Goal: Information Seeking & Learning: Learn about a topic

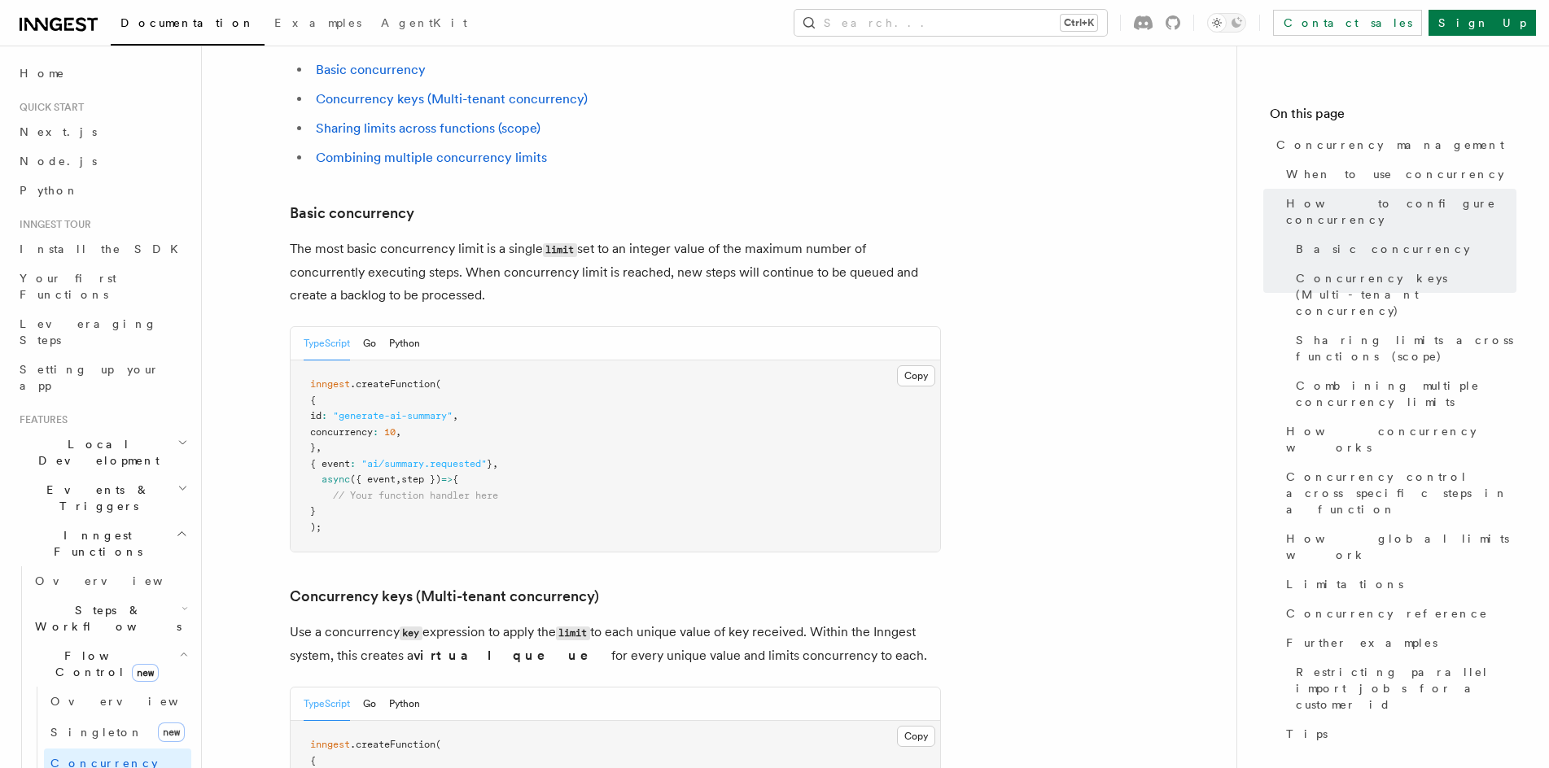
scroll to position [250, 0]
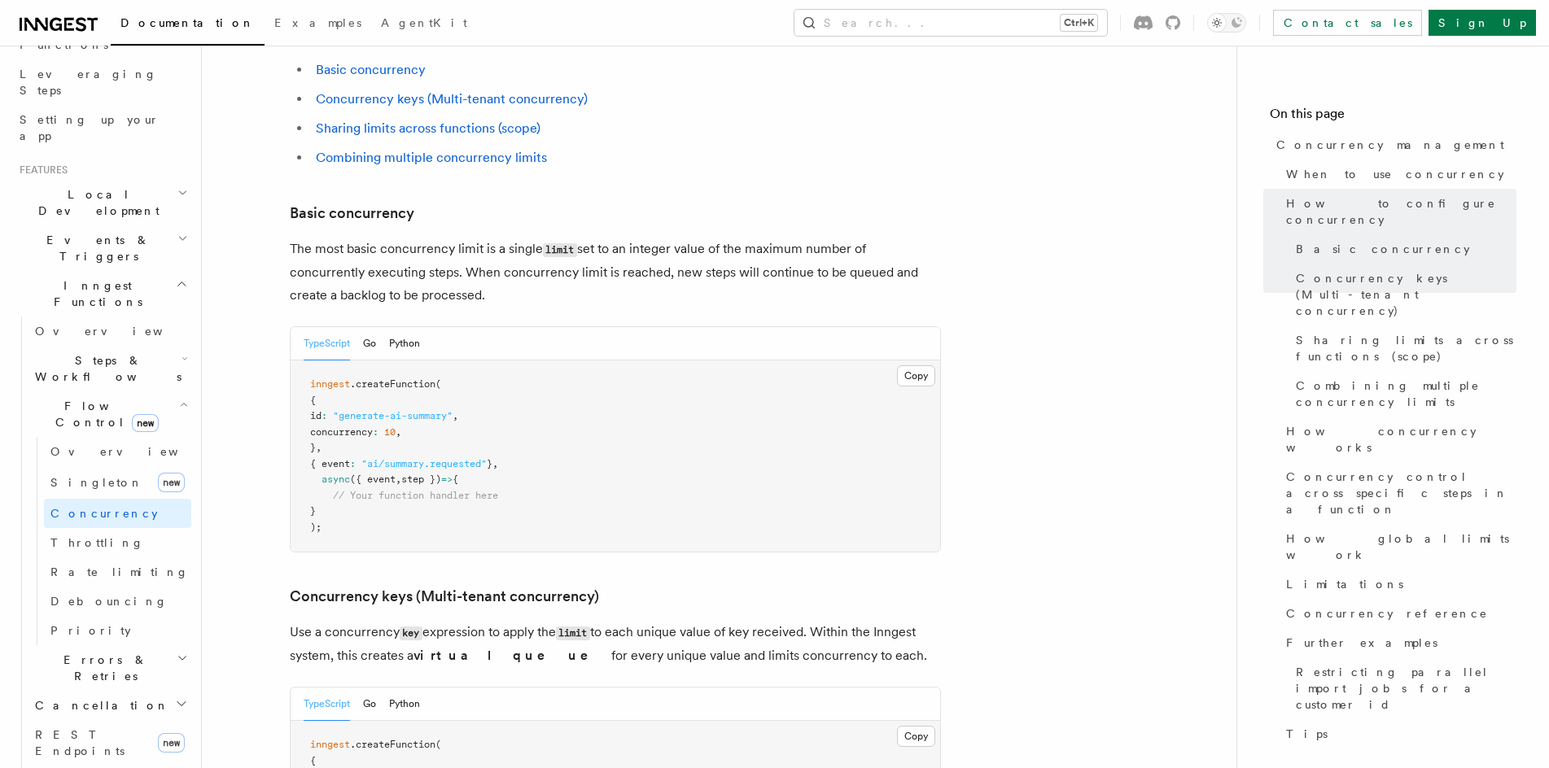
click at [650, 238] on p "The most basic concurrency limit is a single limit set to an integer value of t…" at bounding box center [615, 272] width 651 height 69
click at [147, 645] on h2 "Errors & Retries" at bounding box center [109, 668] width 163 height 46
click at [108, 720] on link "Retries" at bounding box center [117, 734] width 147 height 29
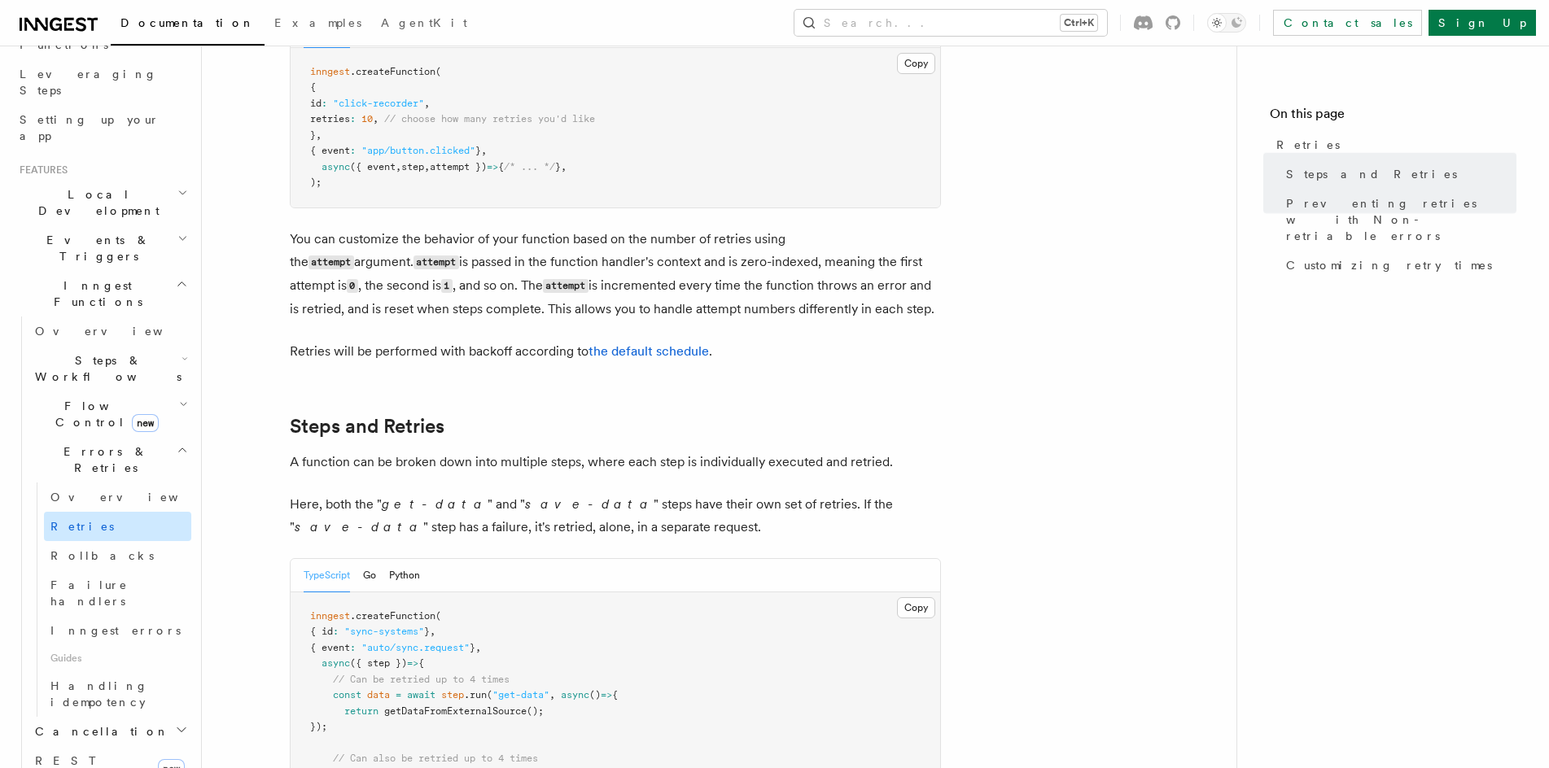
scroll to position [488, 0]
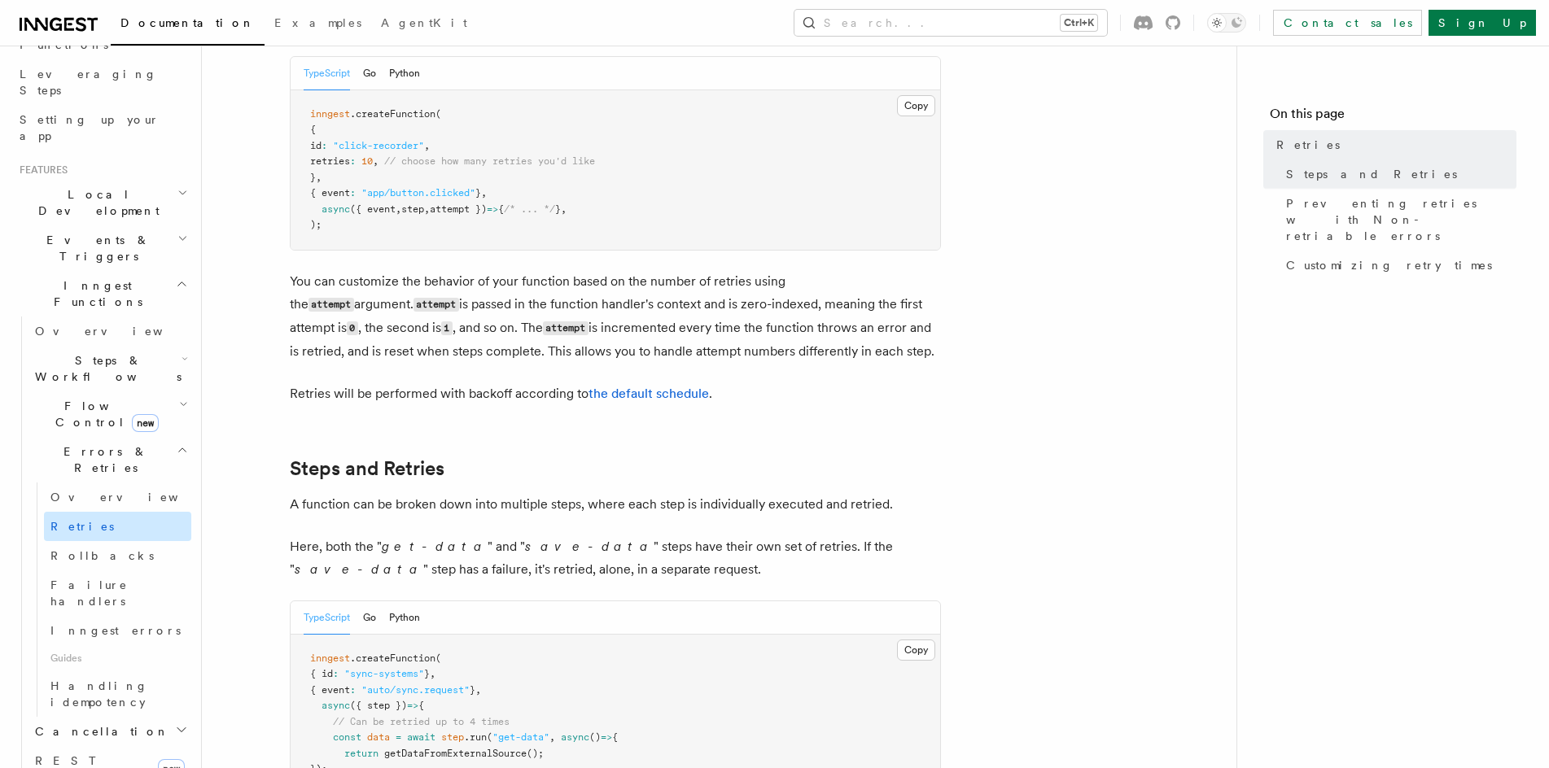
click at [59, 520] on span "Retries" at bounding box center [81, 526] width 63 height 13
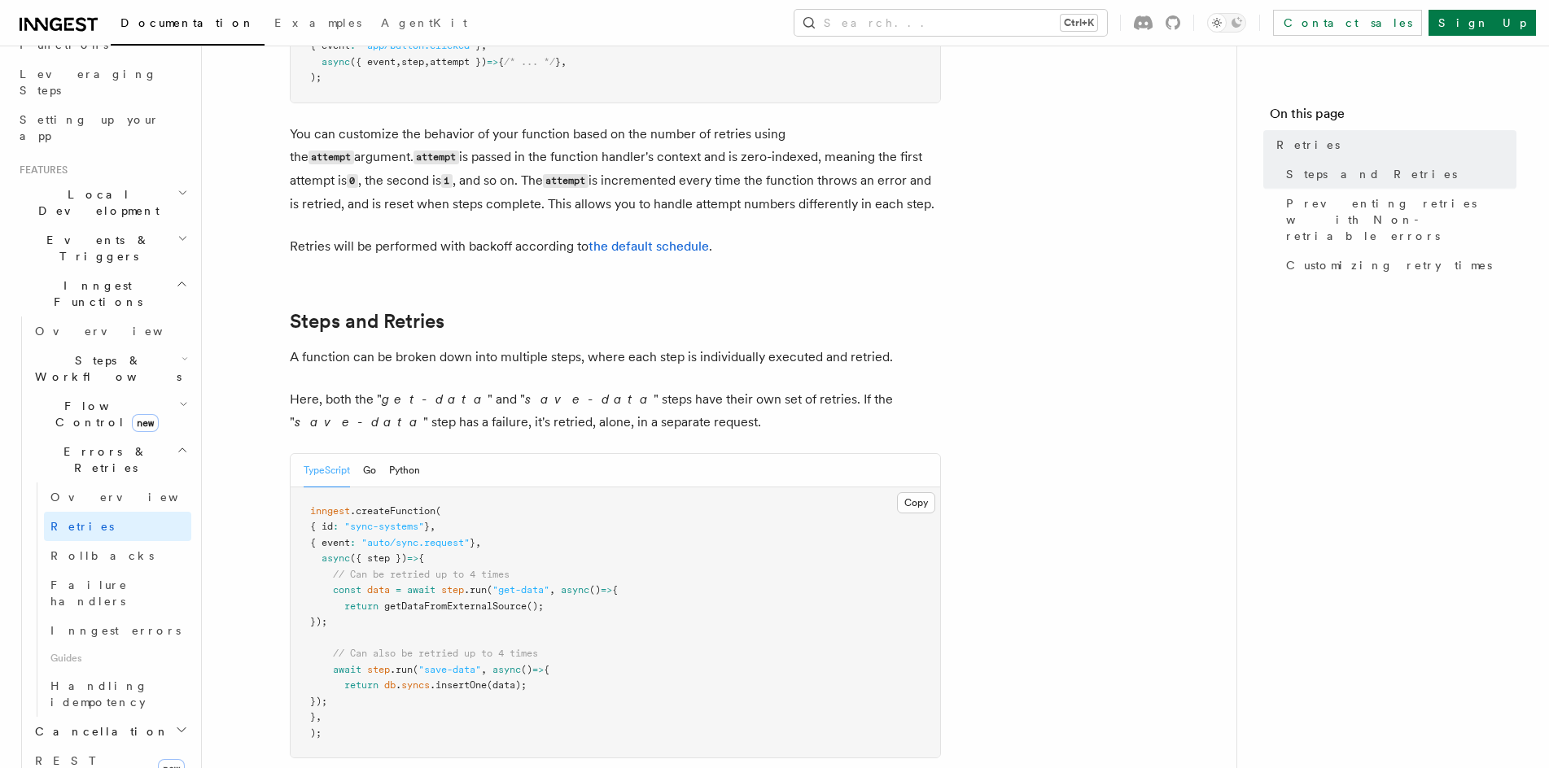
scroll to position [651, 0]
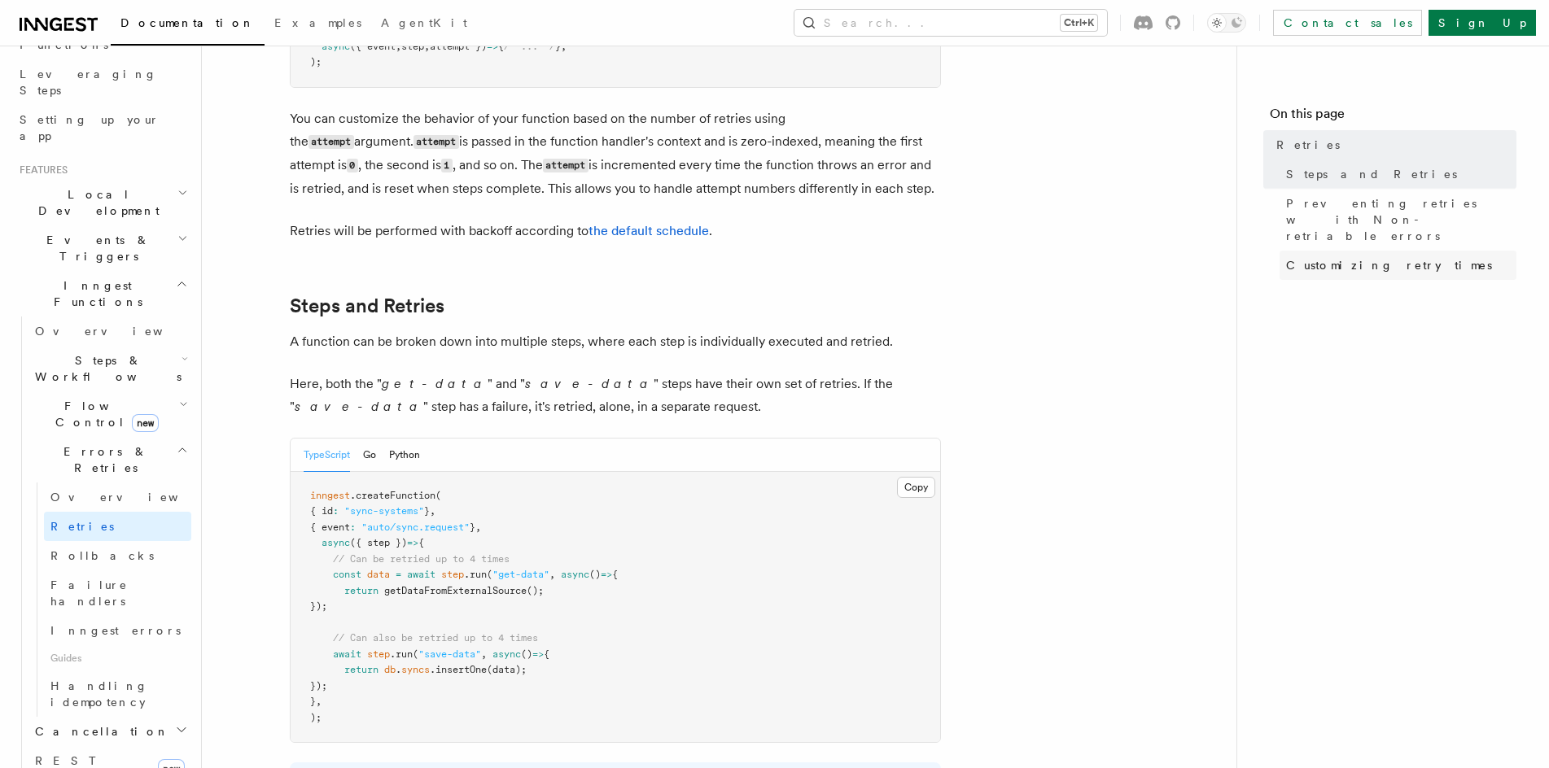
click at [1346, 257] on span "Customizing retry times" at bounding box center [1389, 265] width 206 height 16
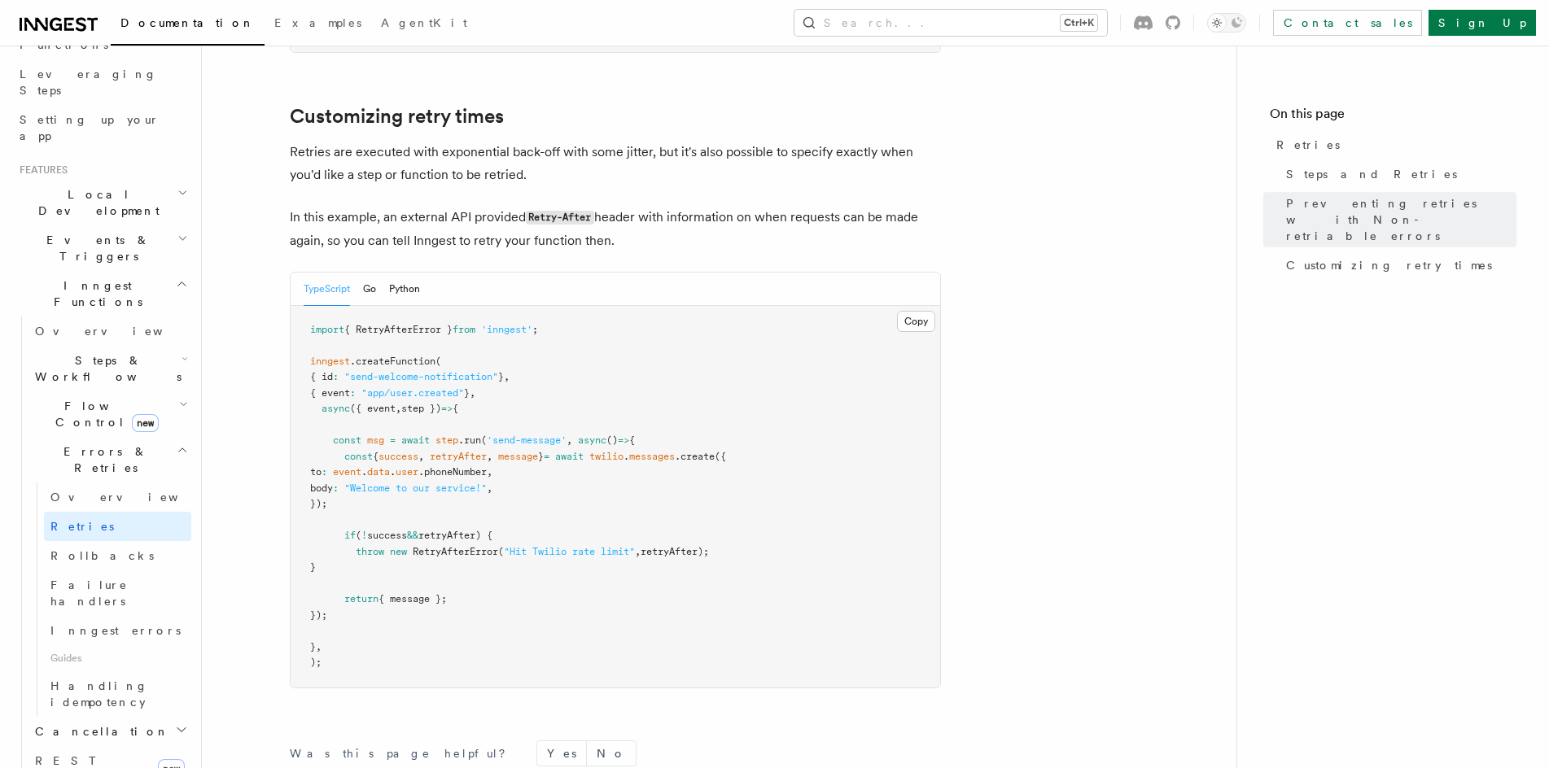
scroll to position [2103, 0]
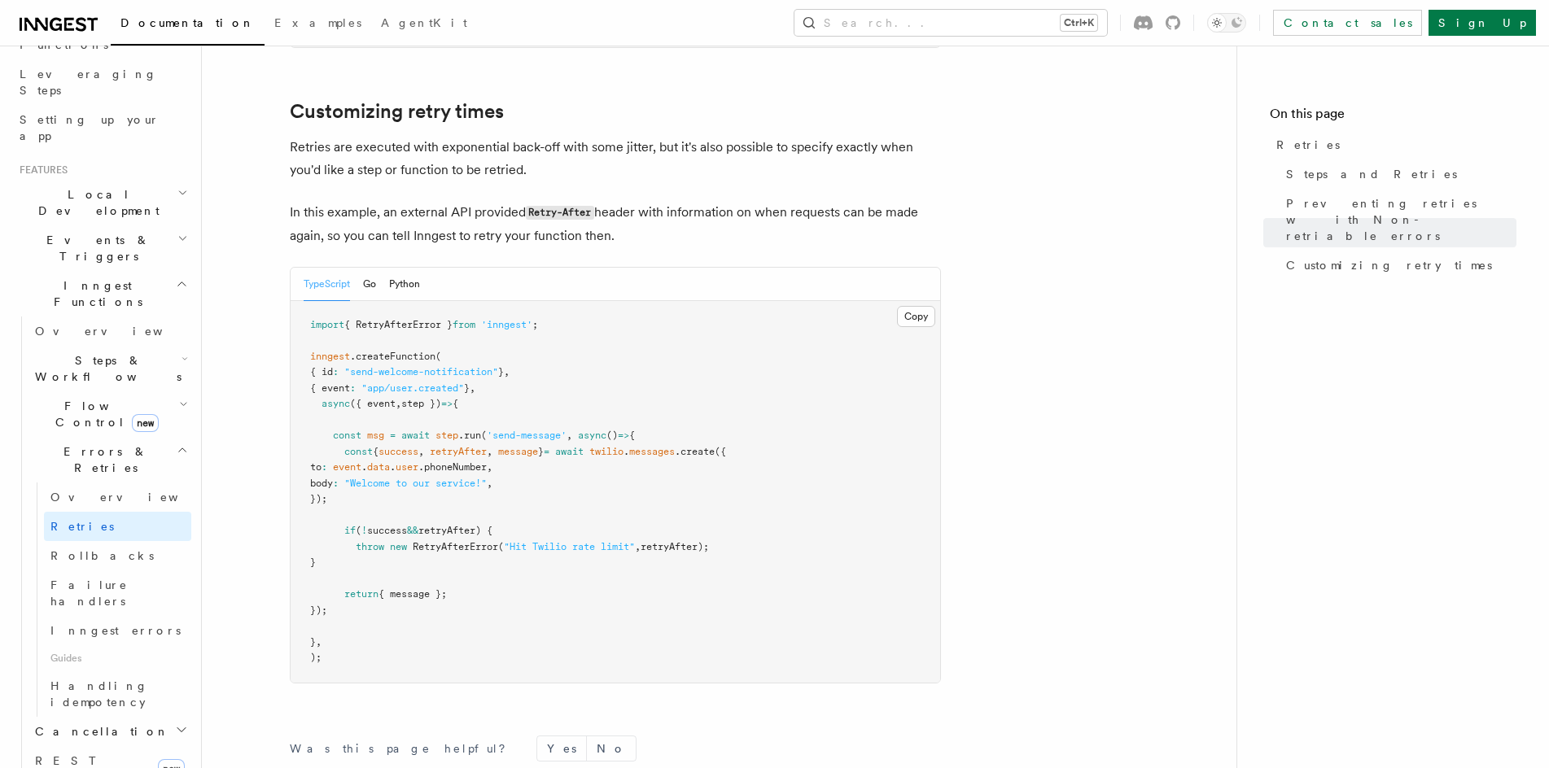
click at [421, 319] on span "{ RetryAfterError }" at bounding box center [398, 324] width 108 height 11
copy span "RetryAfterError"
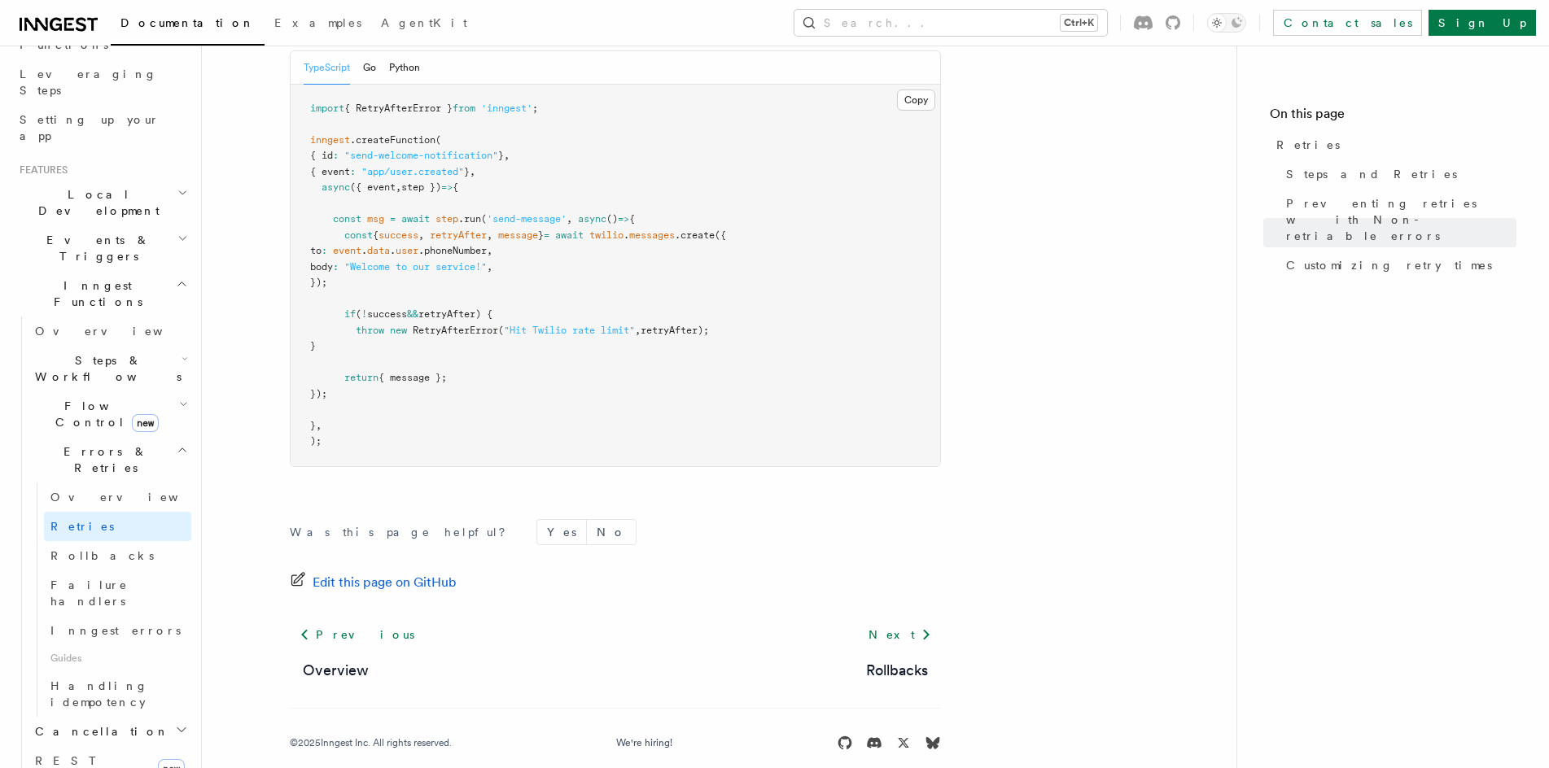
drag, startPoint x: 559, startPoint y: 457, endPoint x: 562, endPoint y: 506, distance: 49.8
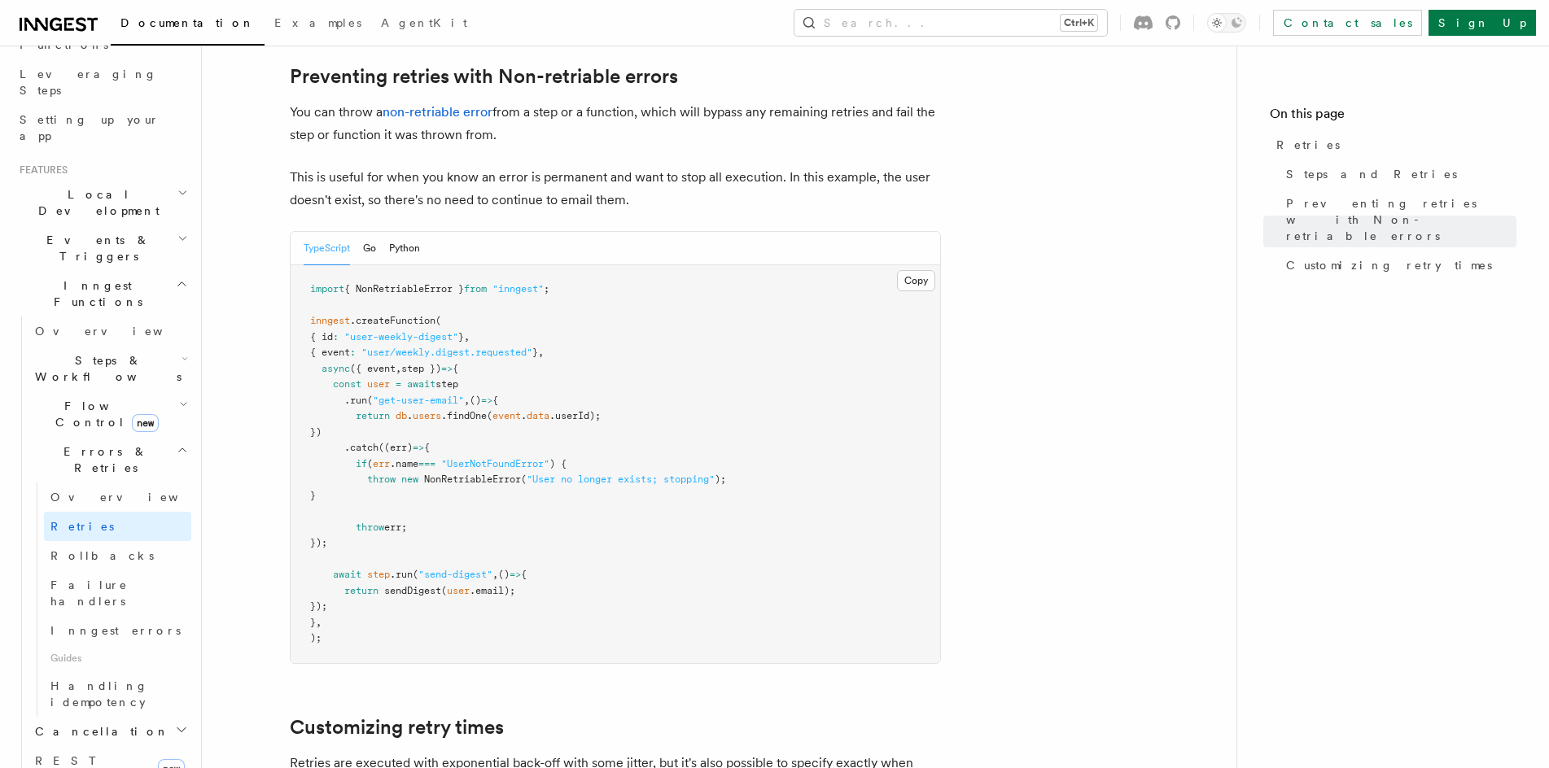
drag, startPoint x: 621, startPoint y: 426, endPoint x: 629, endPoint y: 230, distance: 196.3
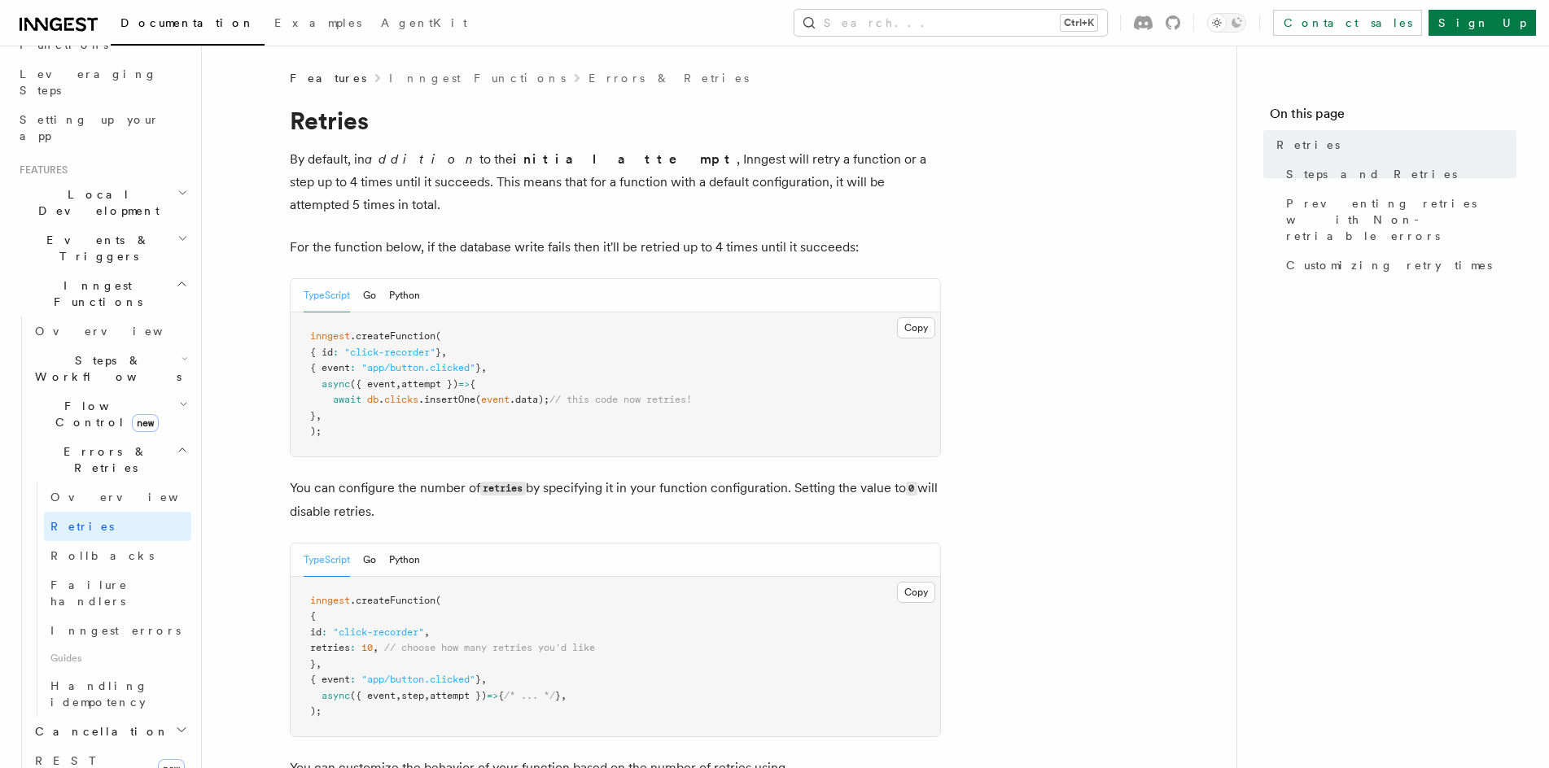
scroll to position [0, 0]
click at [123, 616] on link "Inngest errors" at bounding box center [117, 630] width 147 height 29
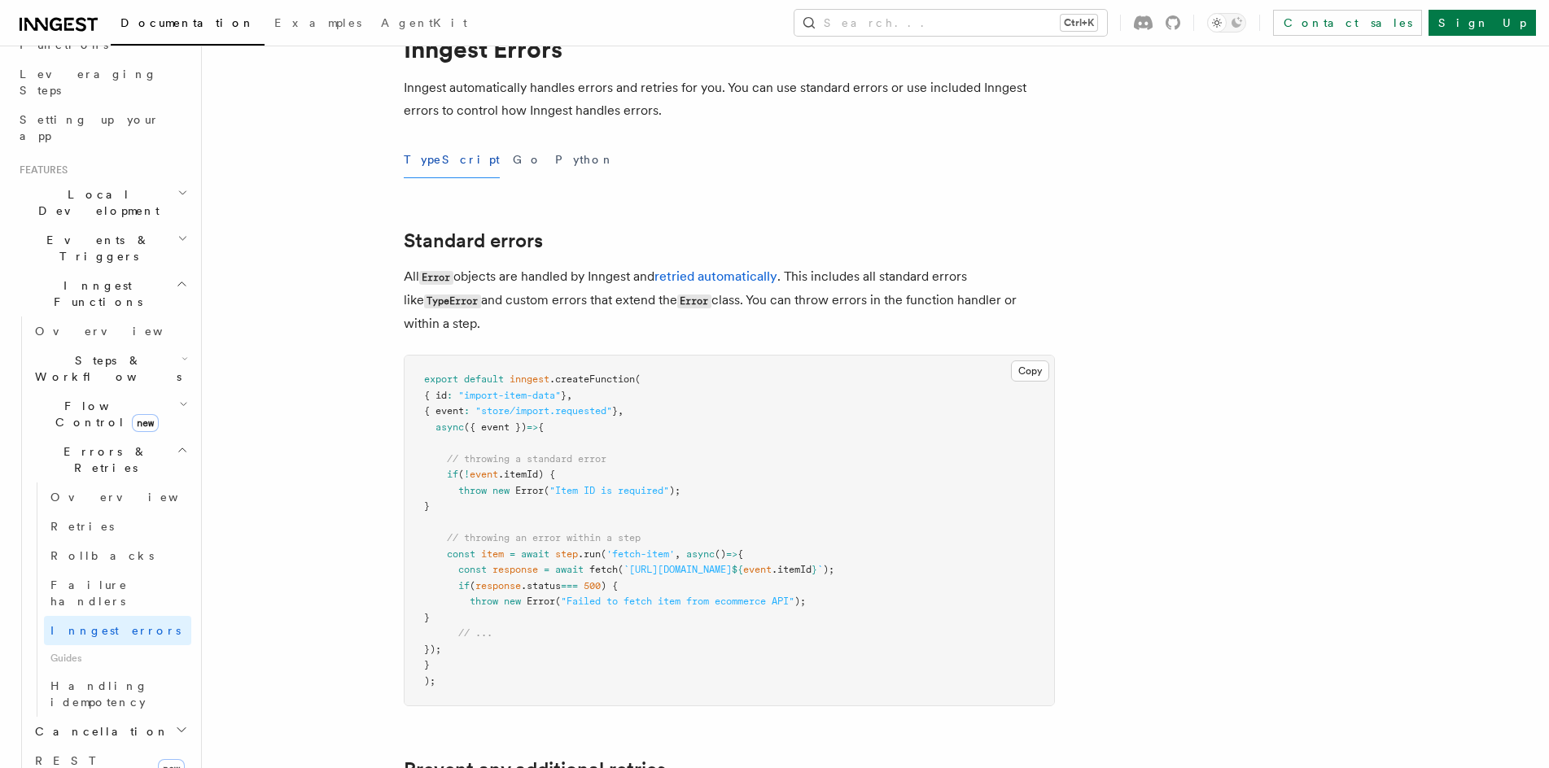
scroll to position [81, 0]
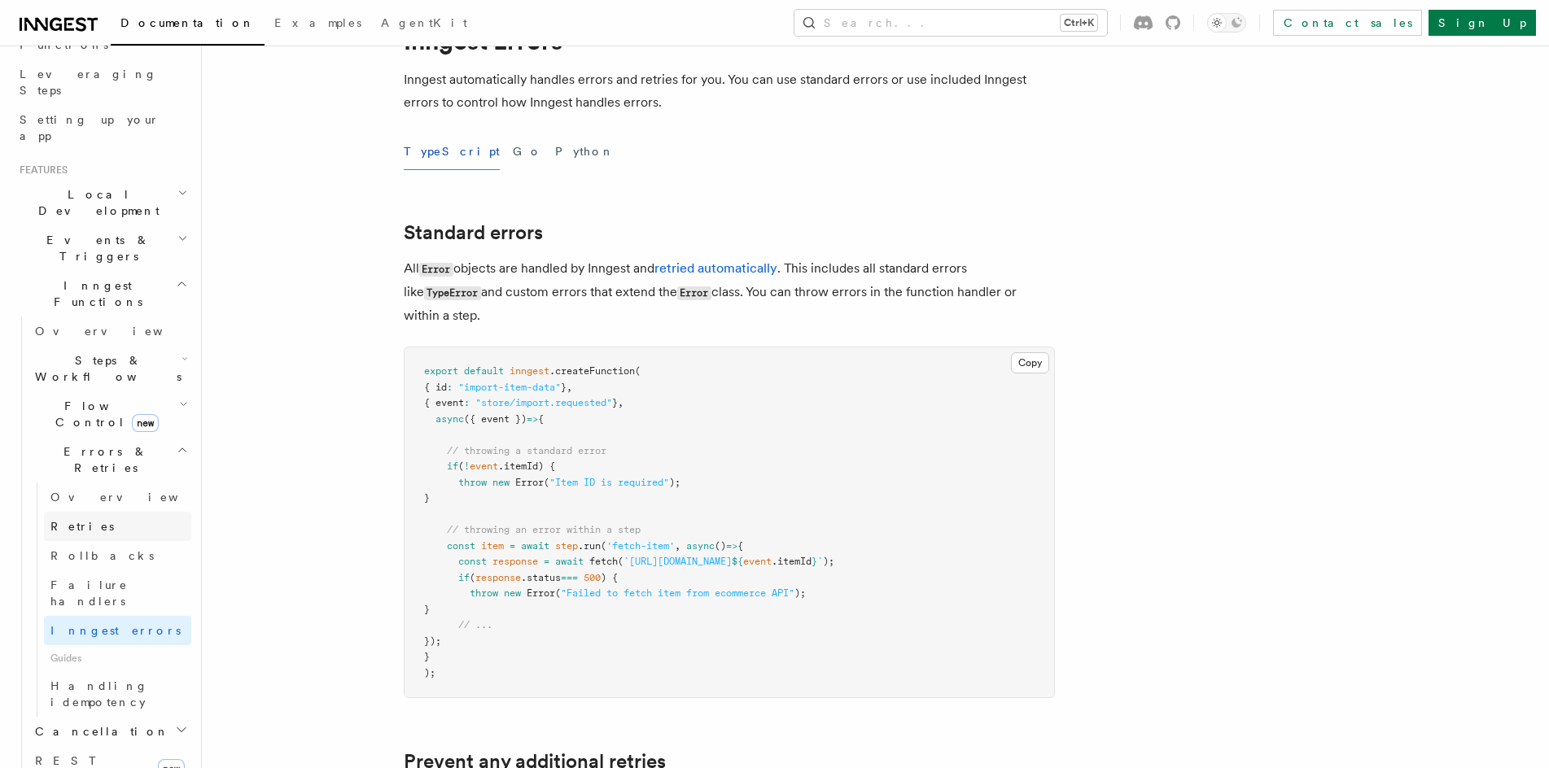
click at [120, 512] on link "Retries" at bounding box center [117, 526] width 147 height 29
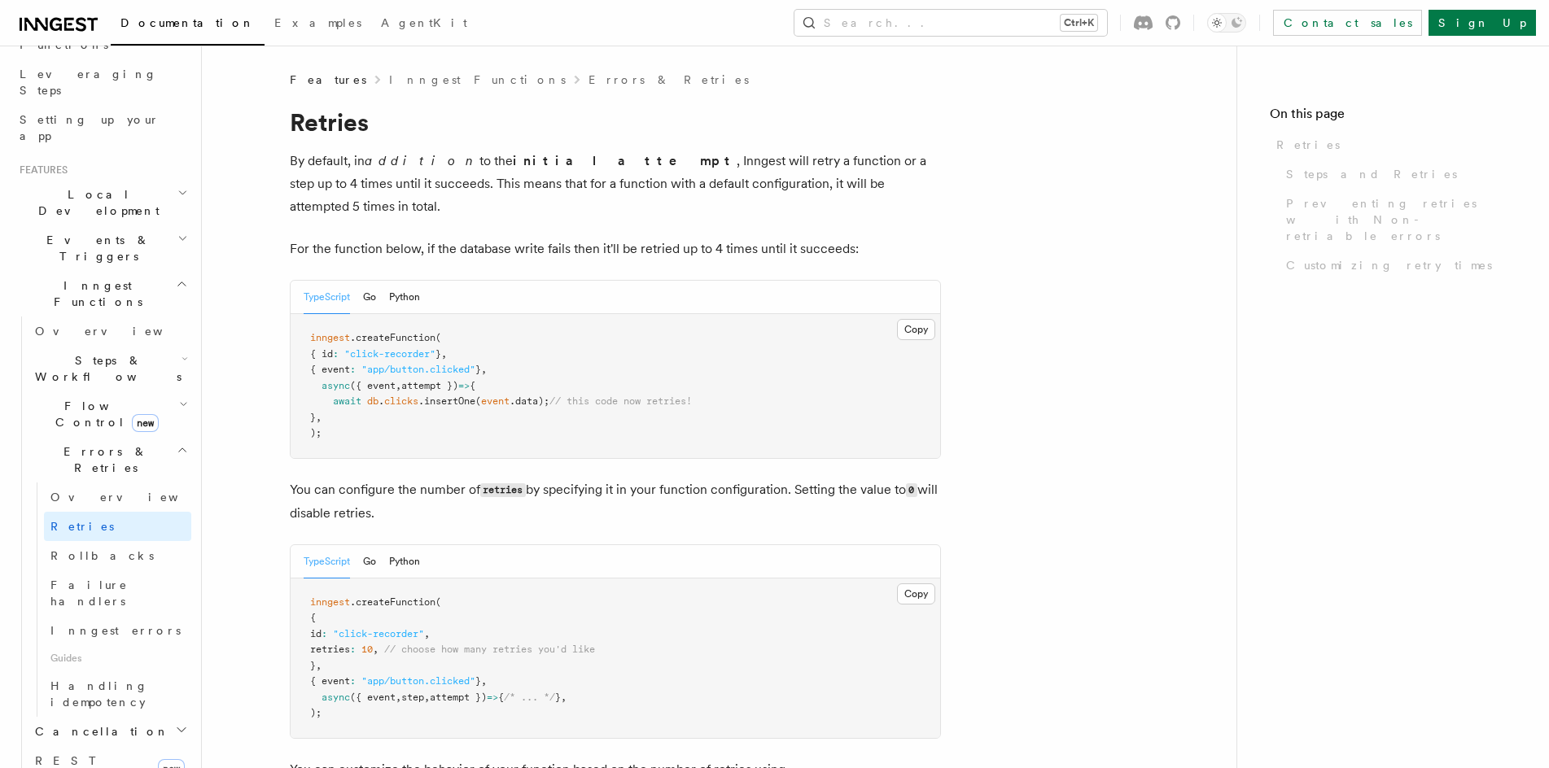
click at [110, 541] on link "Rollbacks" at bounding box center [117, 555] width 147 height 29
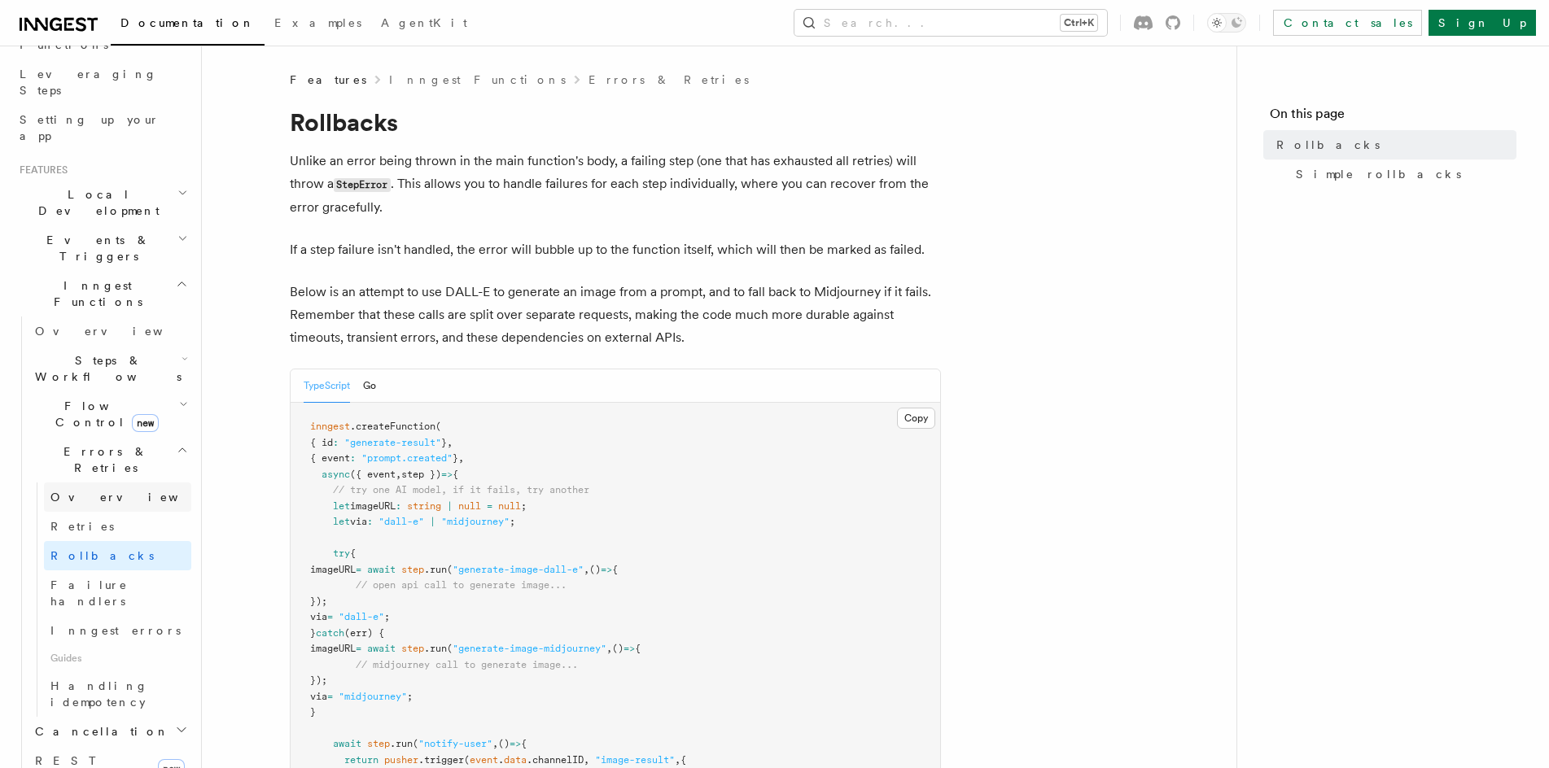
click at [155, 483] on link "Overview" at bounding box center [117, 497] width 147 height 29
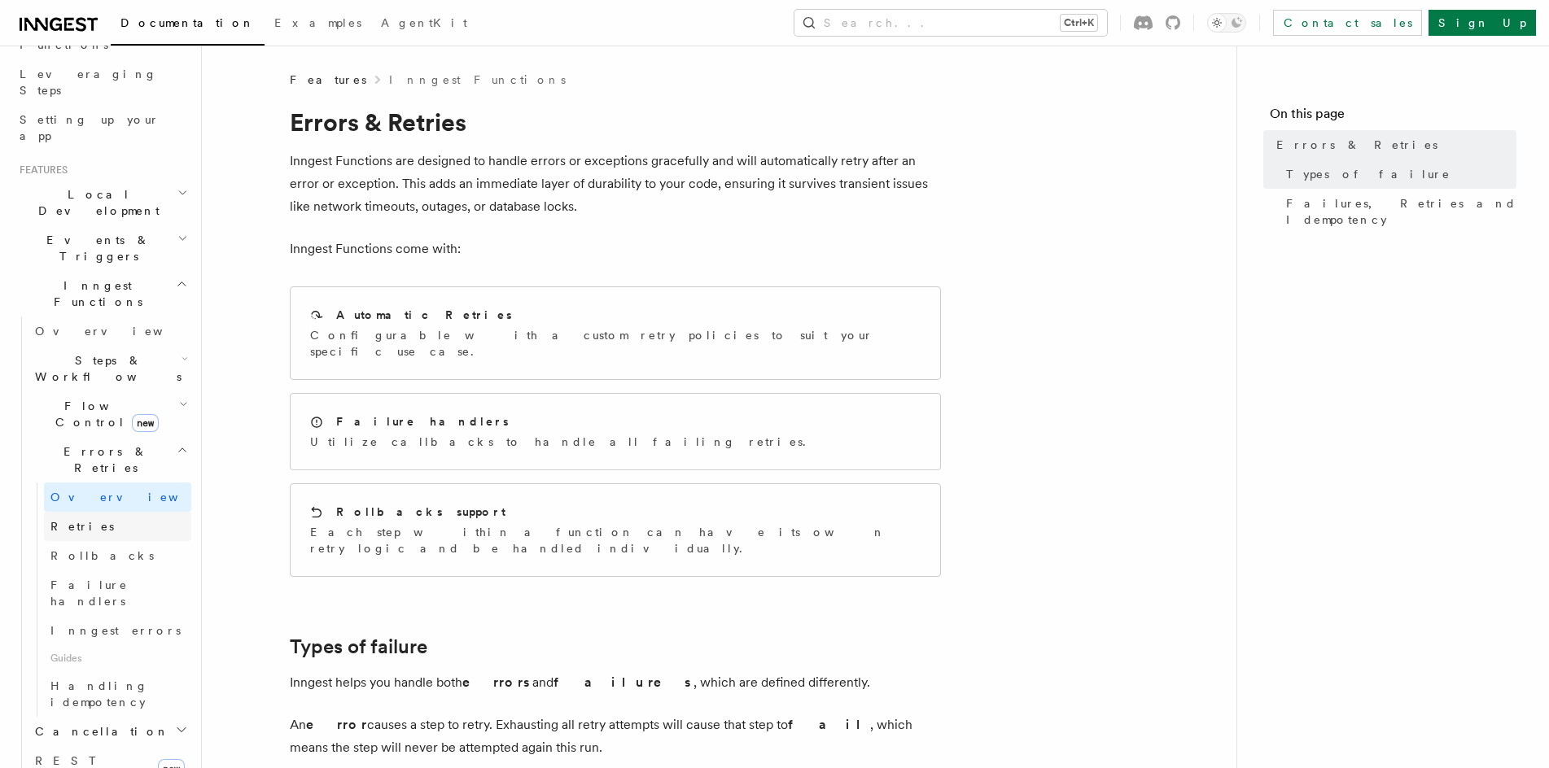
click at [116, 512] on link "Retries" at bounding box center [117, 526] width 147 height 29
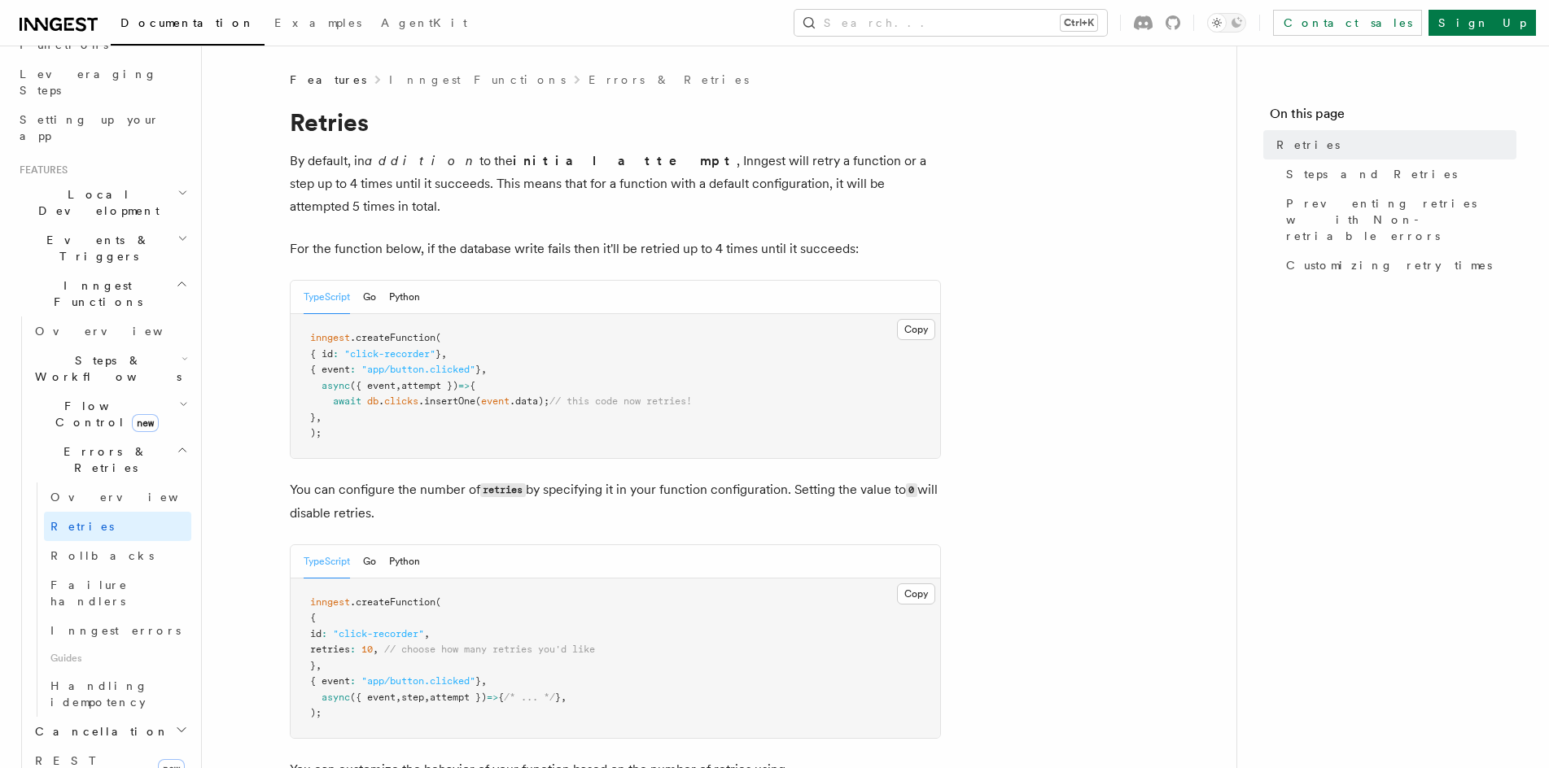
click at [125, 717] on h2 "Cancellation" at bounding box center [109, 731] width 163 height 29
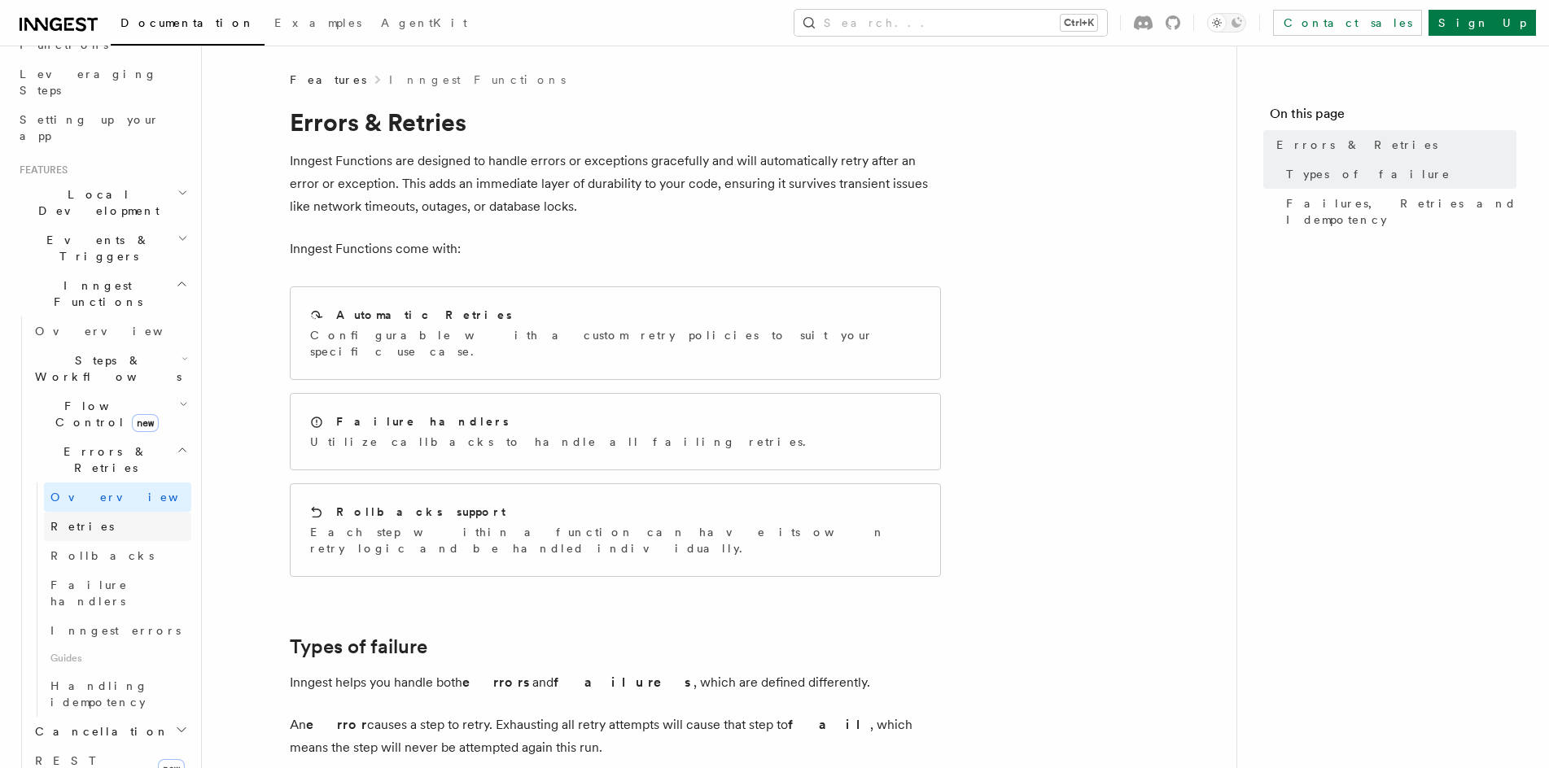
click at [87, 512] on link "Retries" at bounding box center [117, 526] width 147 height 29
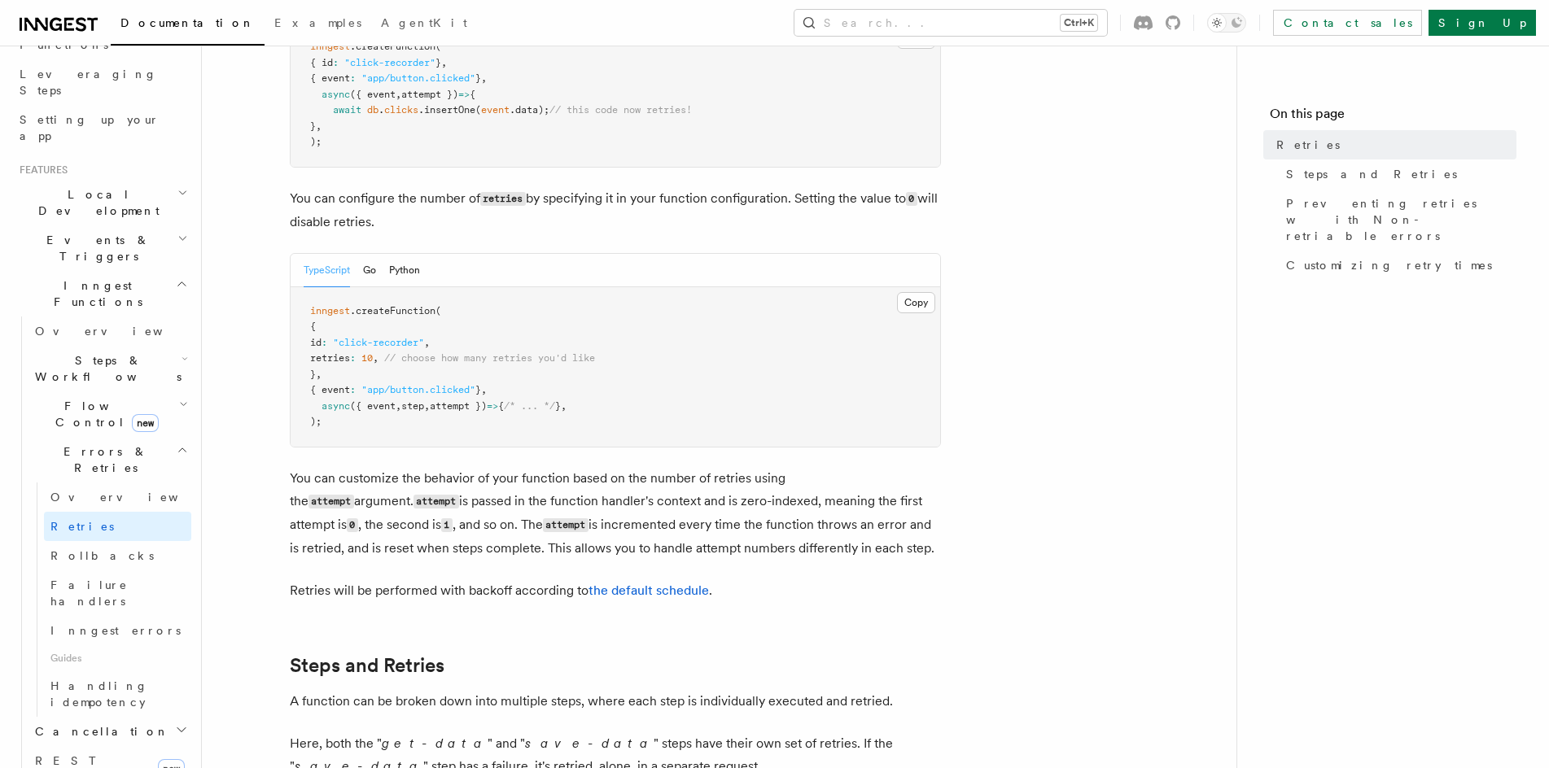
drag, startPoint x: 858, startPoint y: 475, endPoint x: 849, endPoint y: 549, distance: 73.8
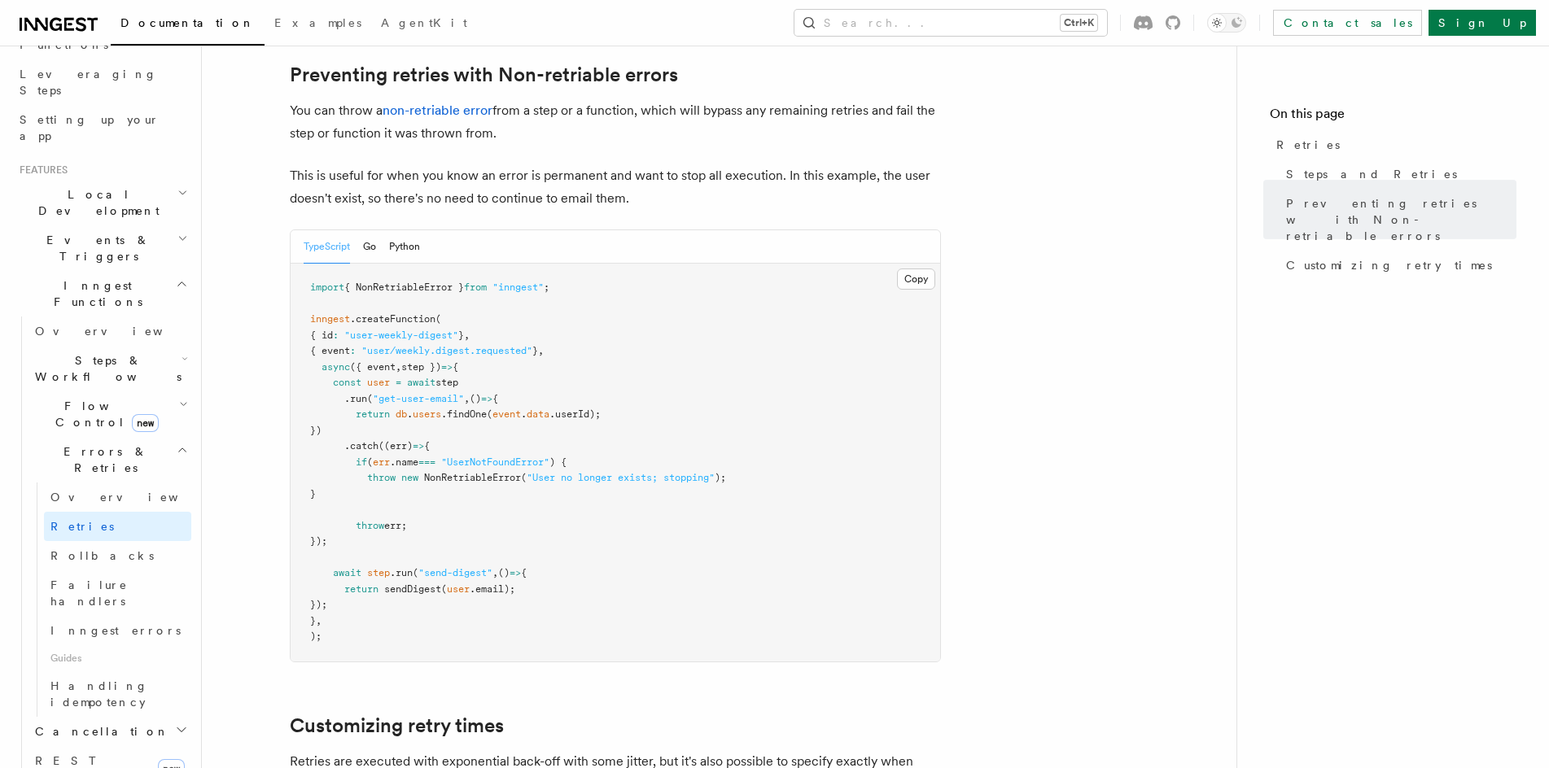
scroll to position [1490, 0]
drag, startPoint x: 370, startPoint y: 456, endPoint x: 753, endPoint y: 454, distance: 382.6
click at [753, 454] on pre "import { NonRetriableError } from "inngest" ; inngest .createFunction ( { id : …" at bounding box center [616, 462] width 650 height 398
copy span "throw new NonRetriableError ( "User no longer exists; stopping" );"
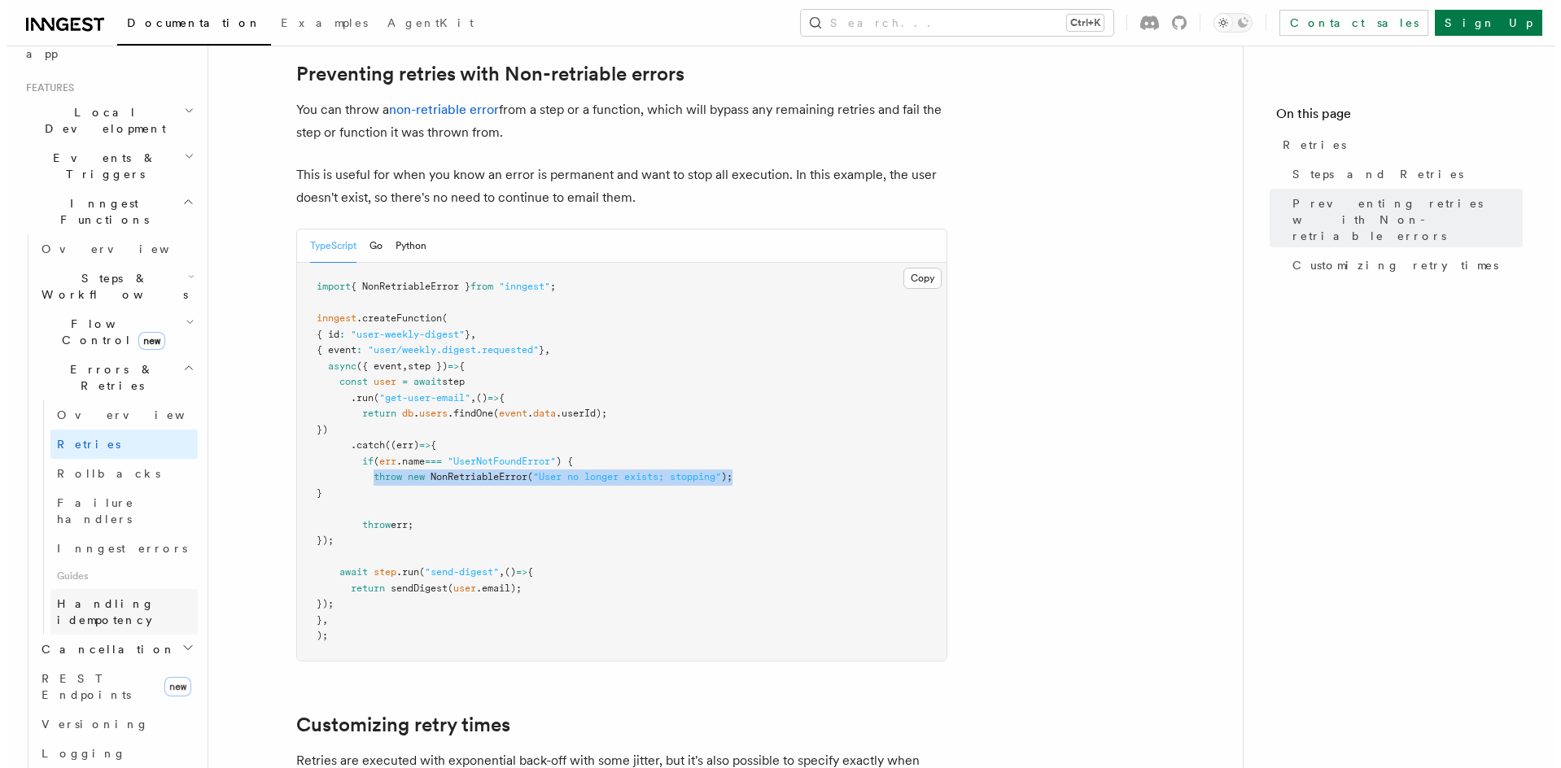
scroll to position [331, 0]
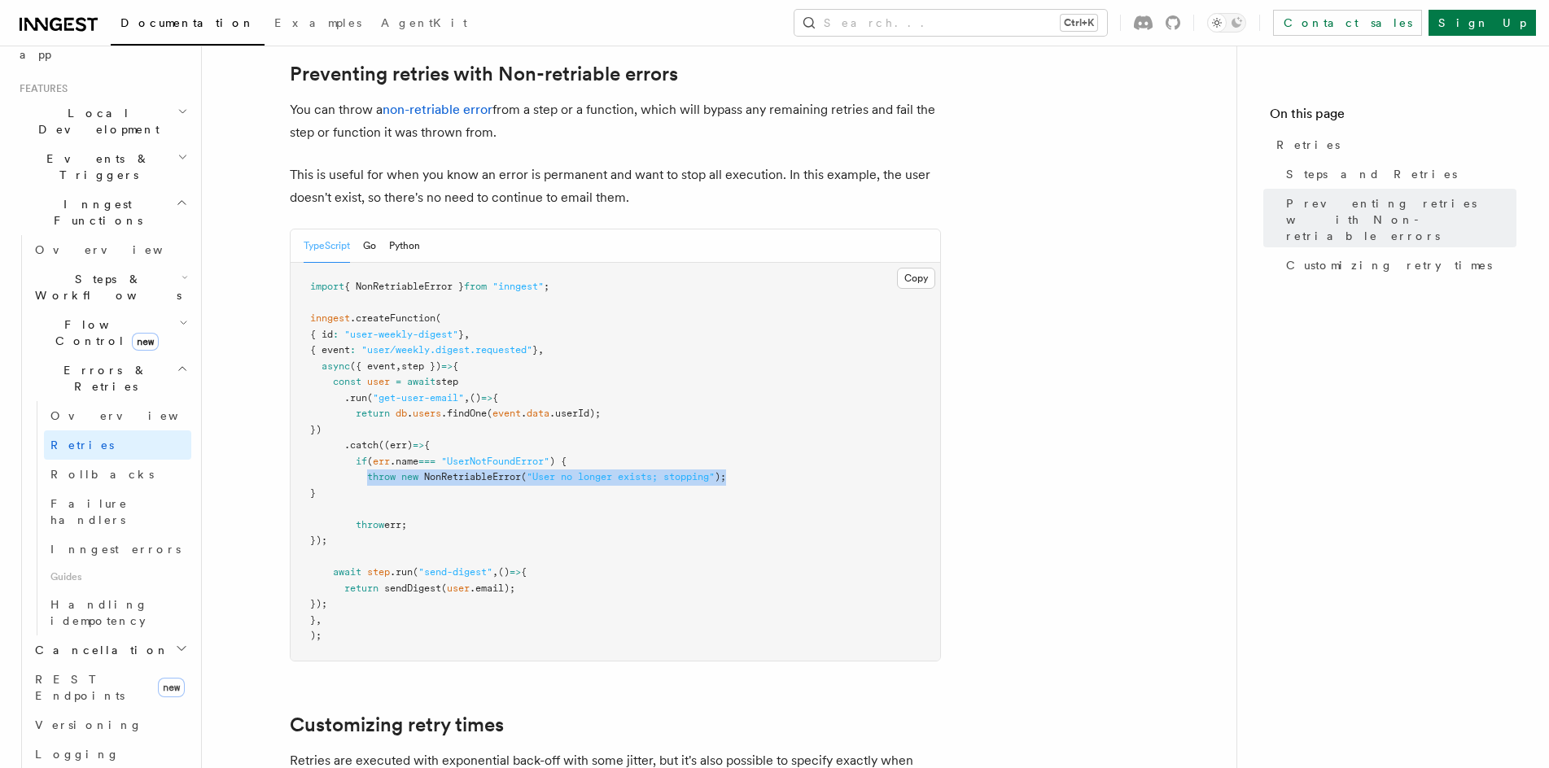
click at [98, 362] on span "Errors & Retries" at bounding box center [102, 378] width 148 height 33
click at [1044, 29] on button "Search... Ctrl+K" at bounding box center [950, 23] width 313 height 26
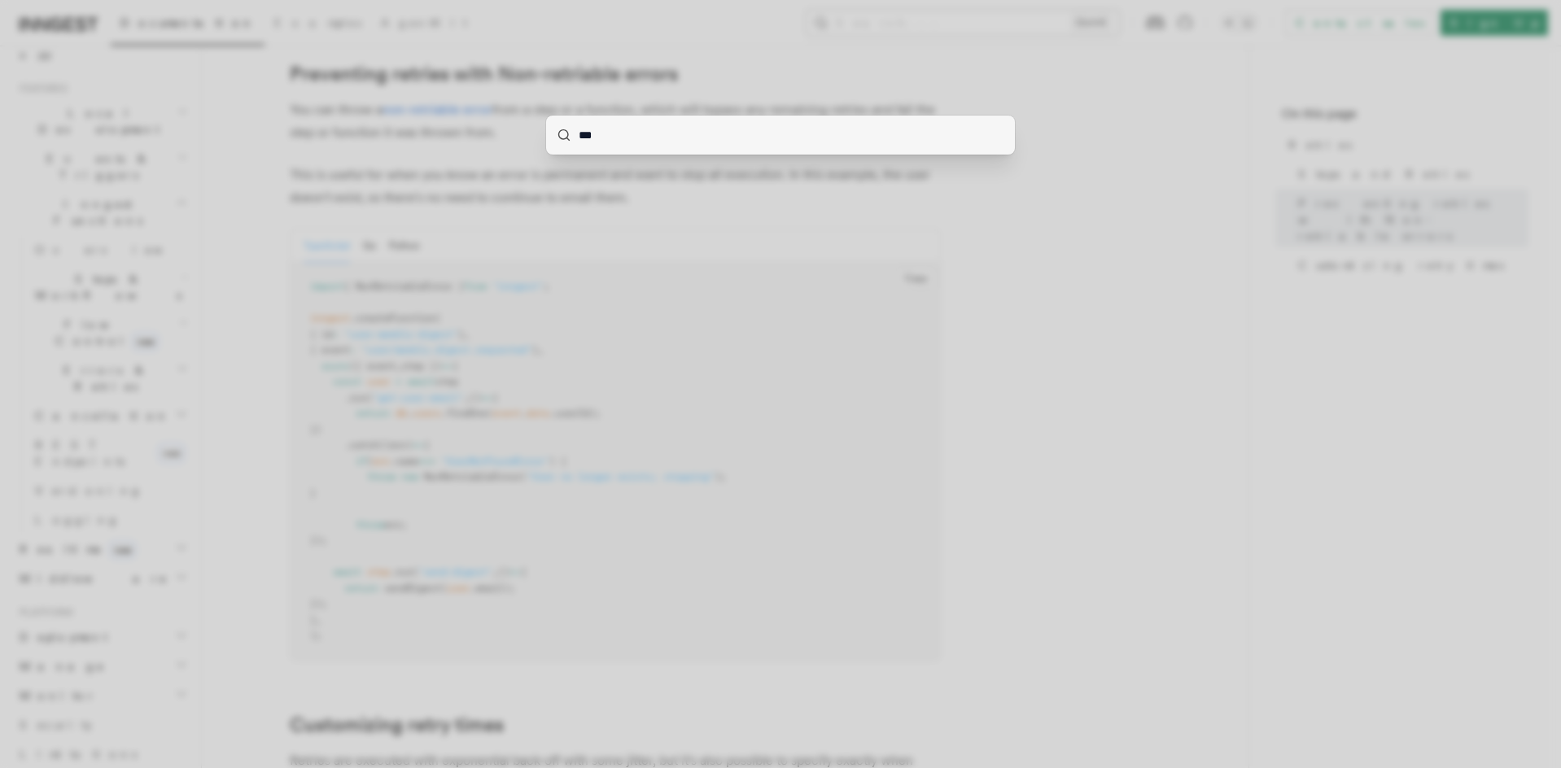
type input "****"
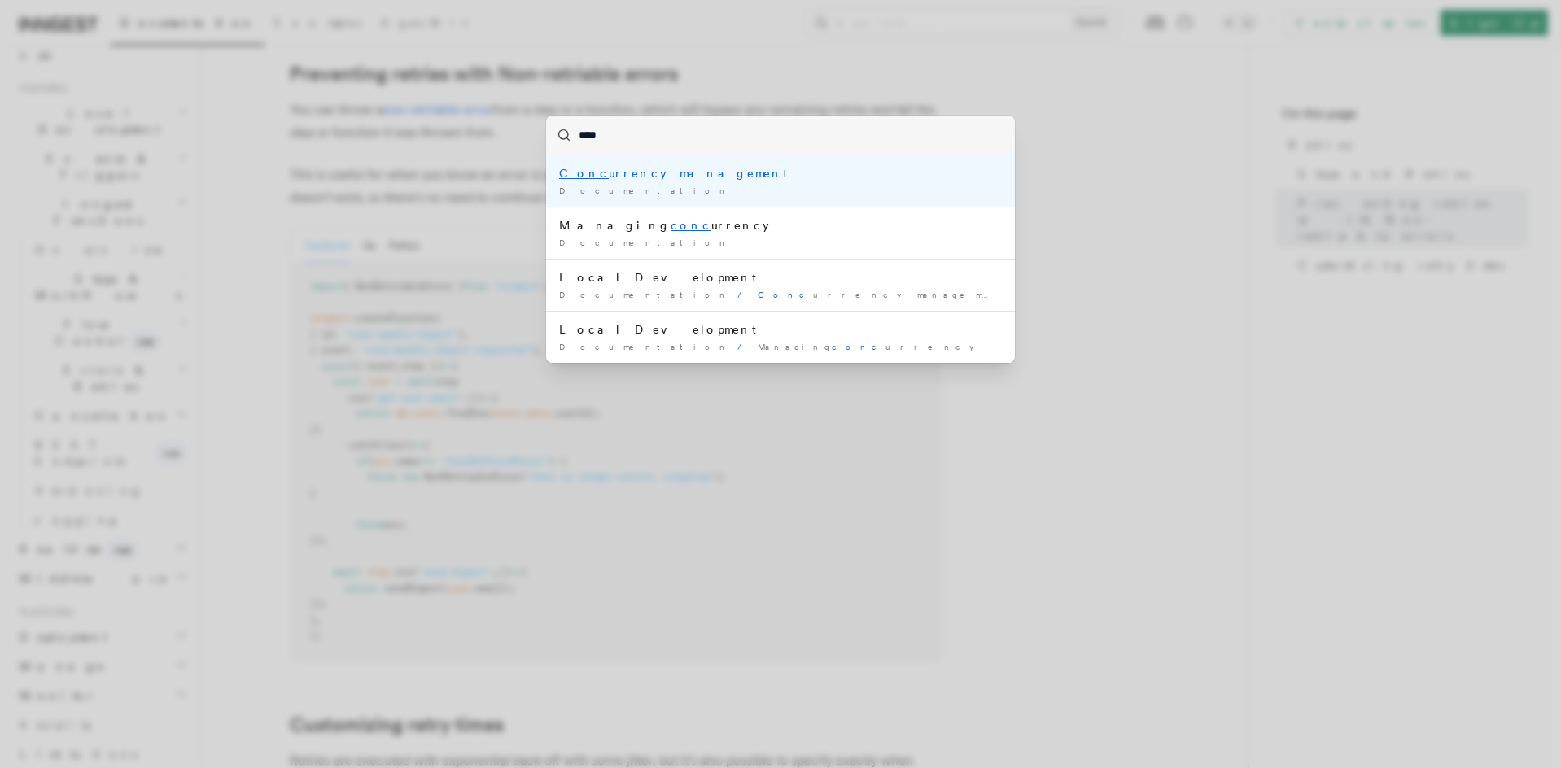
click at [627, 165] on div "Conc urrency management" at bounding box center [780, 173] width 443 height 16
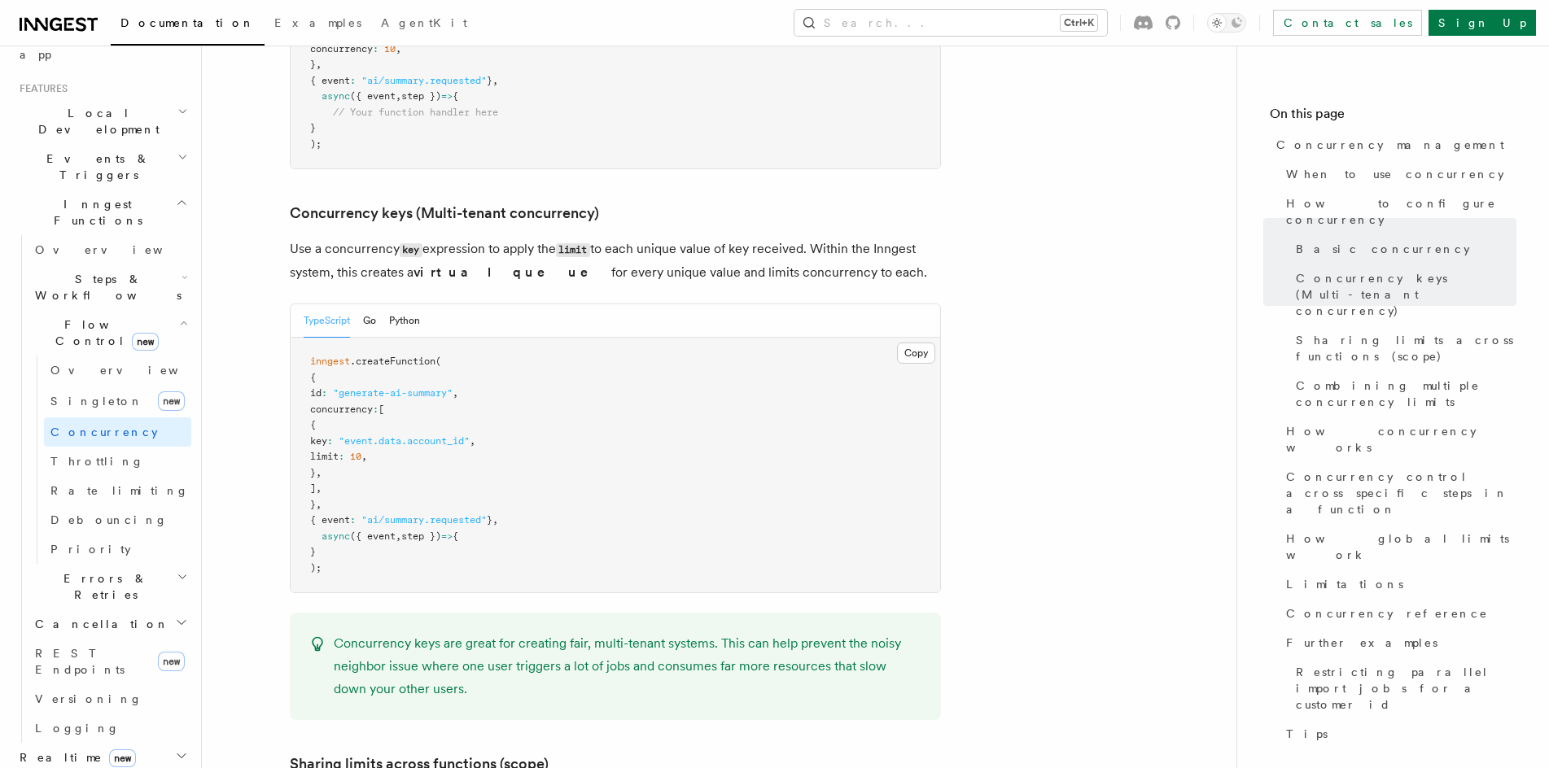
scroll to position [1384, 0]
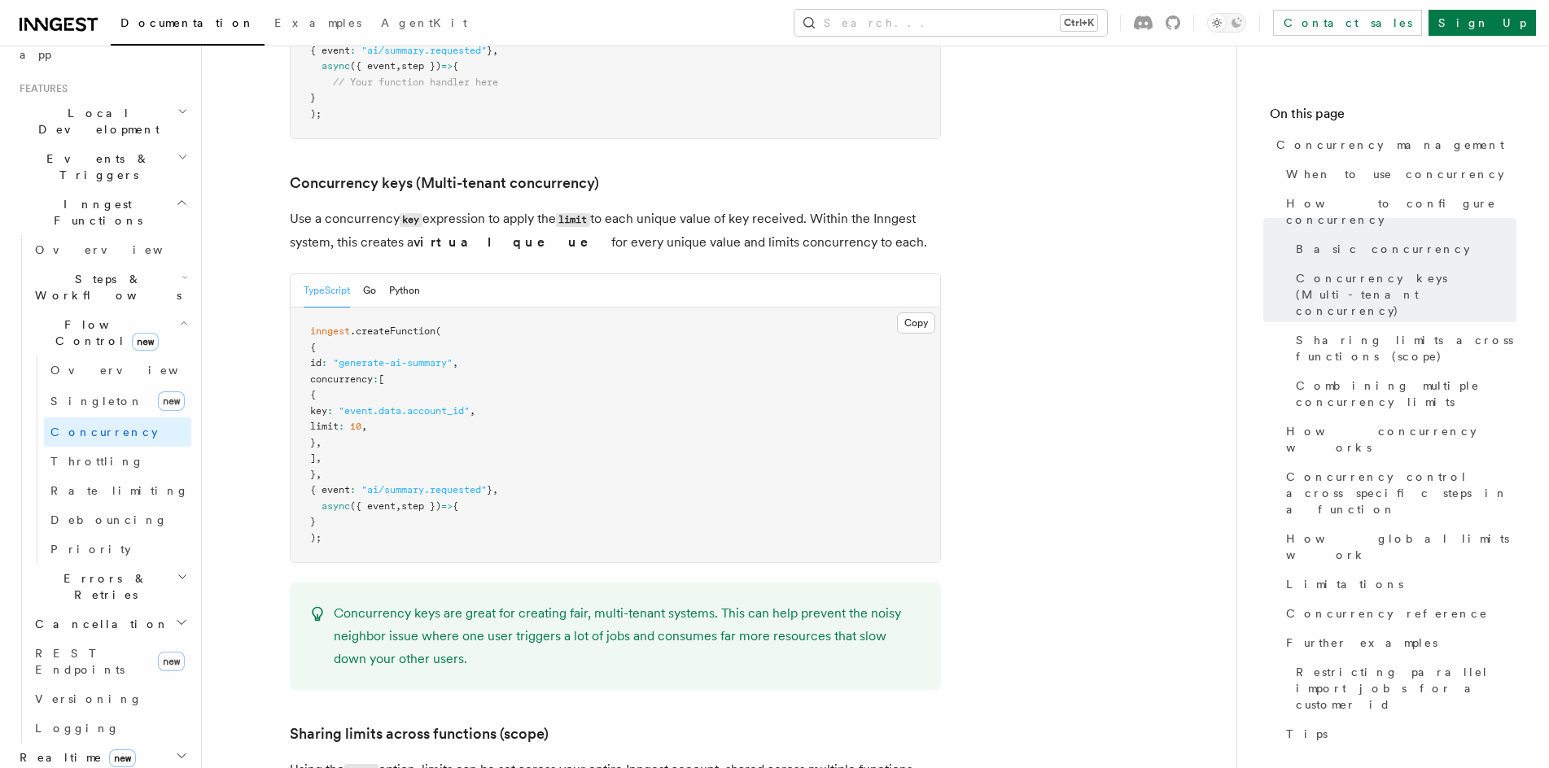
click at [339, 405] on span at bounding box center [336, 410] width 6 height 11
click at [421, 405] on span ""event.data.account_id"" at bounding box center [404, 410] width 131 height 11
drag, startPoint x: 395, startPoint y: 346, endPoint x: 514, endPoint y: 339, distance: 119.0
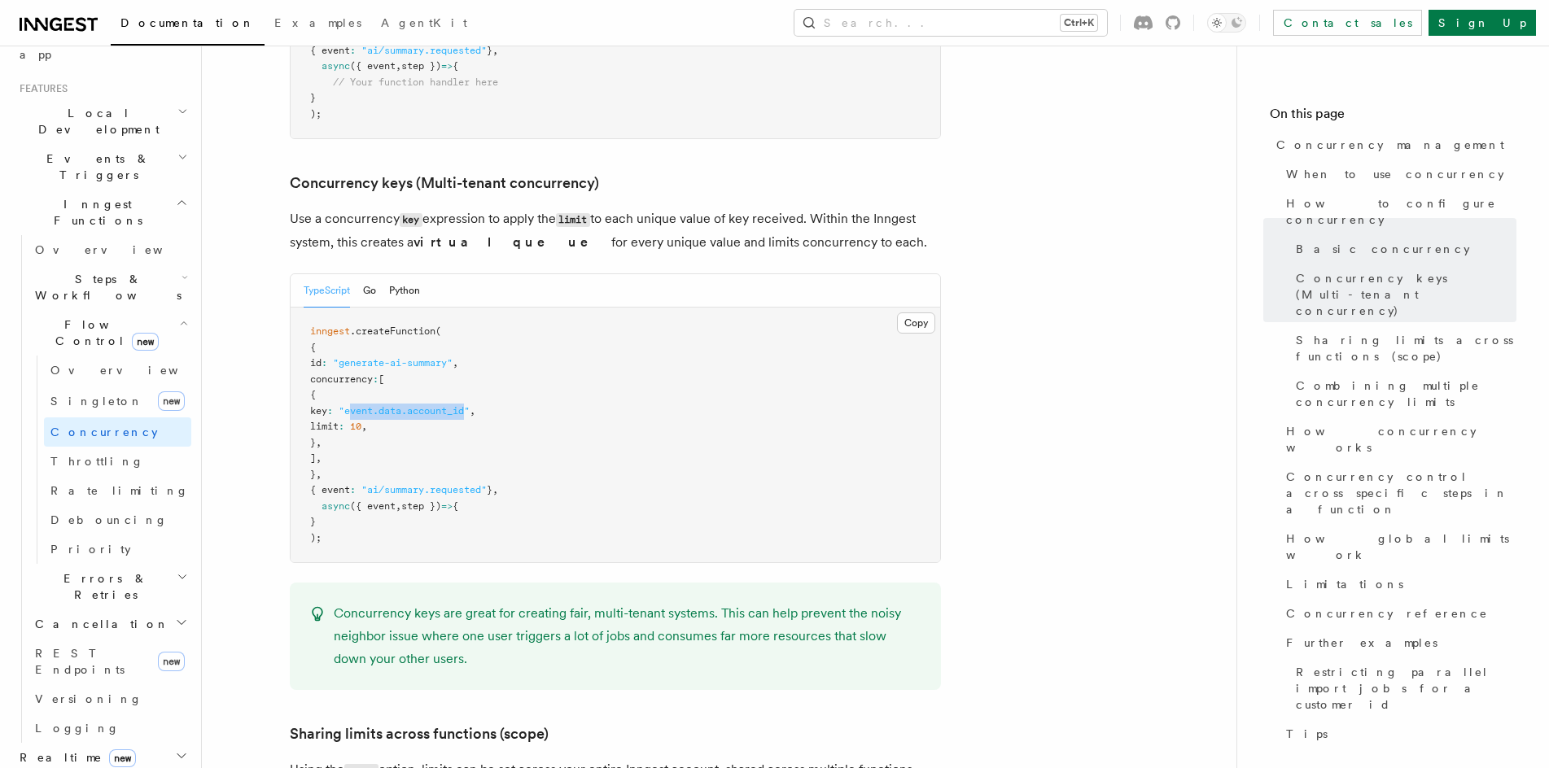
click at [470, 405] on span ""event.data.account_id"" at bounding box center [404, 410] width 131 height 11
click at [103, 483] on span "Rate limiting" at bounding box center [119, 491] width 138 height 16
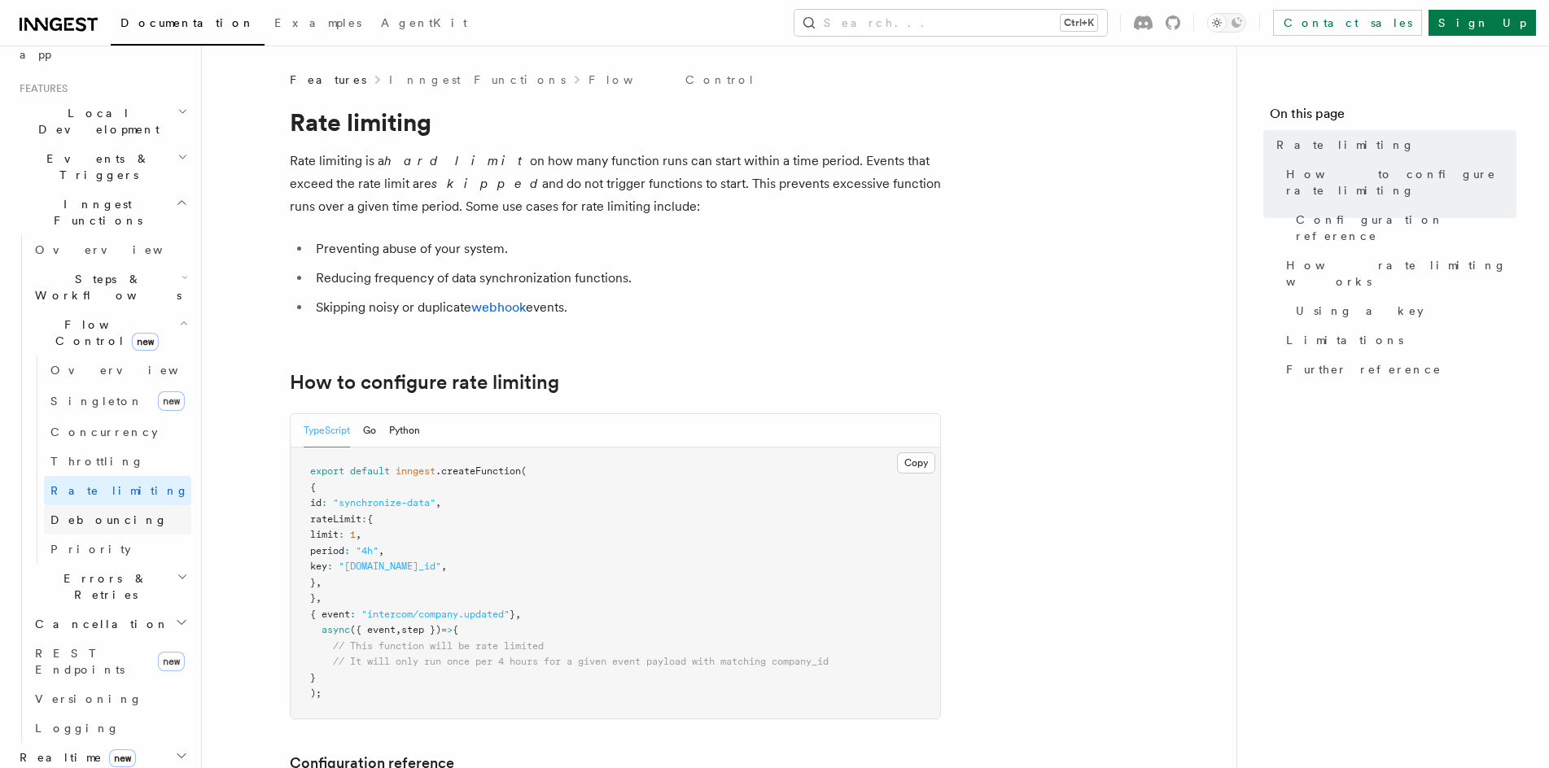
click at [86, 505] on link "Debouncing" at bounding box center [117, 519] width 147 height 29
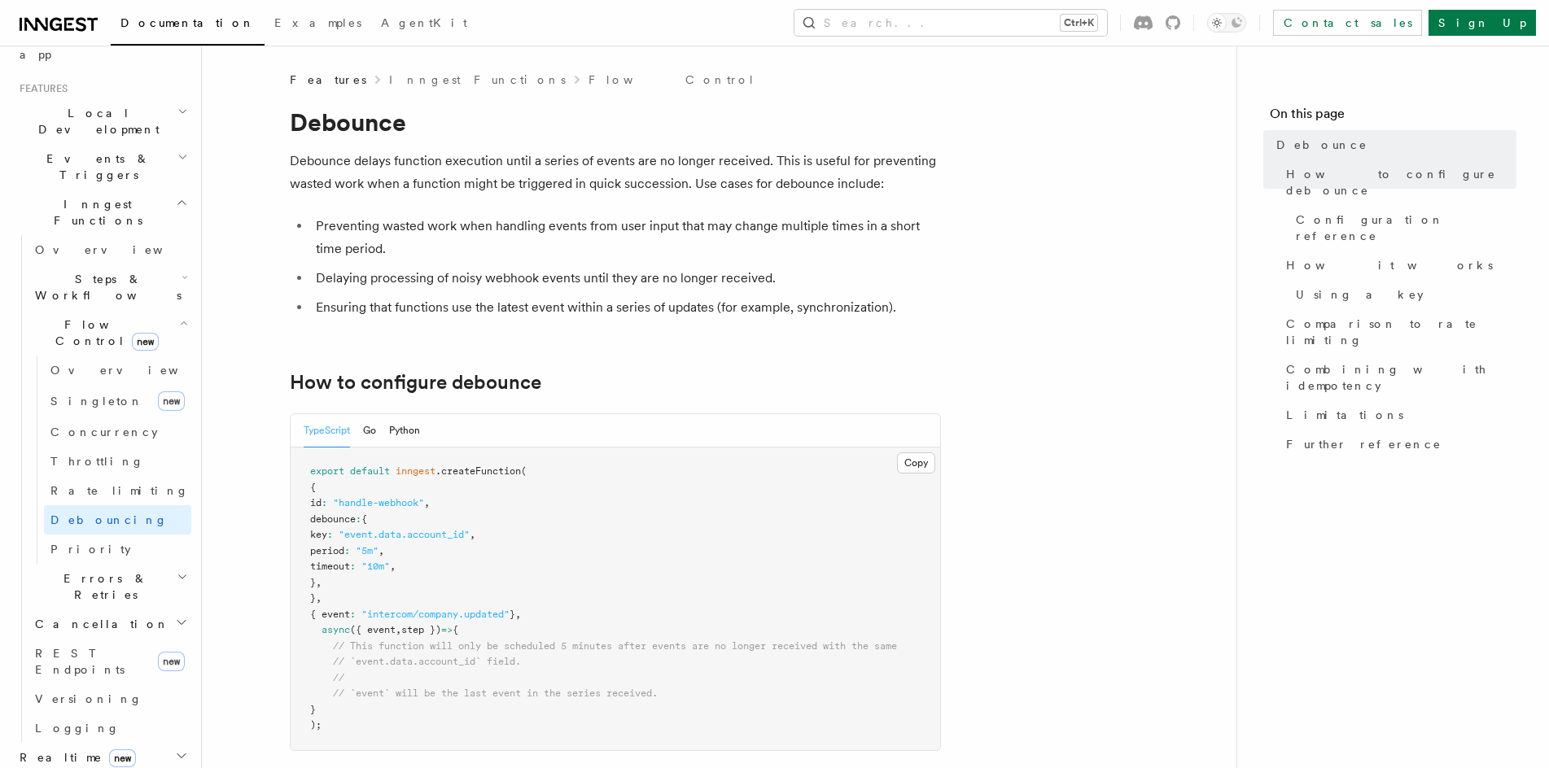
click at [102, 571] on span "Errors & Retries" at bounding box center [102, 587] width 148 height 33
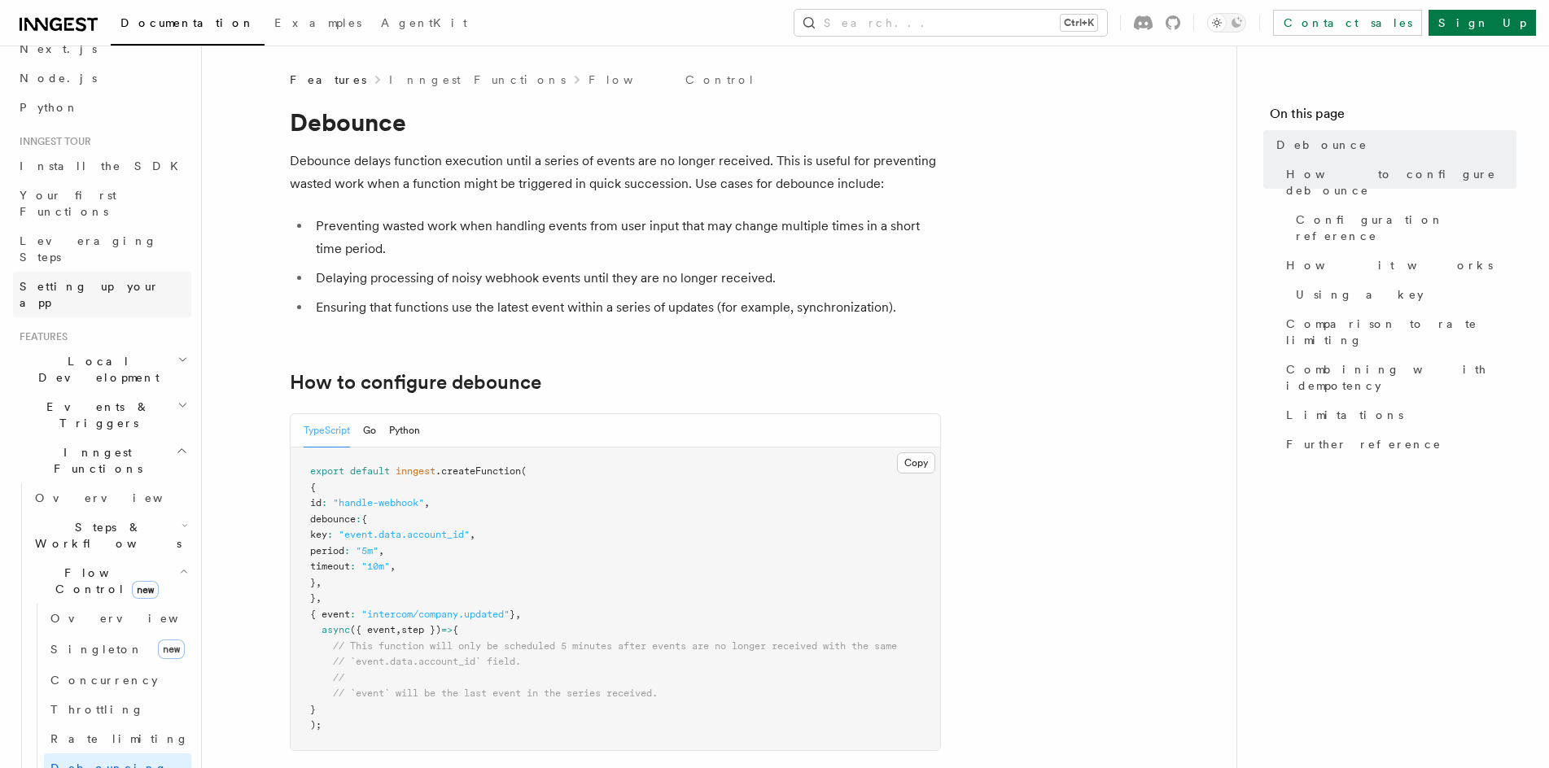
scroll to position [6, 0]
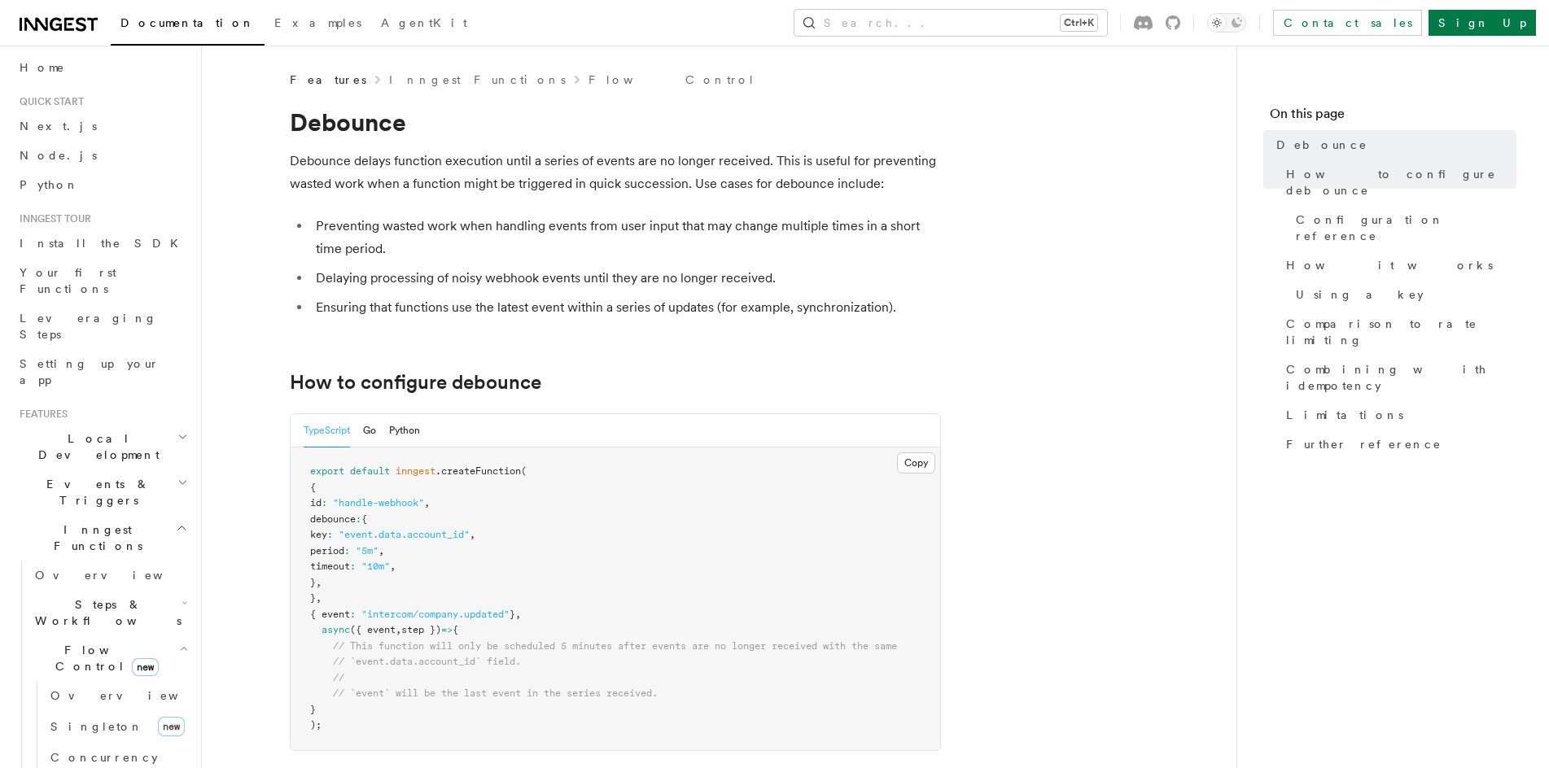
click at [96, 597] on span "Steps & Workflows" at bounding box center [104, 613] width 153 height 33
click at [104, 673] on span "Function steps" at bounding box center [112, 679] width 125 height 13
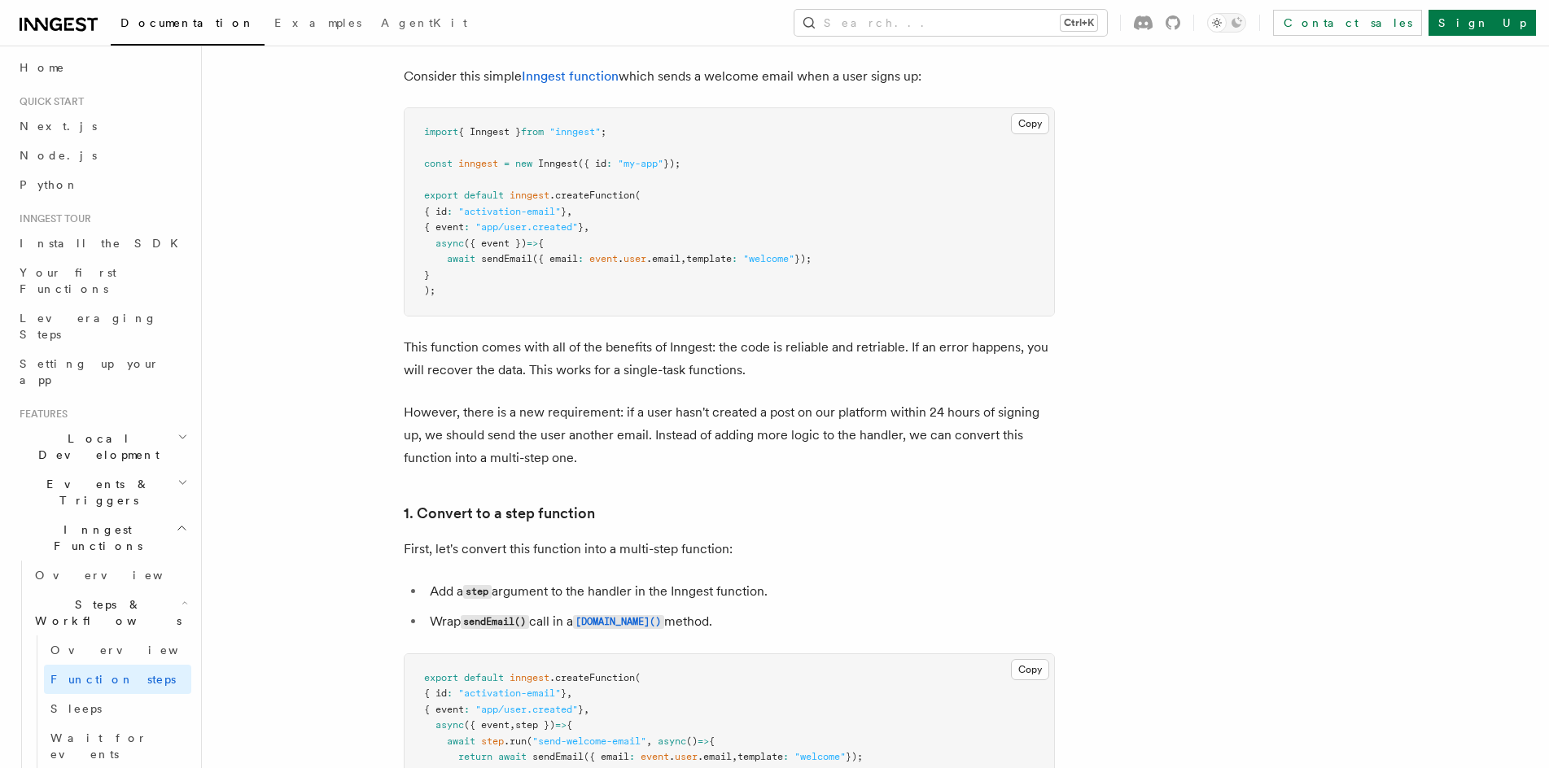
scroll to position [651, 0]
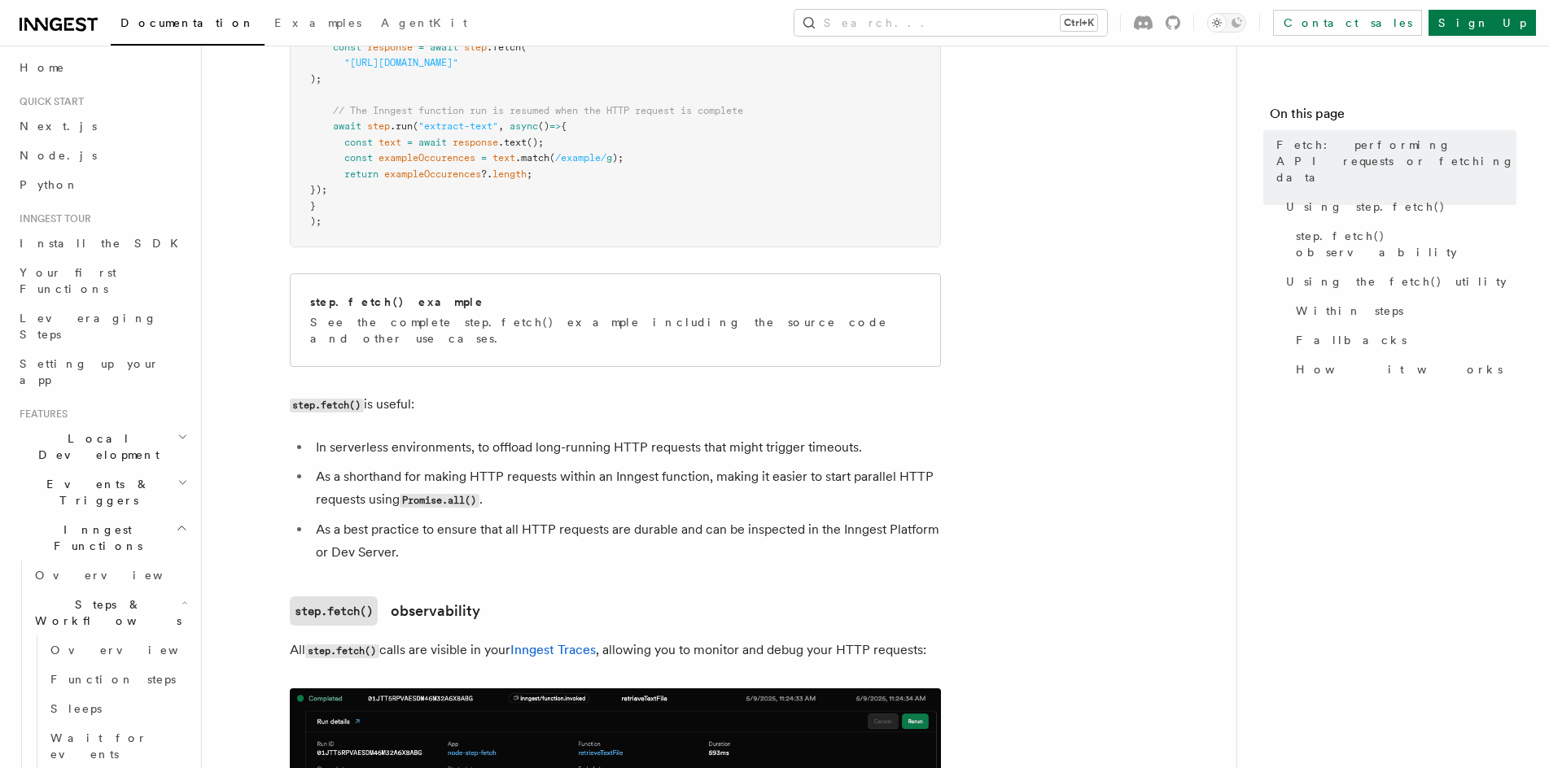
scroll to position [895, 0]
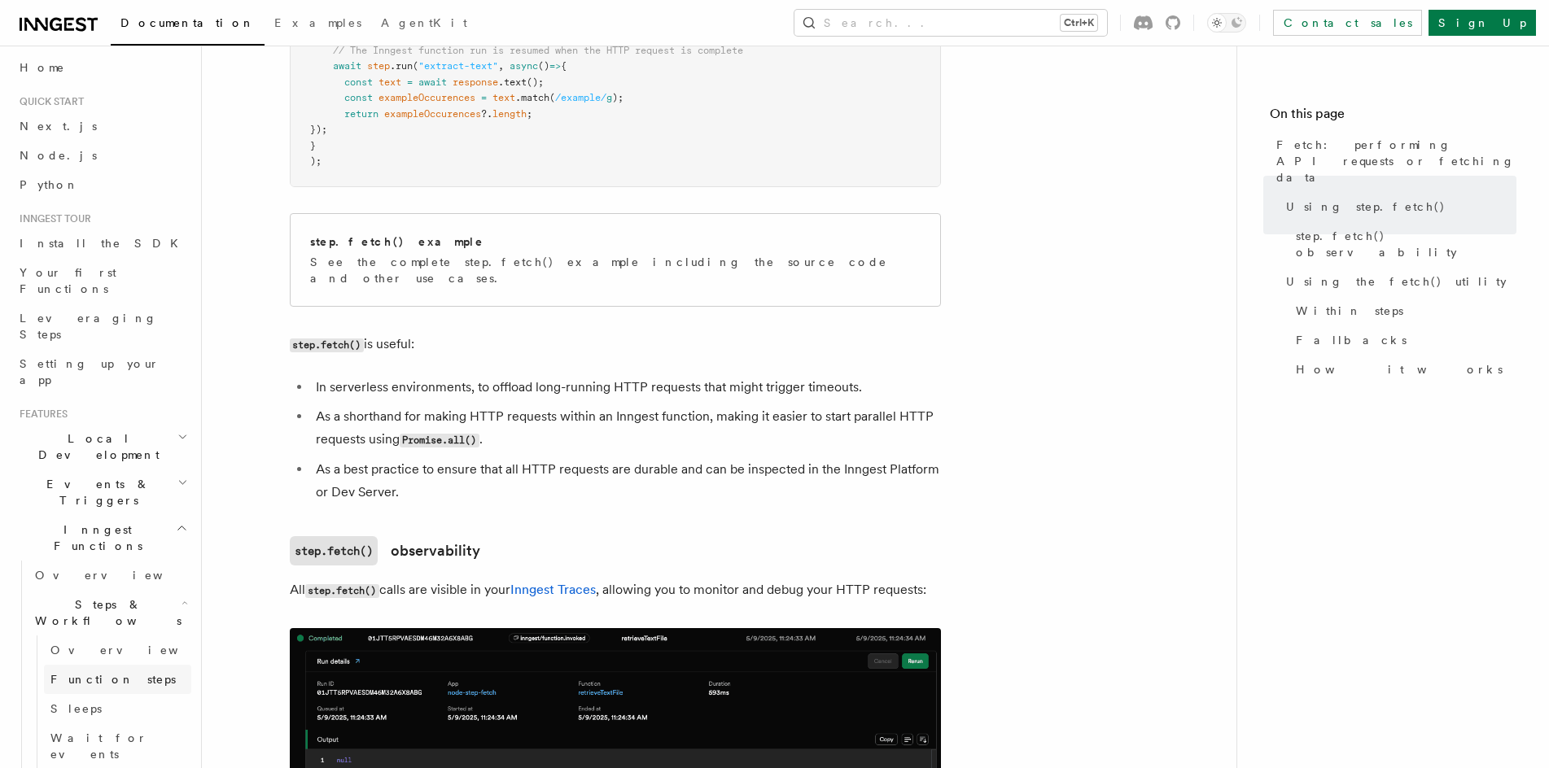
click at [97, 673] on span "Function steps" at bounding box center [112, 679] width 125 height 13
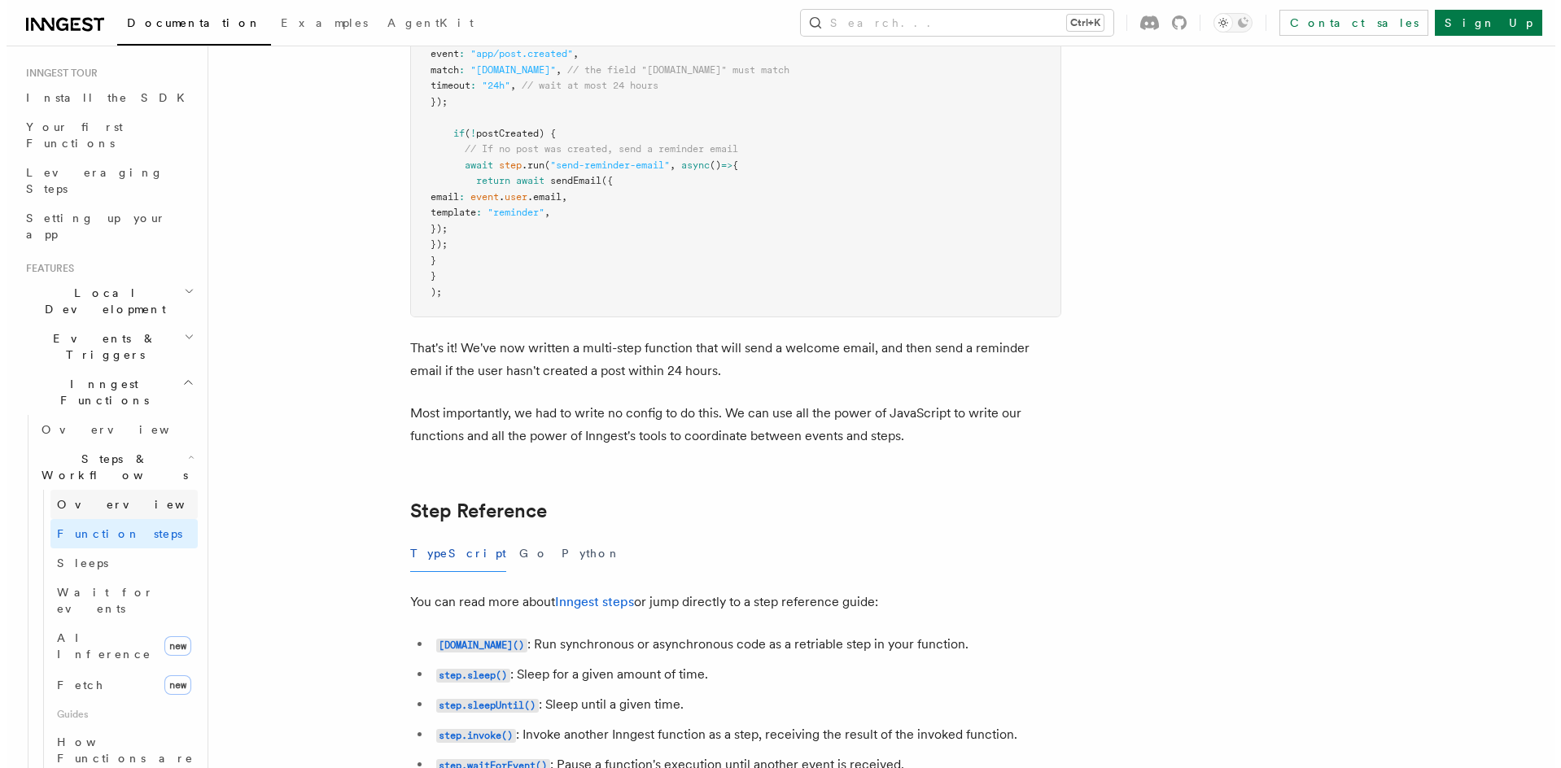
scroll to position [168, 0]
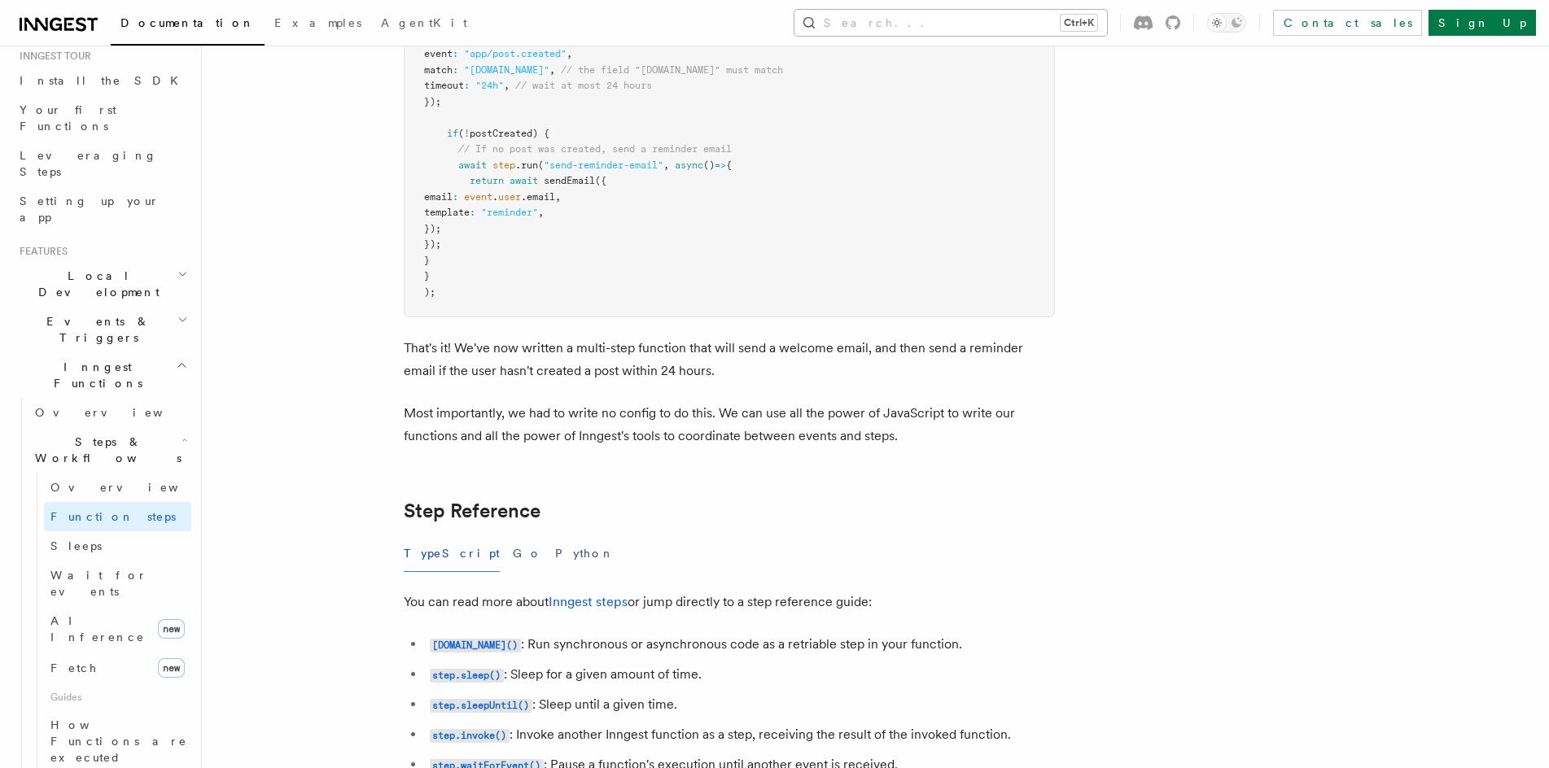
click at [1075, 31] on button "Search... Ctrl+K" at bounding box center [950, 23] width 313 height 26
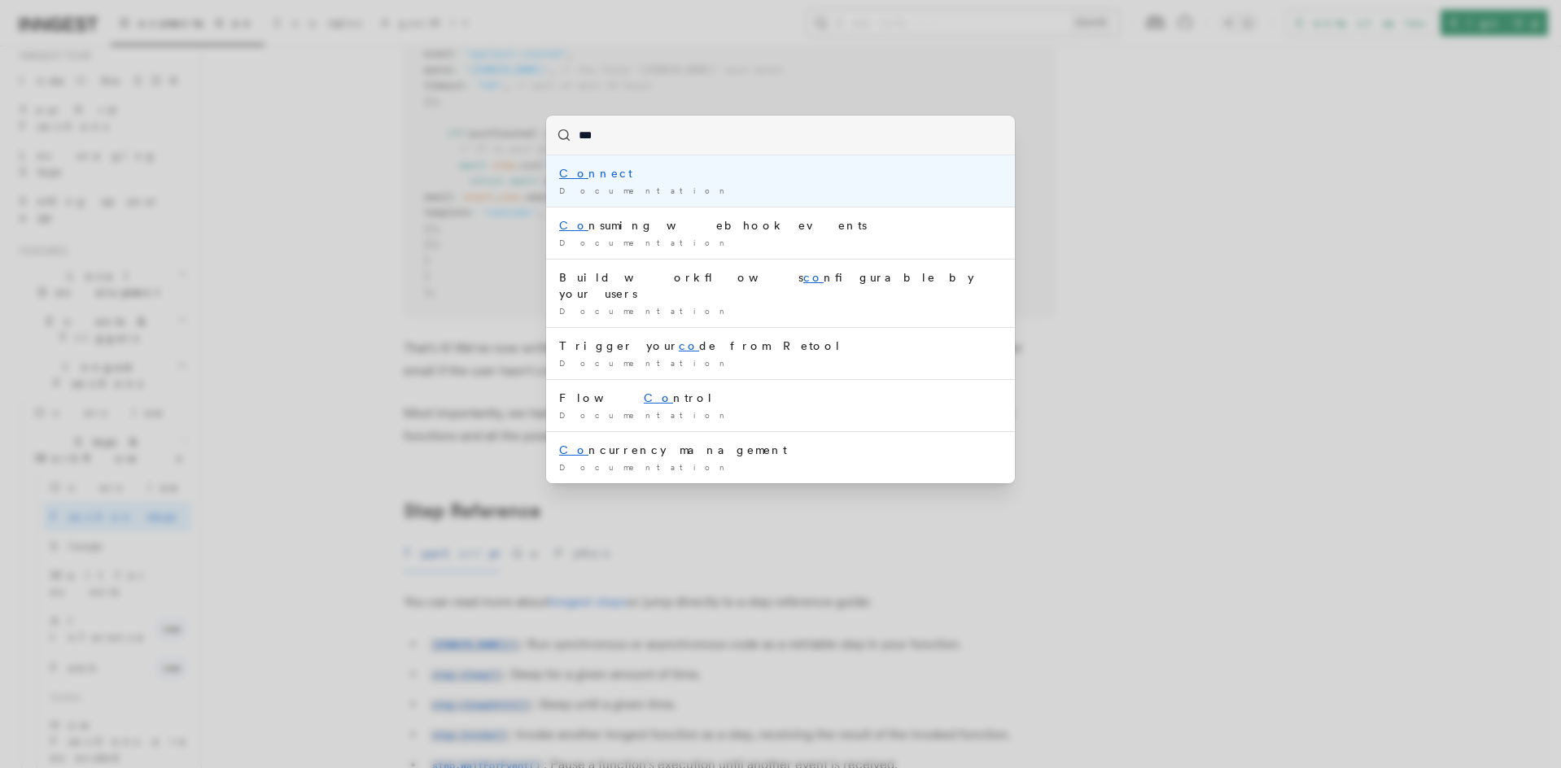
type input "****"
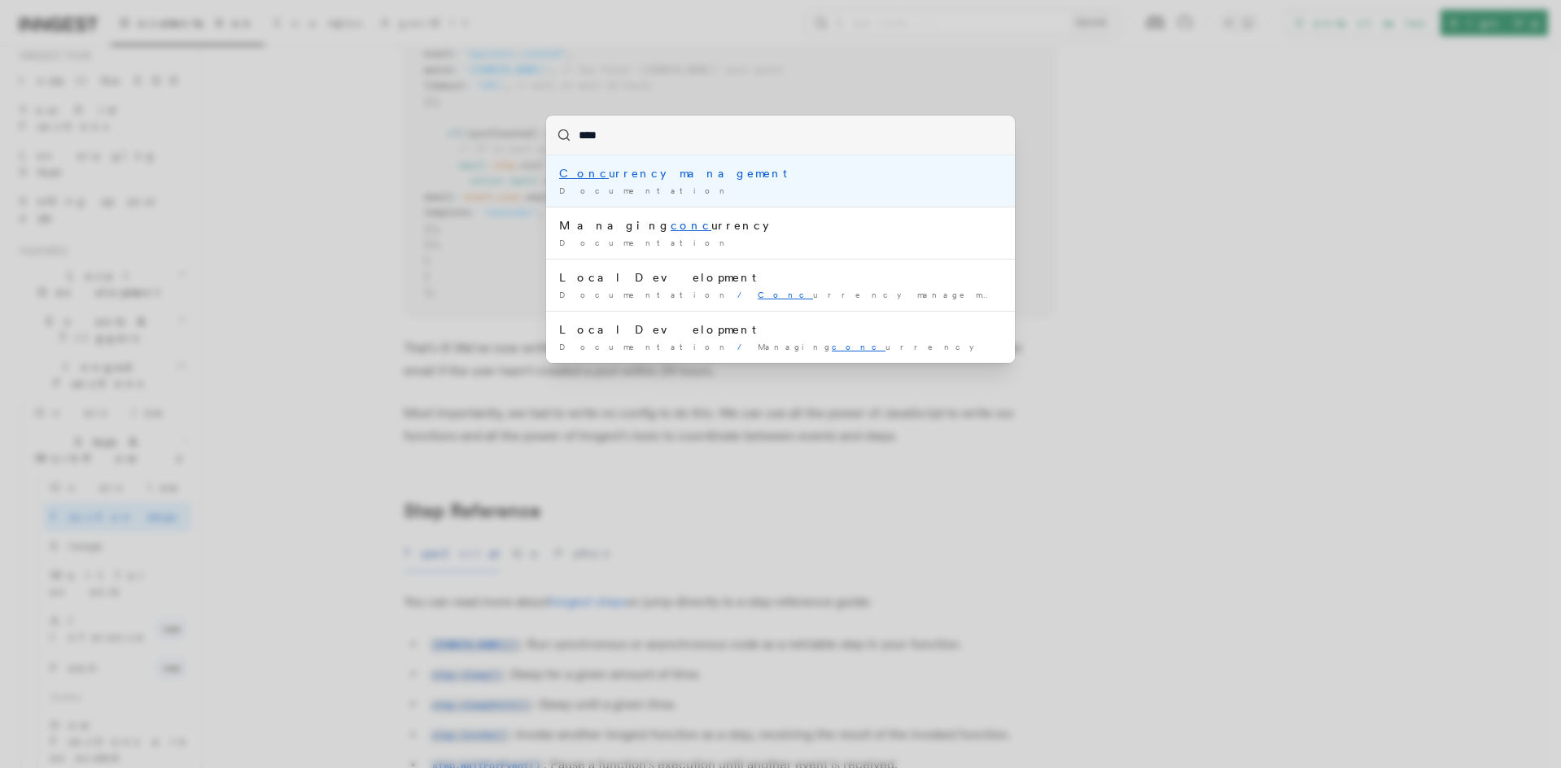
click at [728, 173] on div "Conc urrency management" at bounding box center [780, 173] width 443 height 16
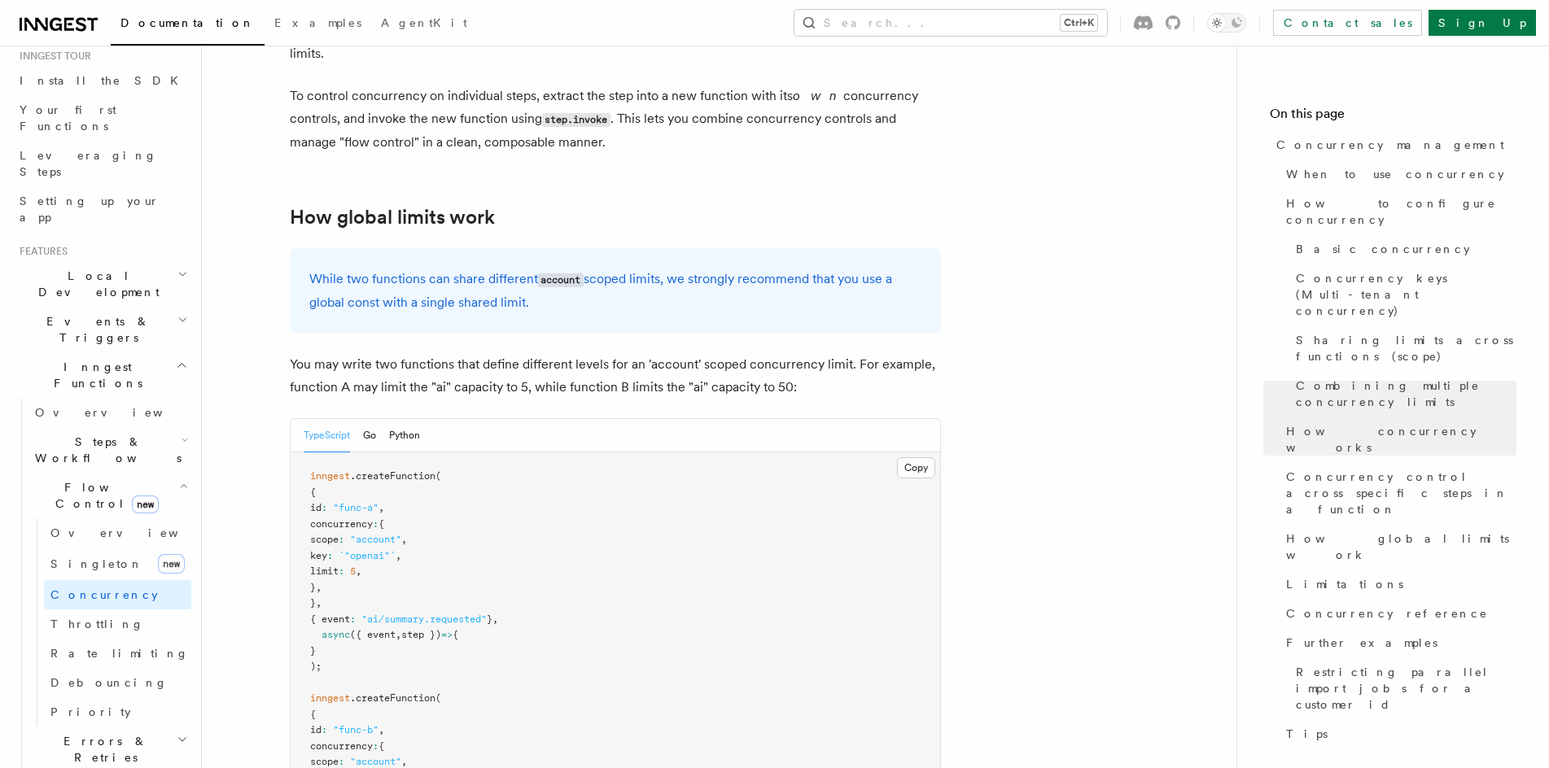
scroll to position [4233, 0]
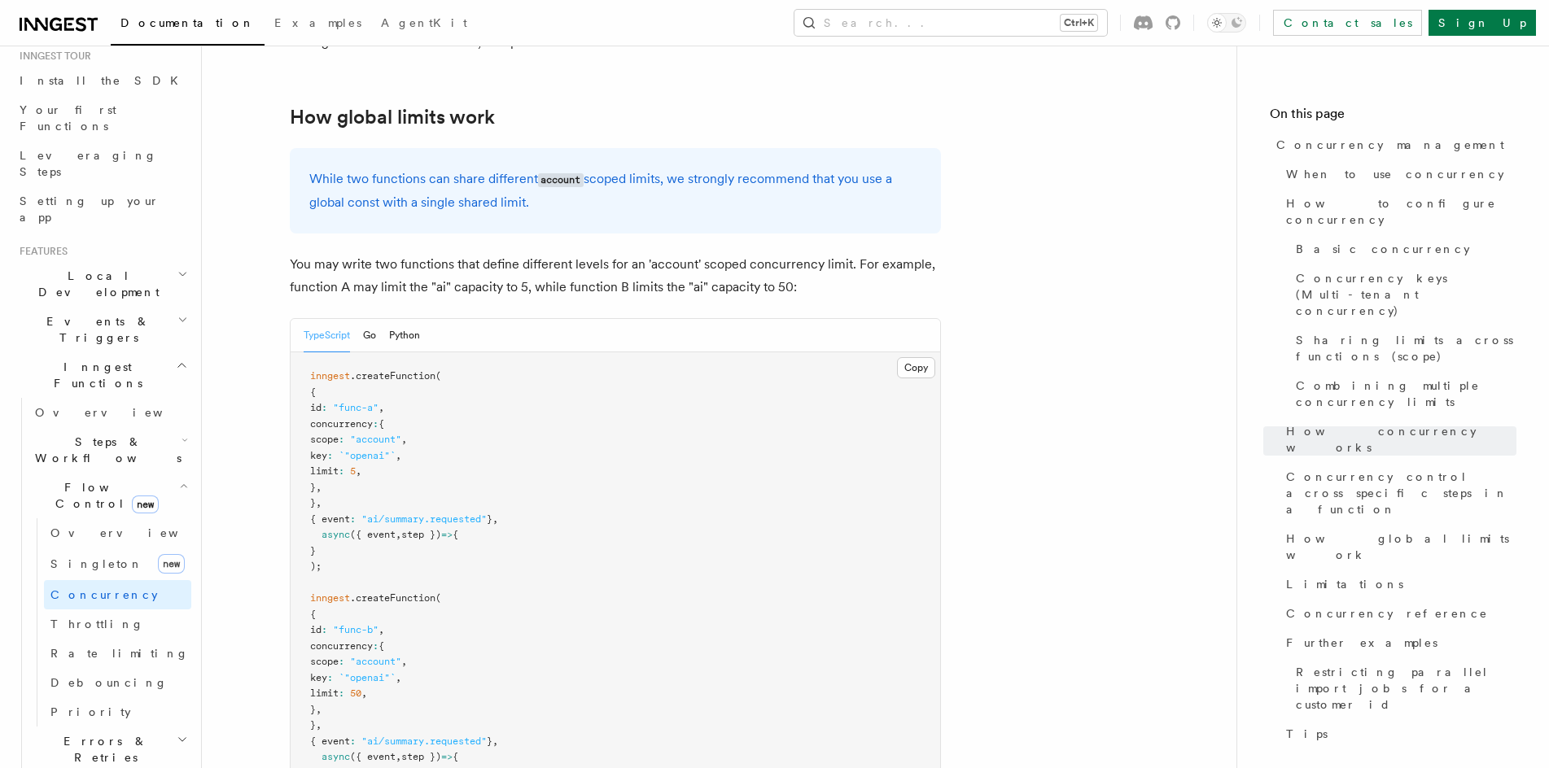
drag, startPoint x: 626, startPoint y: 295, endPoint x: 623, endPoint y: 304, distance: 9.5
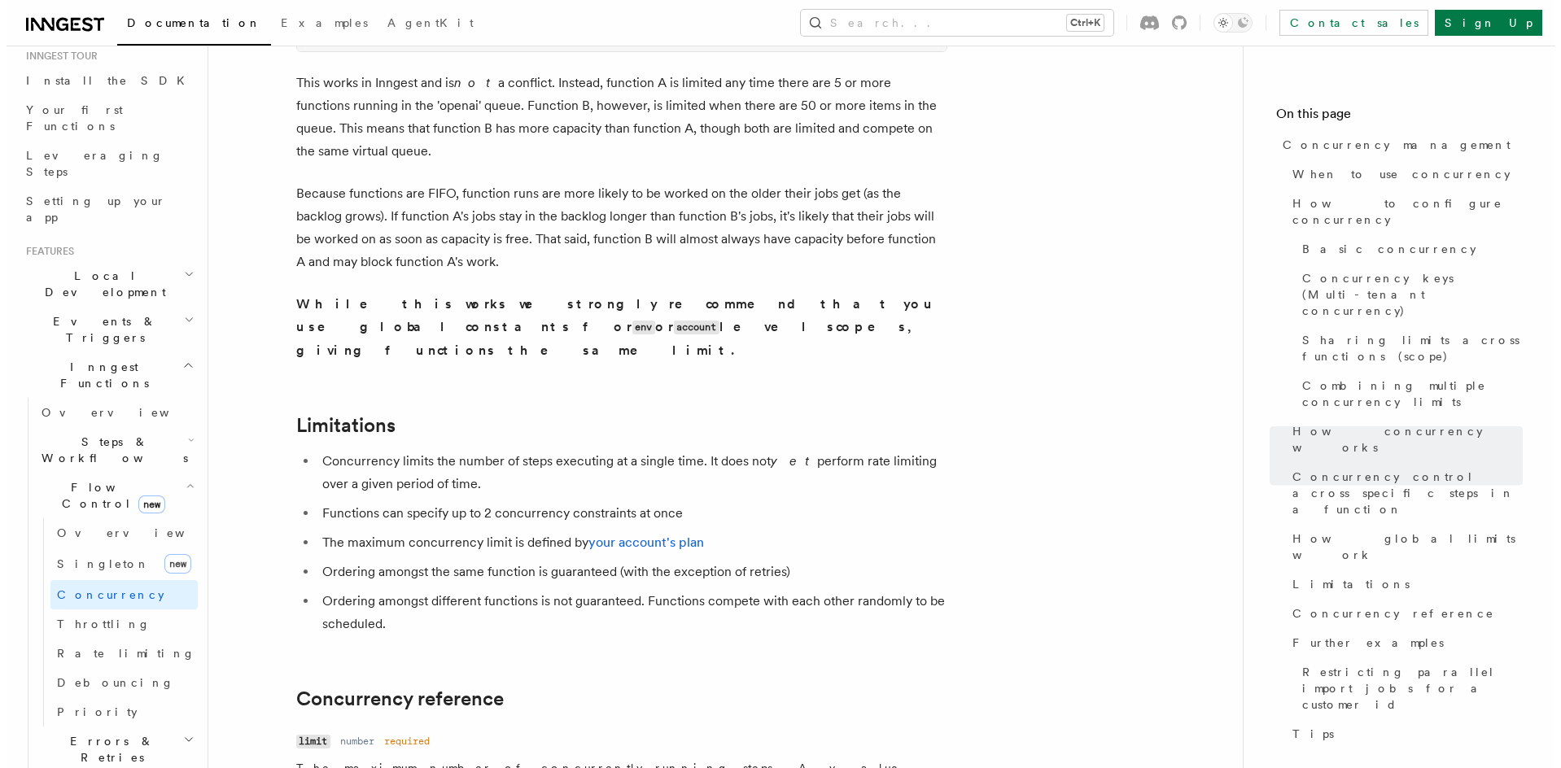
scroll to position [5128, 0]
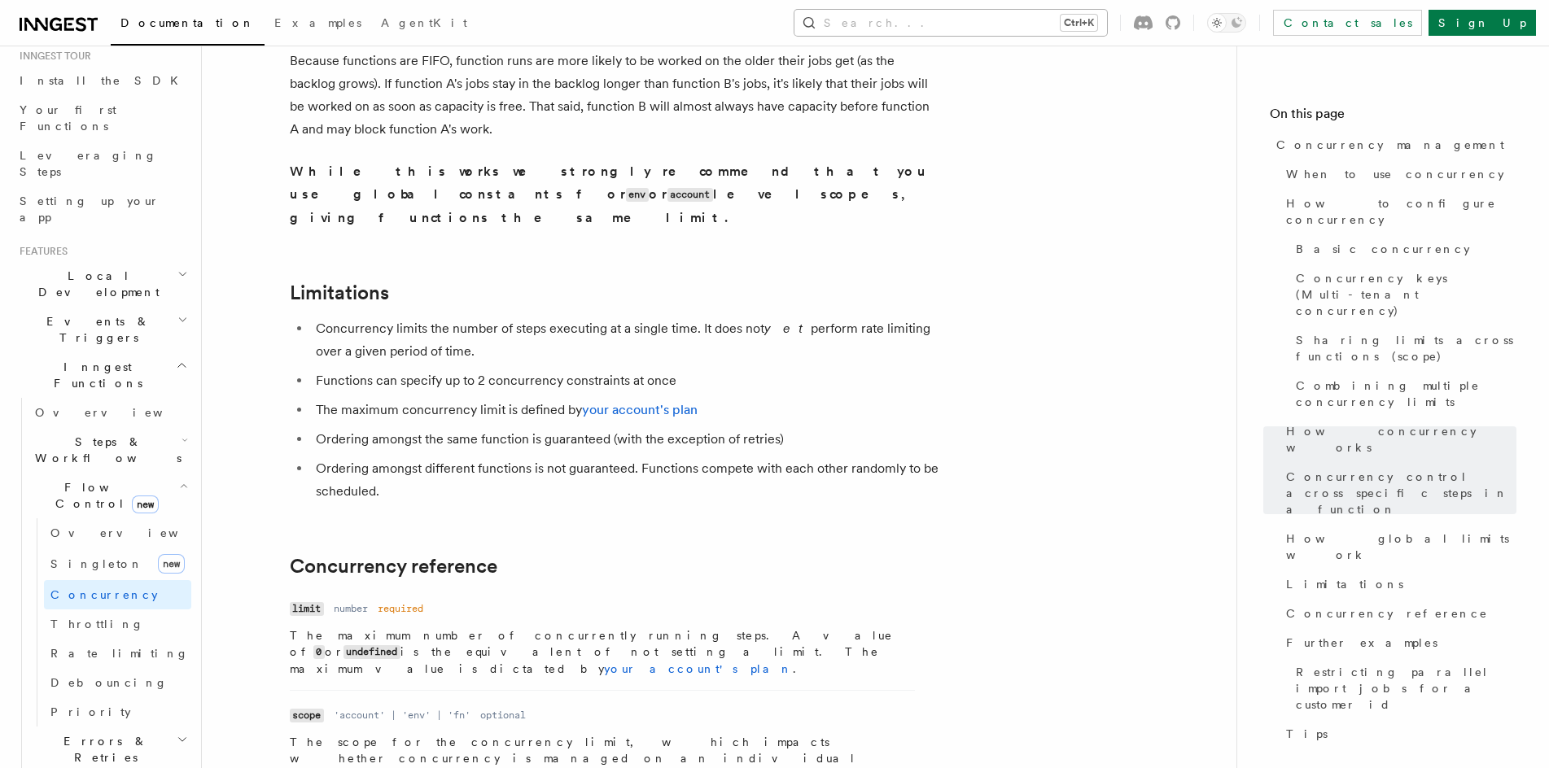
click at [951, 18] on button "Search... Ctrl+K" at bounding box center [950, 23] width 313 height 26
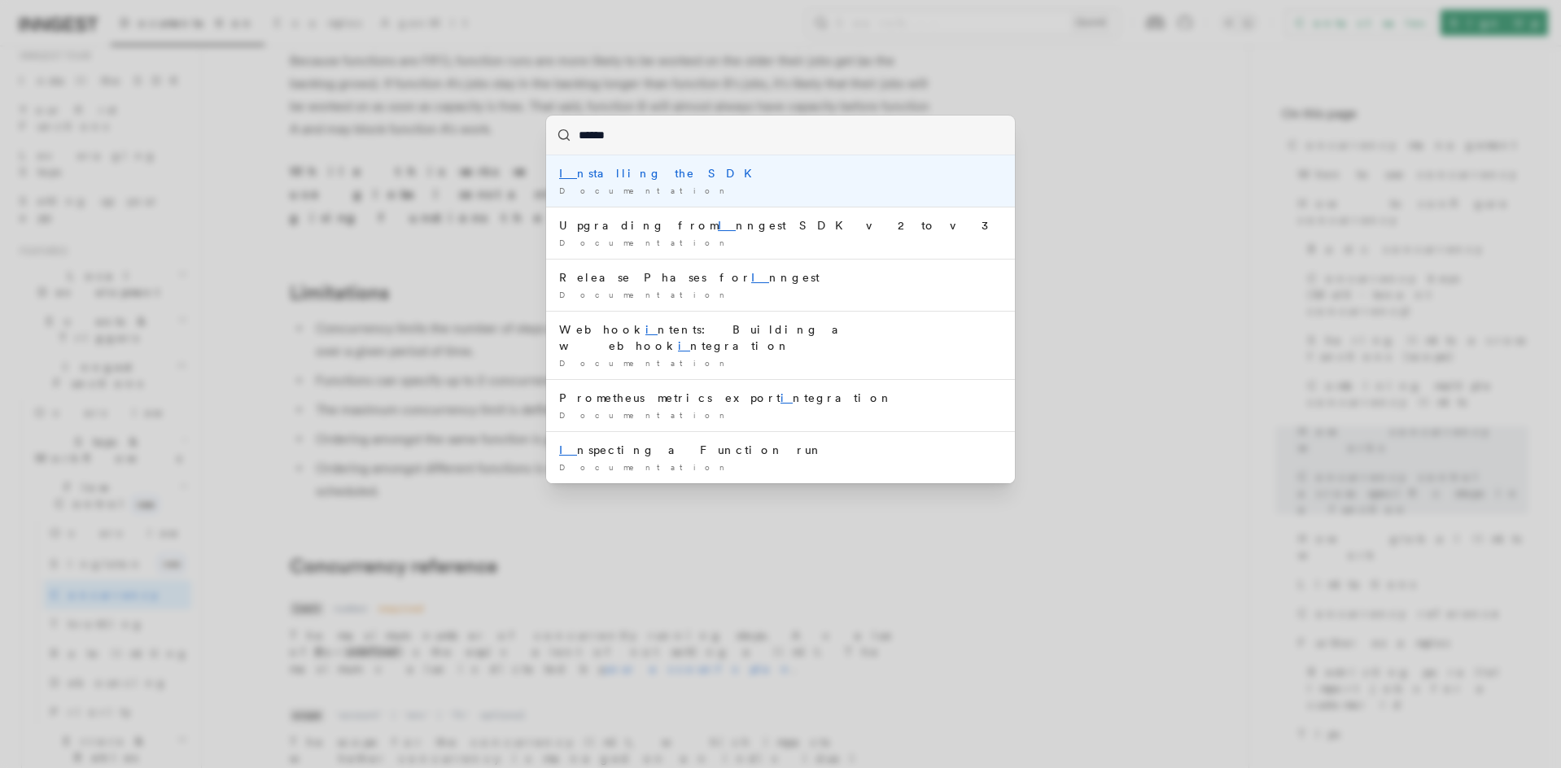
type input "*******"
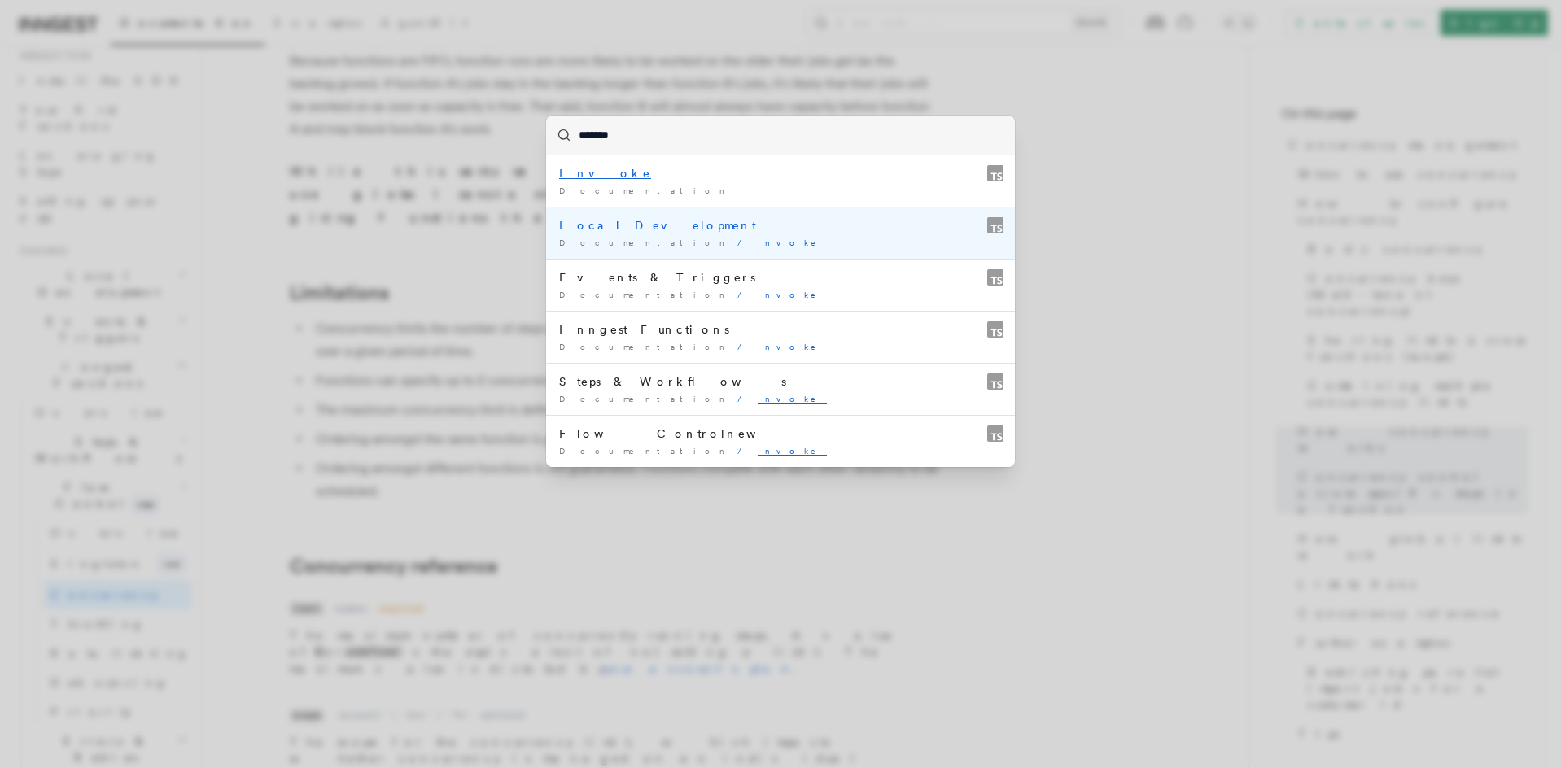
click at [644, 176] on div "Invoke" at bounding box center [780, 173] width 443 height 16
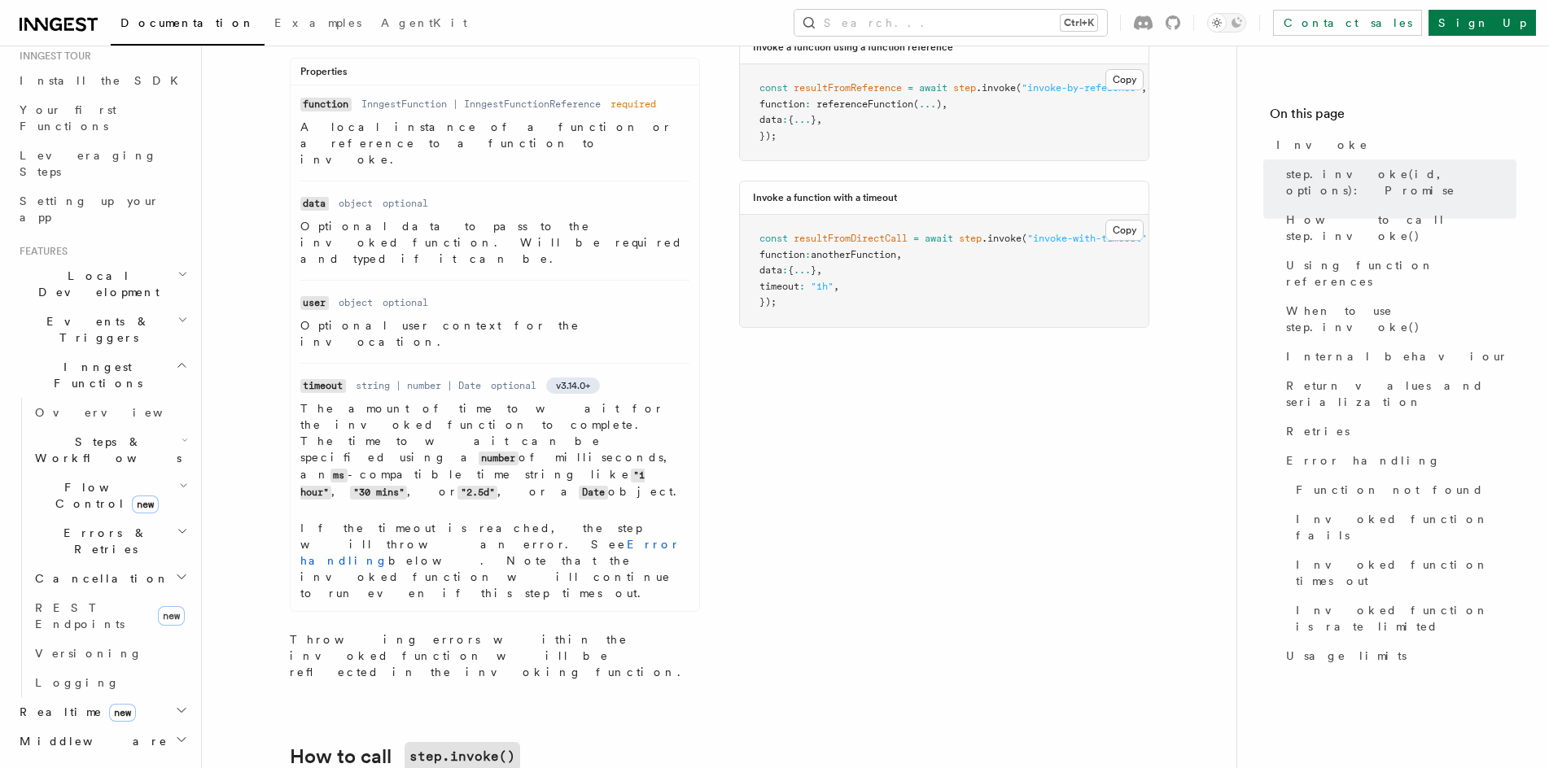
scroll to position [1221, 0]
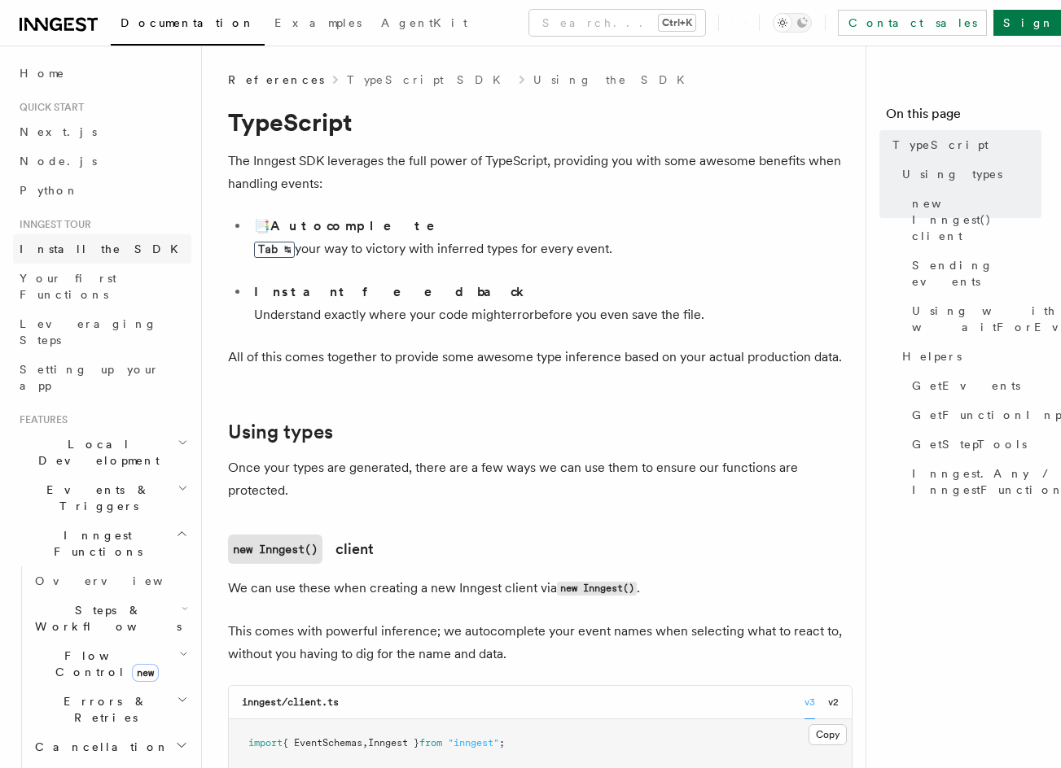
click at [59, 246] on span "Install the SDK" at bounding box center [104, 249] width 168 height 13
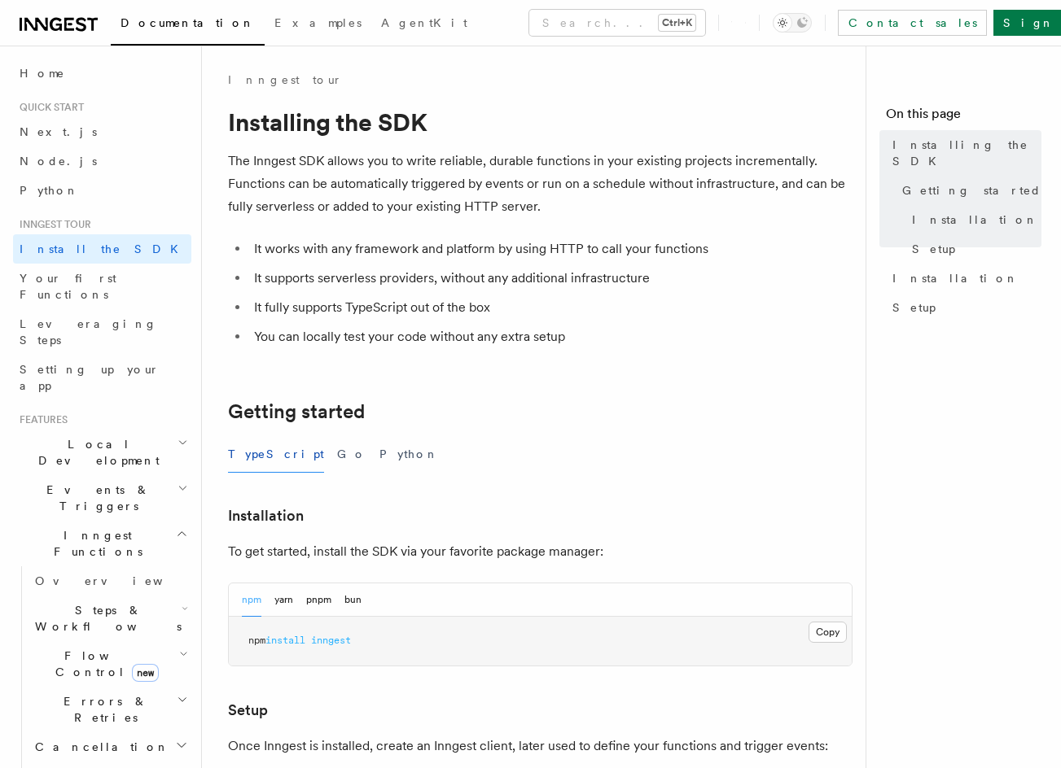
click at [61, 430] on h2 "Local Development" at bounding box center [102, 453] width 178 height 46
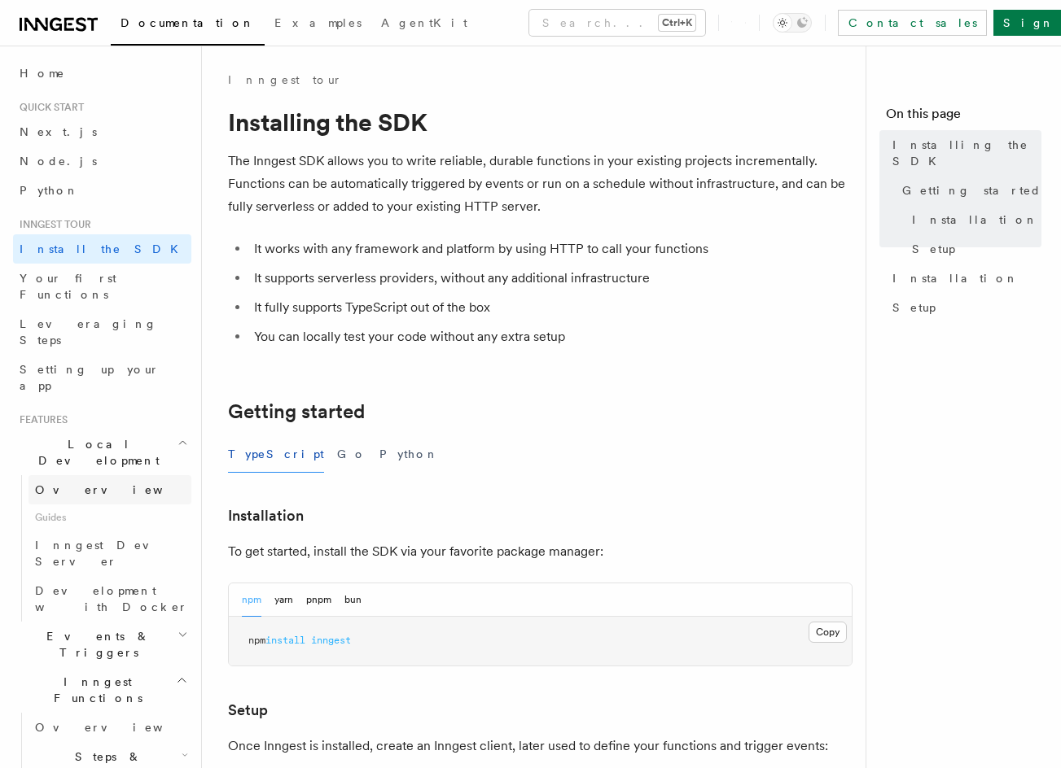
click at [82, 483] on span "Overview" at bounding box center [119, 489] width 168 height 13
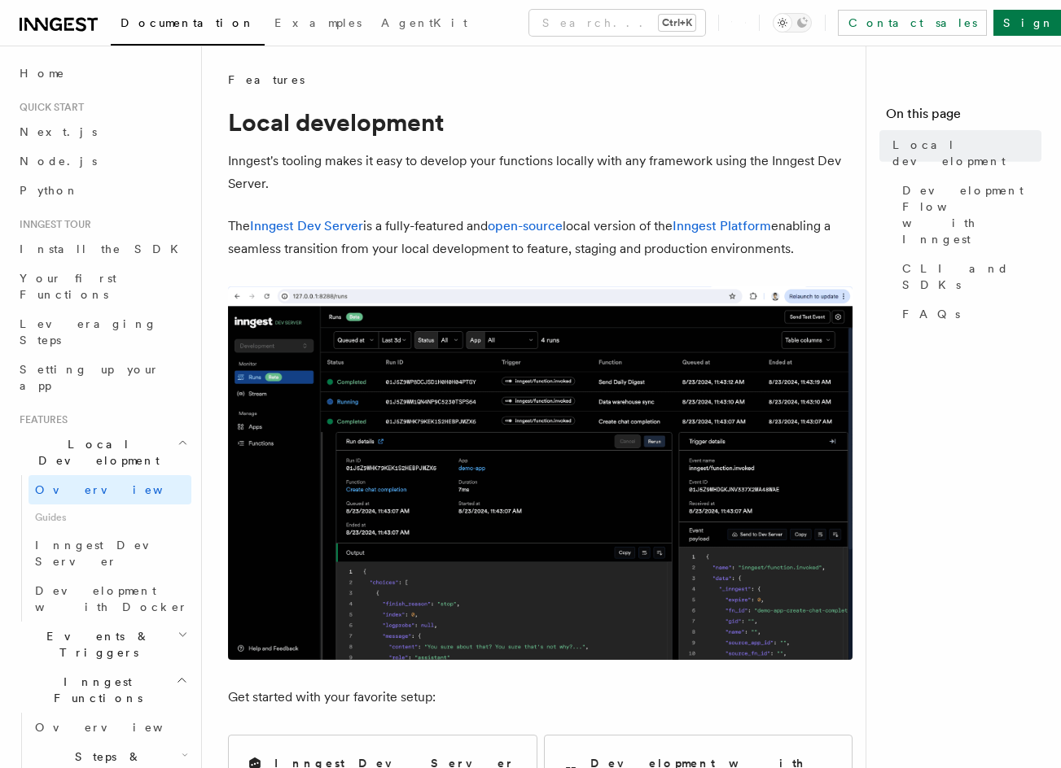
click at [154, 505] on span "Guides" at bounding box center [109, 518] width 163 height 26
click at [144, 505] on span "Guides" at bounding box center [109, 518] width 163 height 26
click at [128, 539] on span "Inngest Dev Server" at bounding box center [104, 553] width 139 height 29
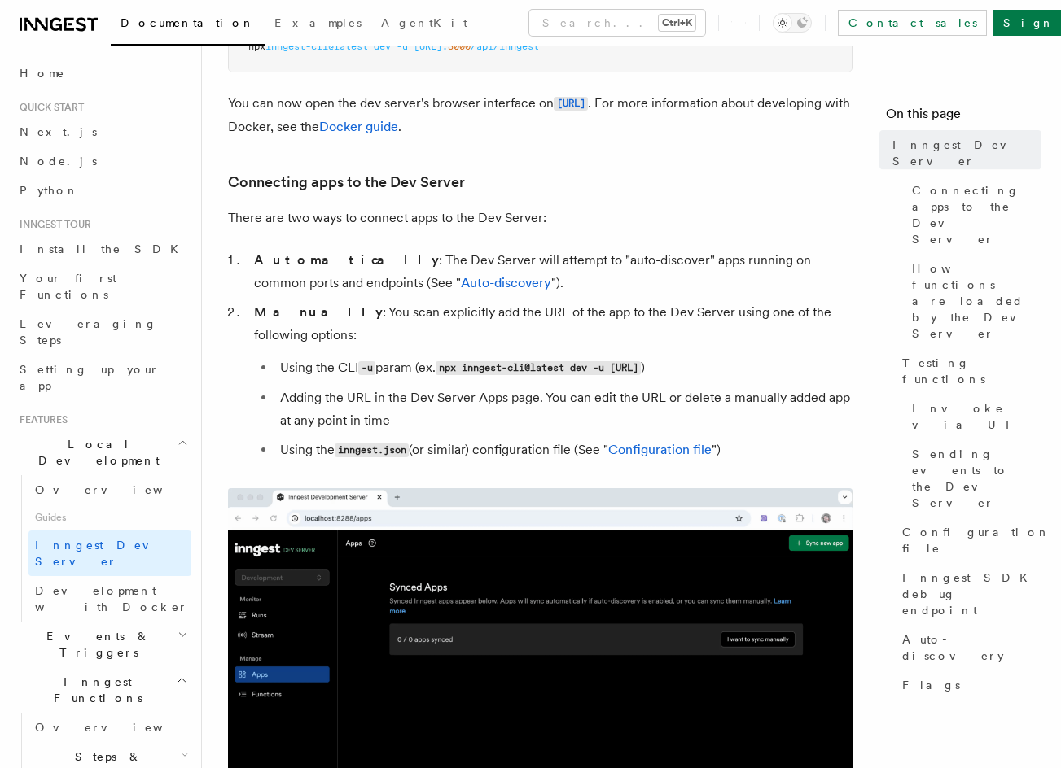
scroll to position [488, 0]
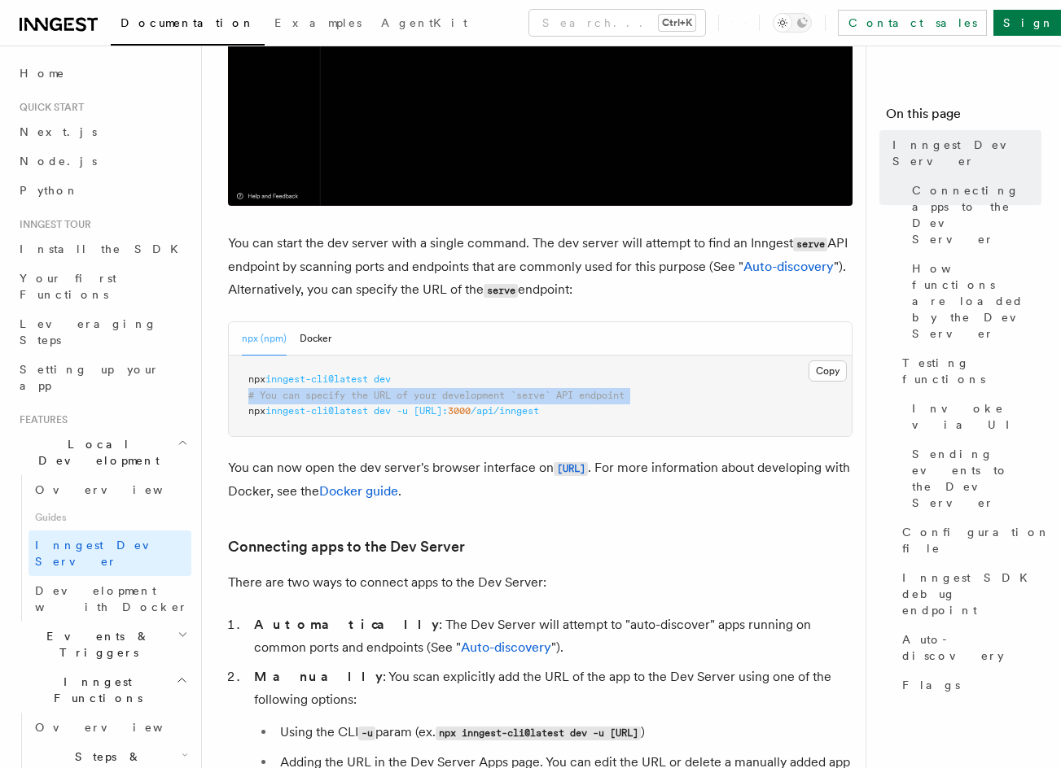
click at [365, 402] on pre "npx inngest-cli@latest dev # You can specify the URL of your development `serve…" at bounding box center [540, 396] width 623 height 81
copy code "# You can specify the URL of your development `serve` API endpoint"
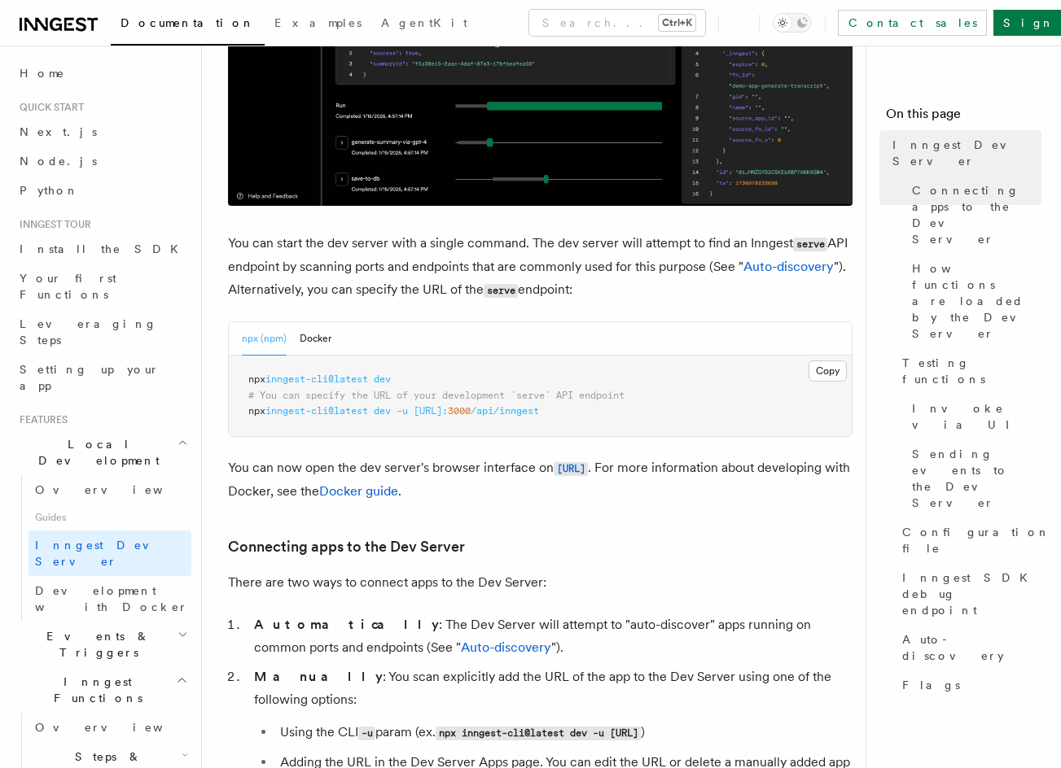
click at [348, 413] on span "inngest-cli@latest" at bounding box center [316, 410] width 103 height 11
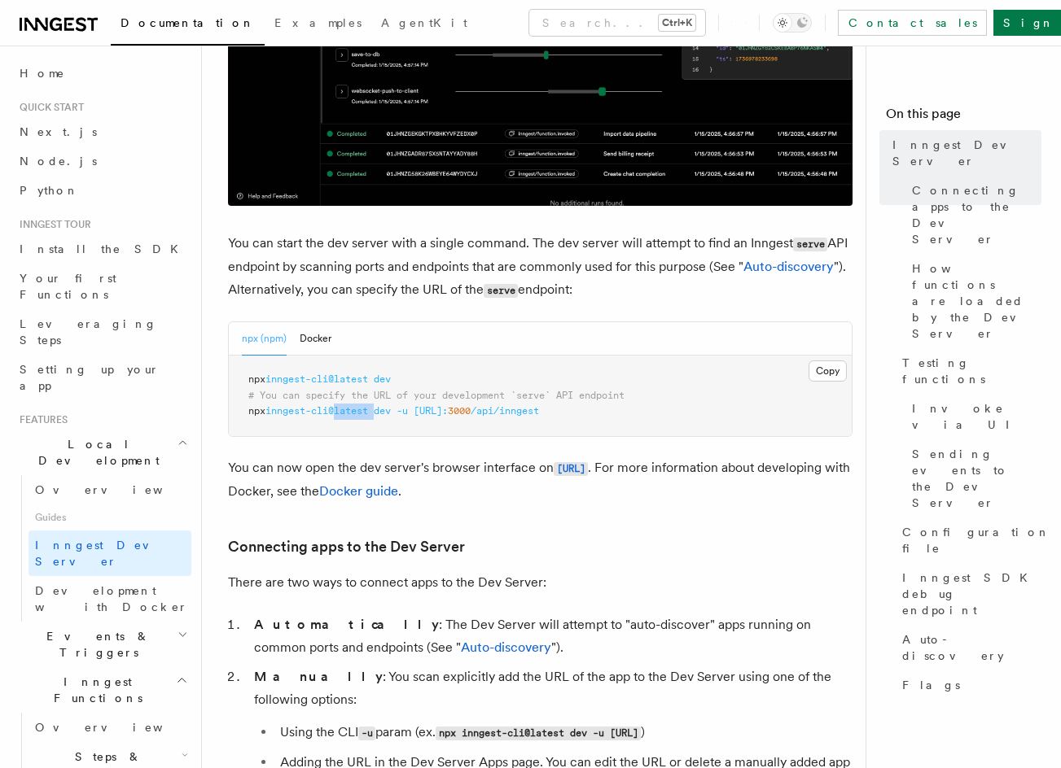
click at [348, 413] on span "inngest-cli@latest" at bounding box center [316, 410] width 103 height 11
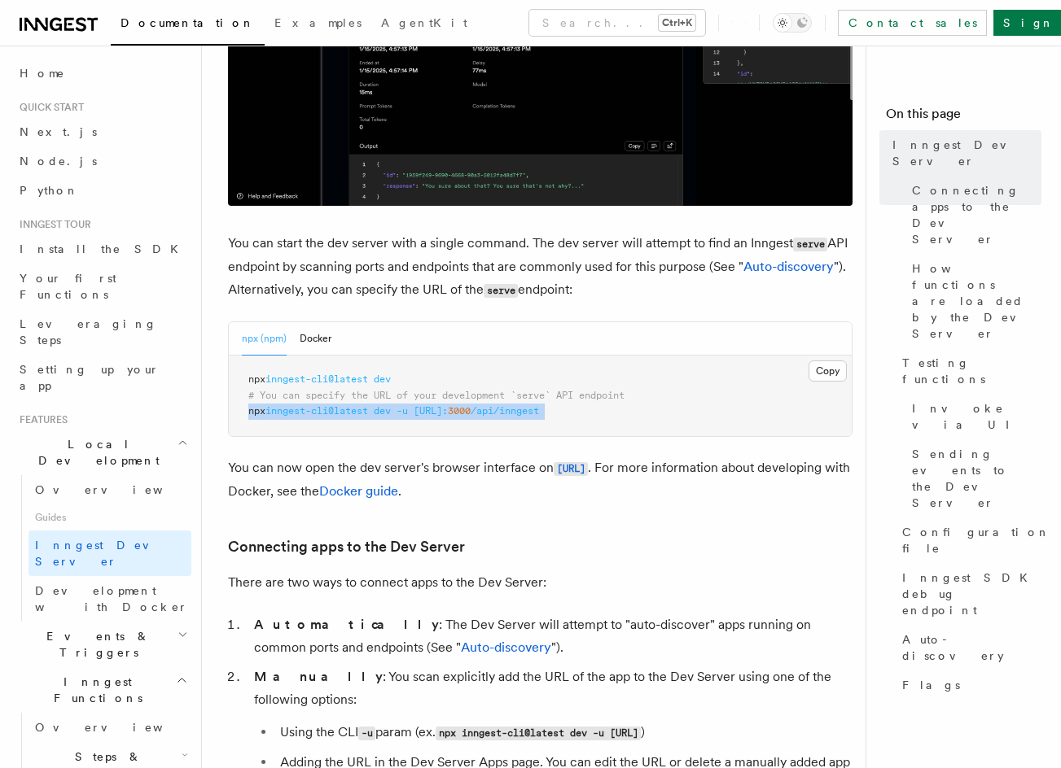
click at [348, 413] on span "inngest-cli@latest" at bounding box center [316, 410] width 103 height 11
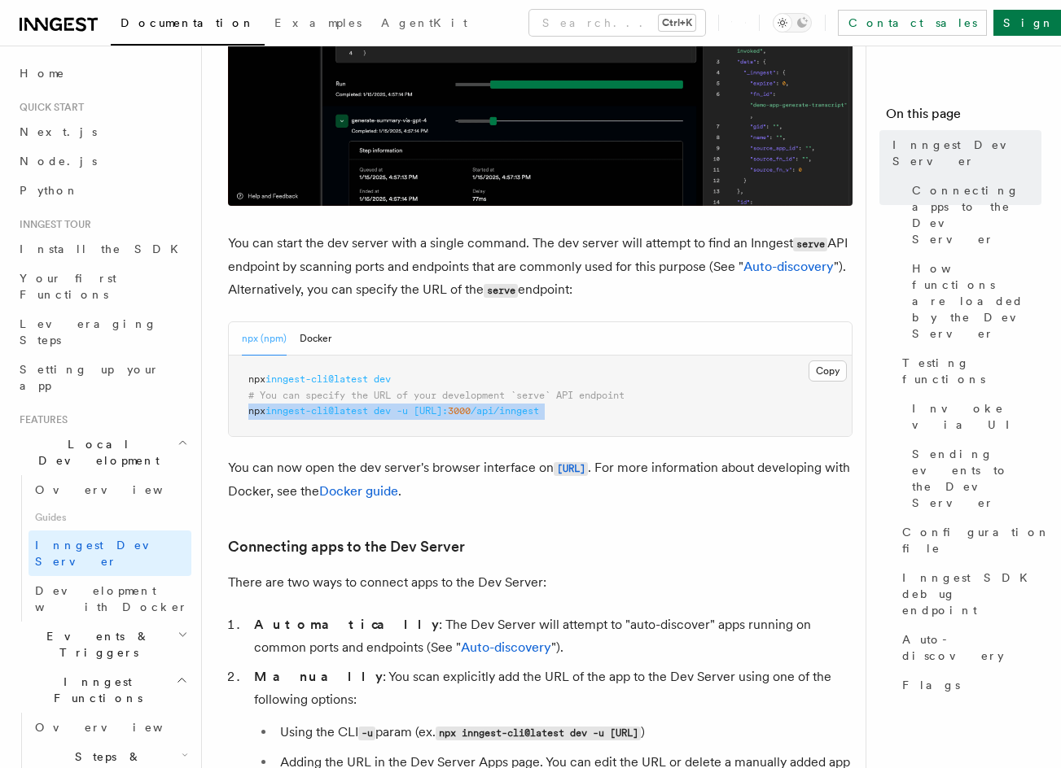
copy article "npx inngest-cli@latest dev -u http://localhost: 3000 /api/inngest"
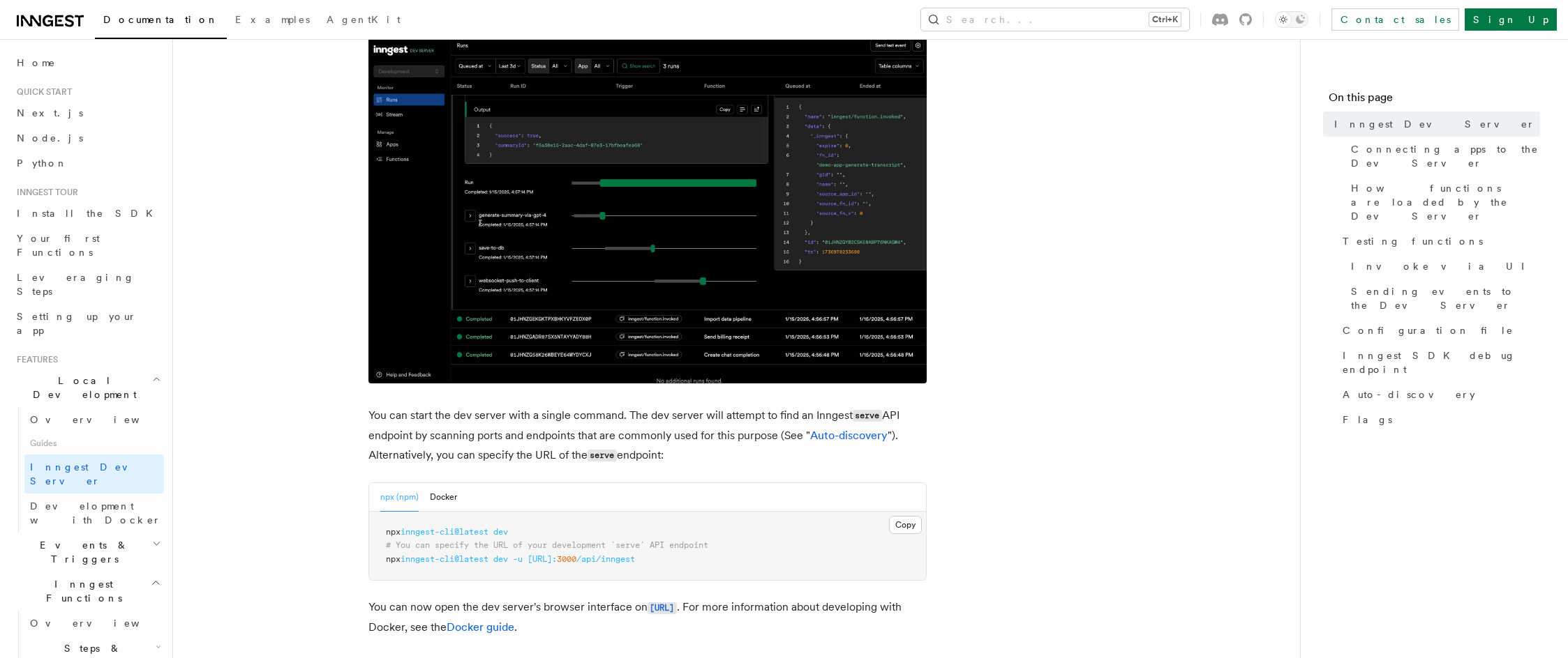
scroll to position [279, 0]
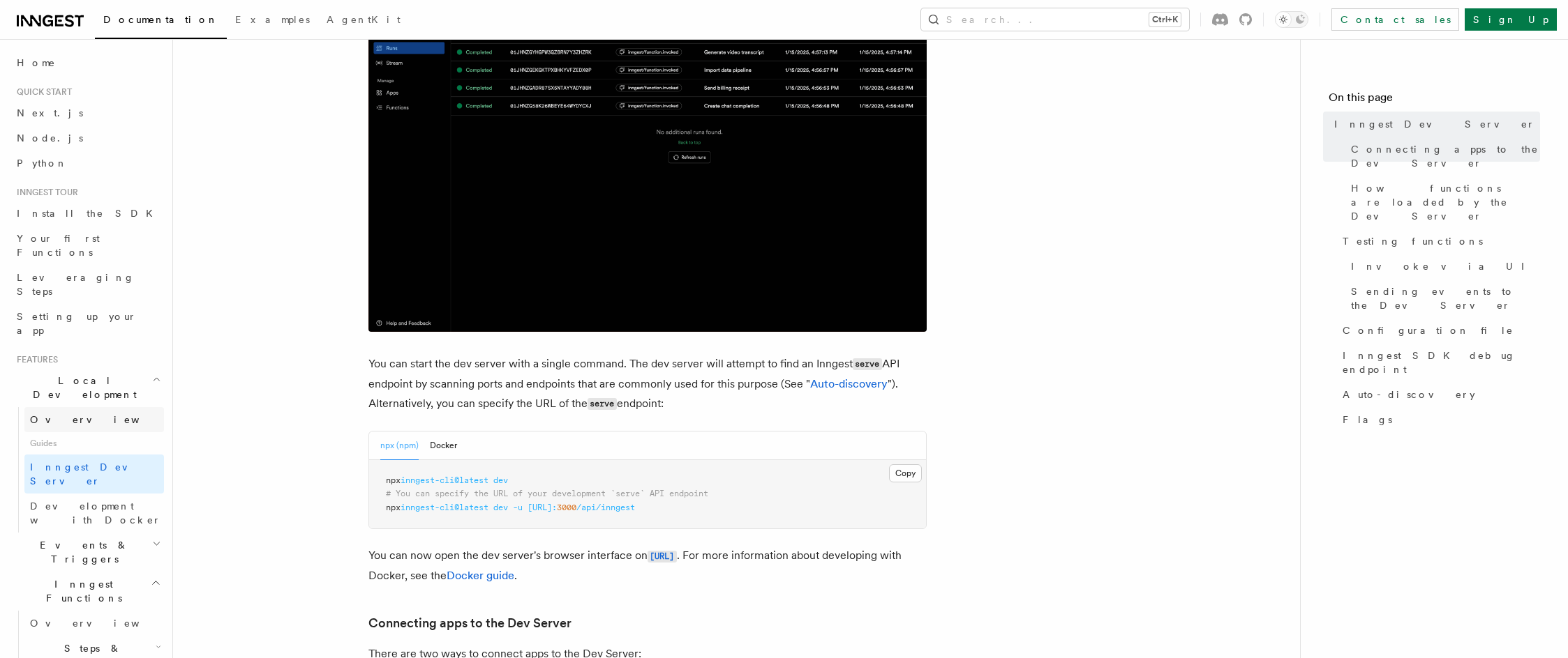
click at [100, 407] on link "Overview" at bounding box center [93, 419] width 140 height 25
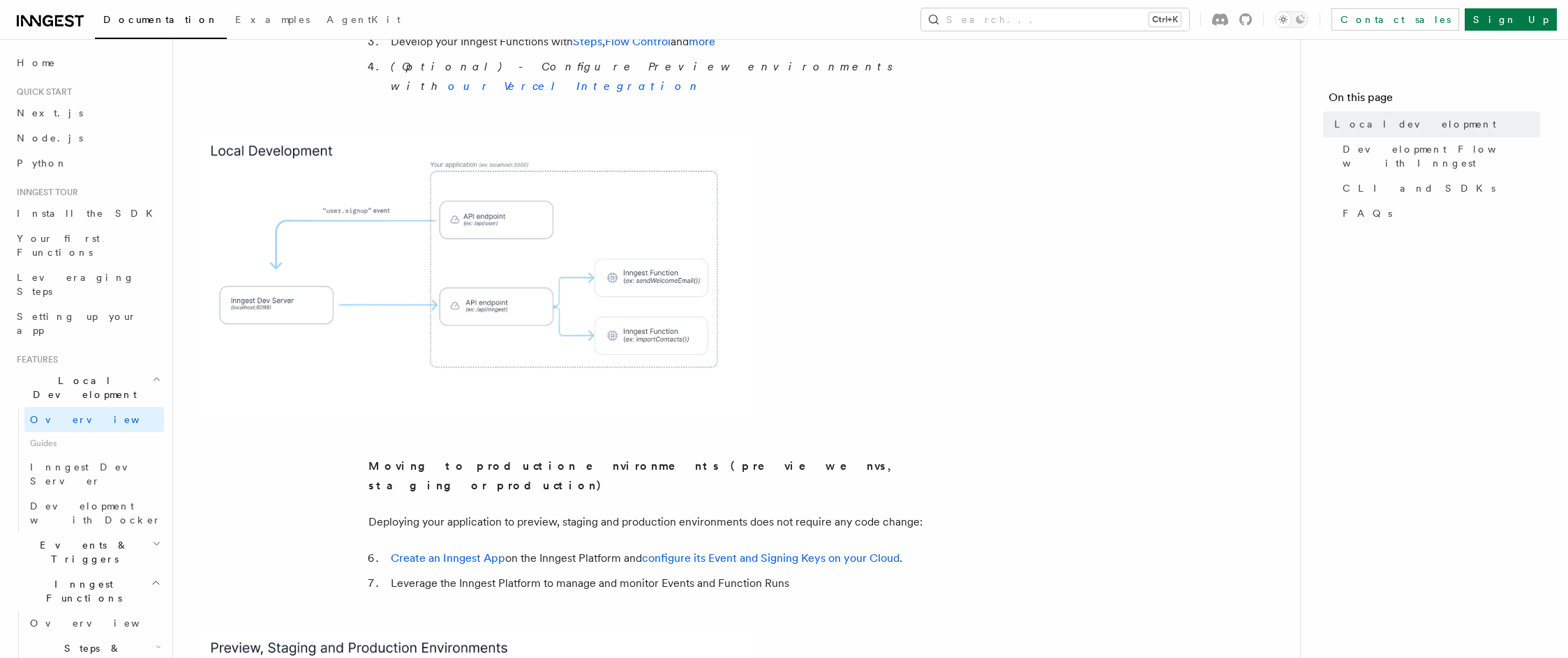
drag, startPoint x: 269, startPoint y: 234, endPoint x: 324, endPoint y: 423, distance: 196.8
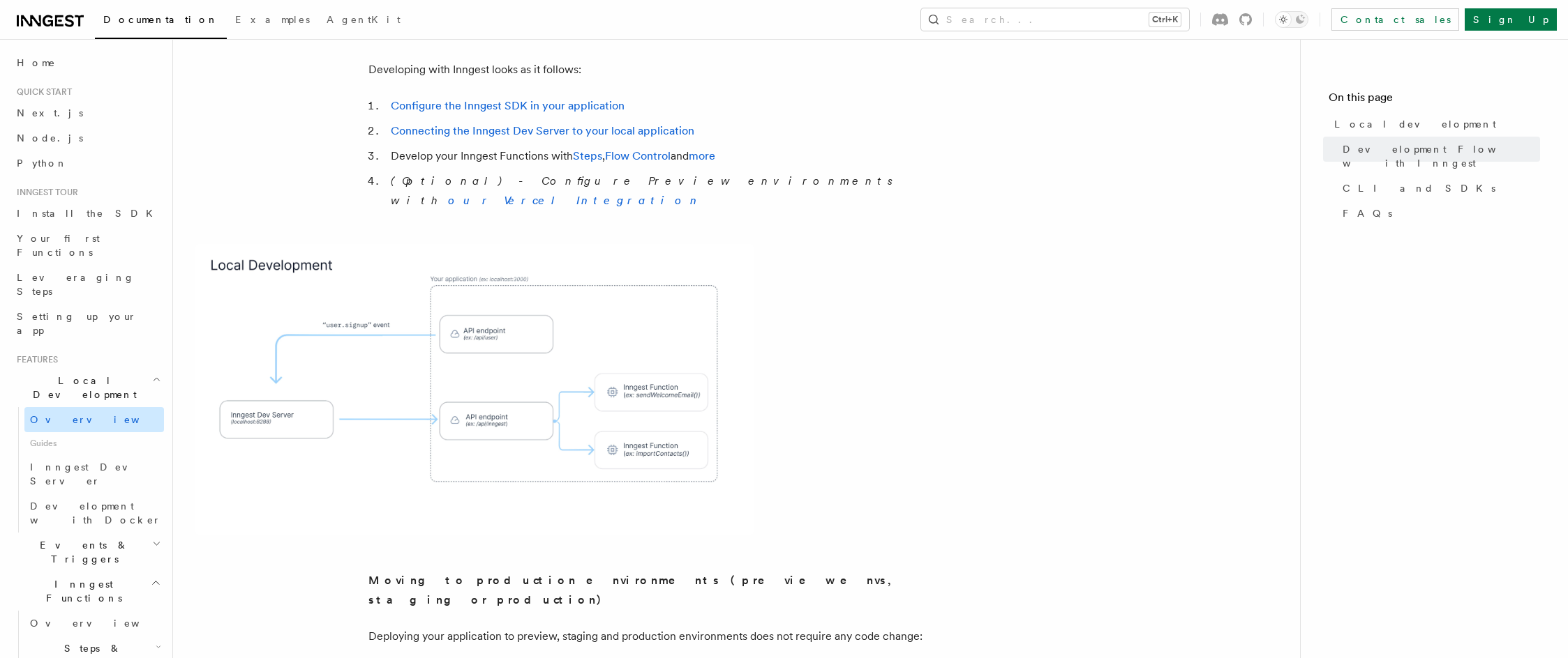
scroll to position [339, 0]
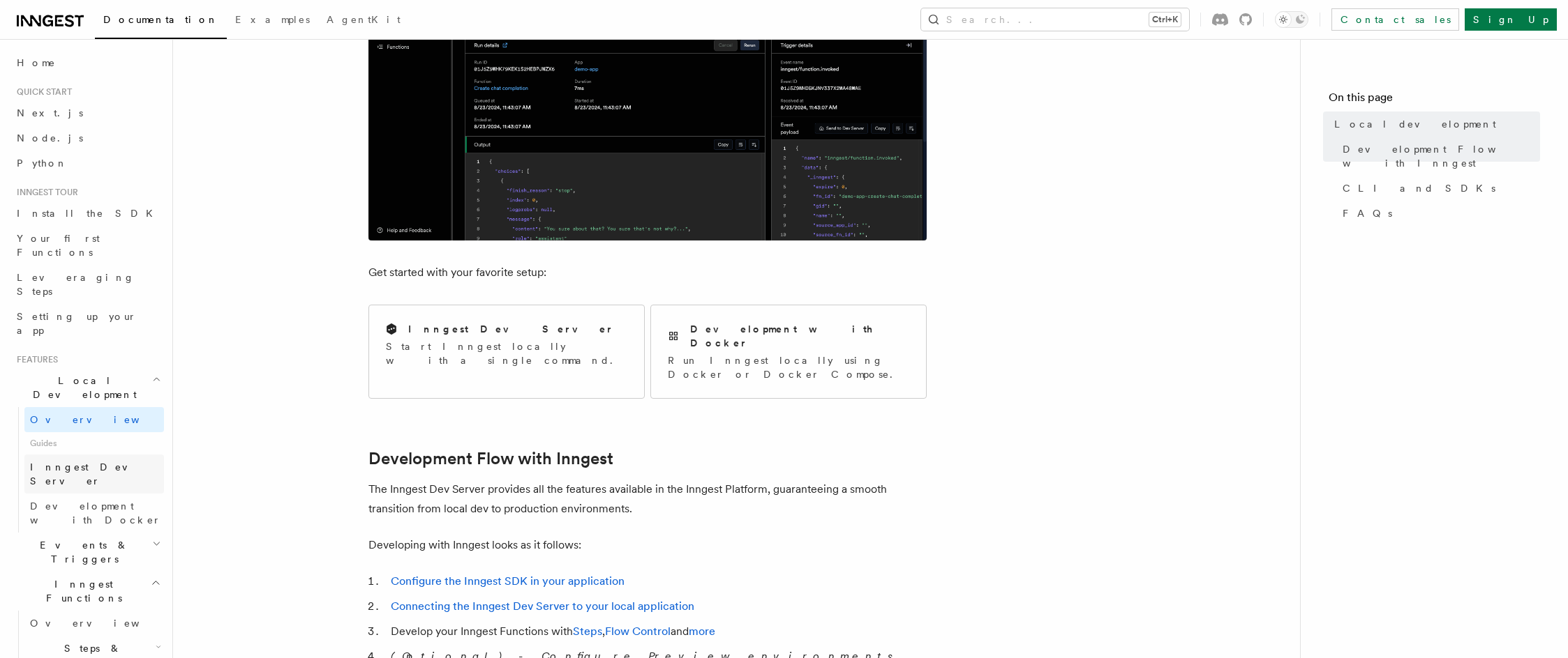
click at [92, 460] on span "Inngest Dev Server" at bounding box center [97, 474] width 134 height 28
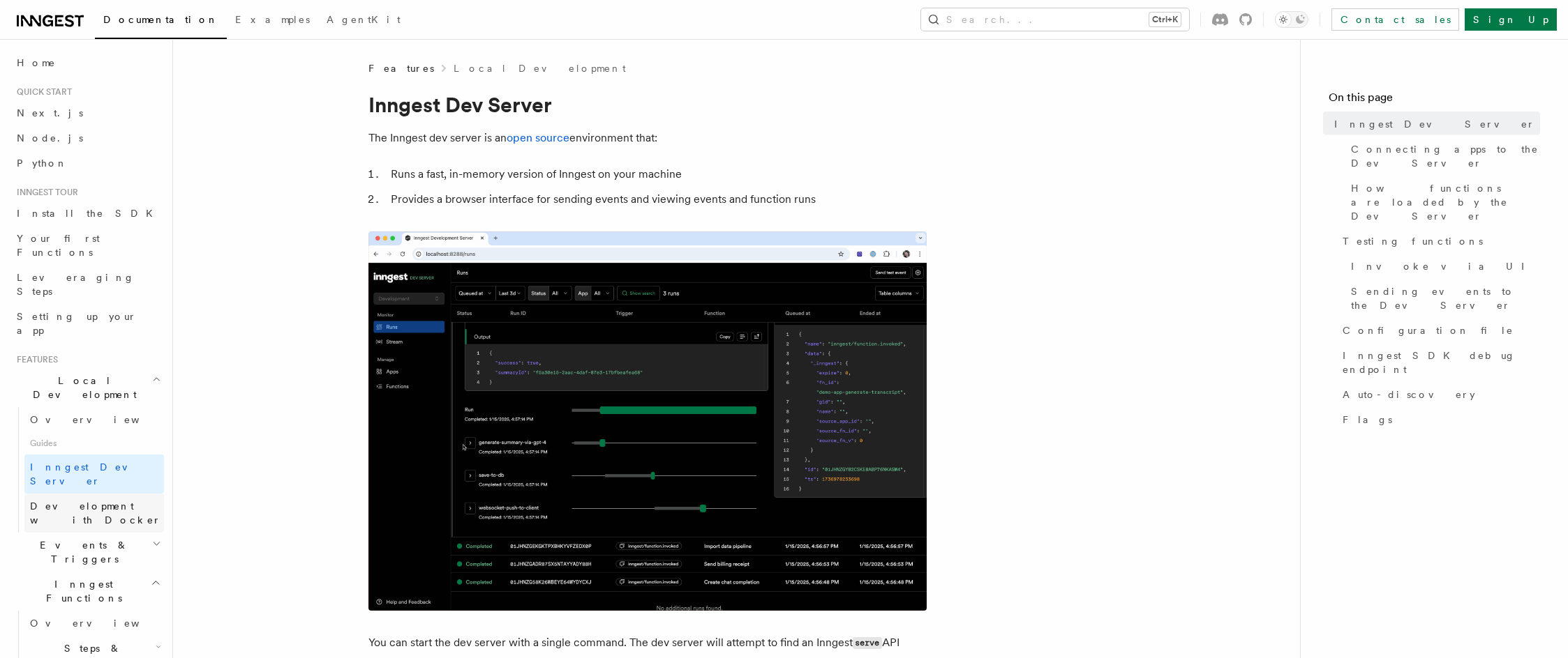
click at [96, 500] on span "Development with Docker" at bounding box center [95, 512] width 131 height 25
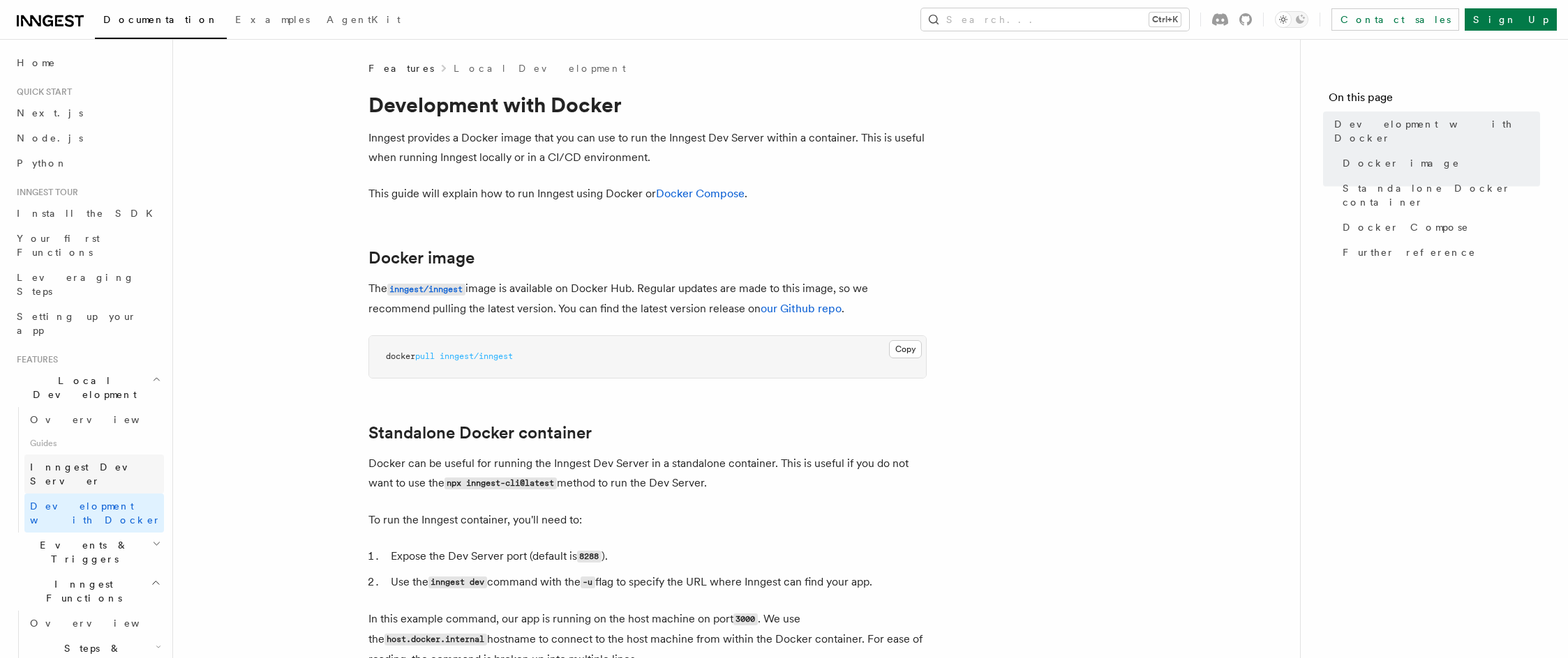
click at [93, 462] on span "Inngest Dev Server" at bounding box center [89, 474] width 119 height 25
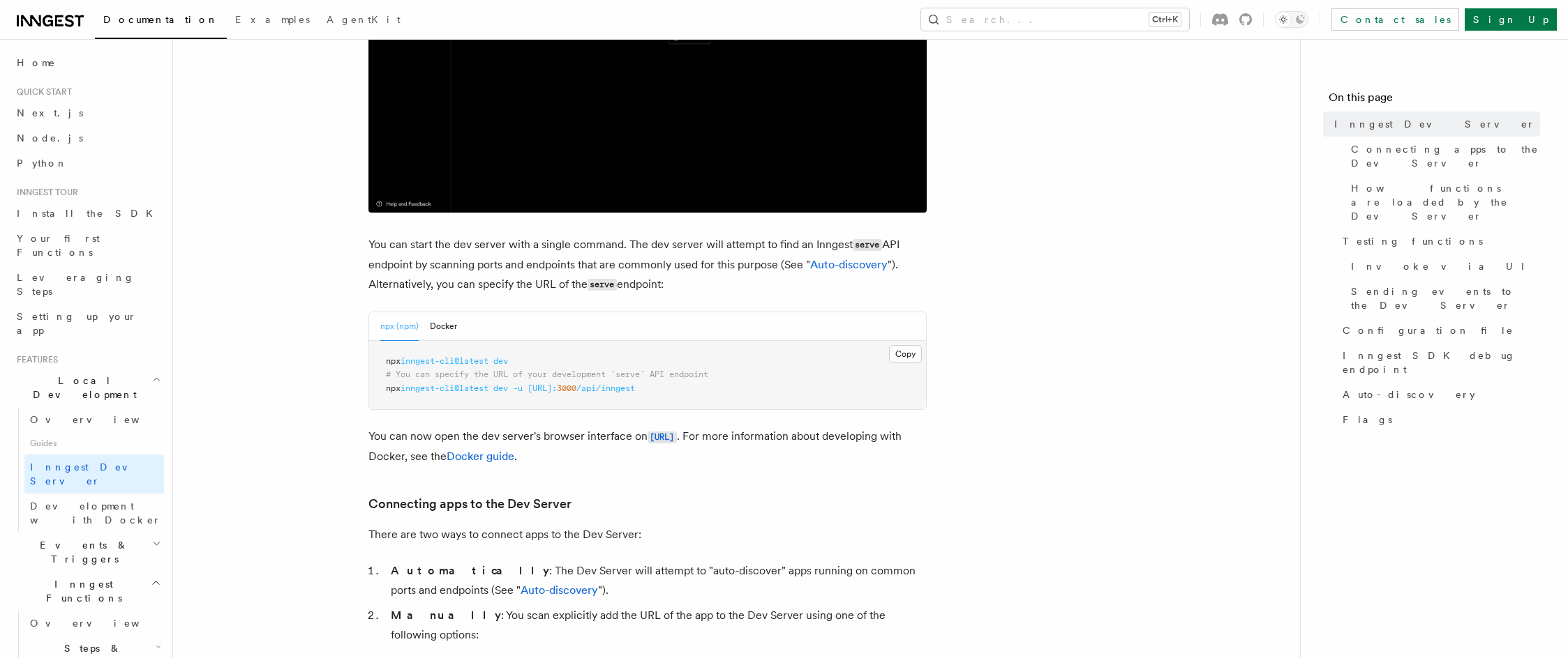
scroll to position [488, 0]
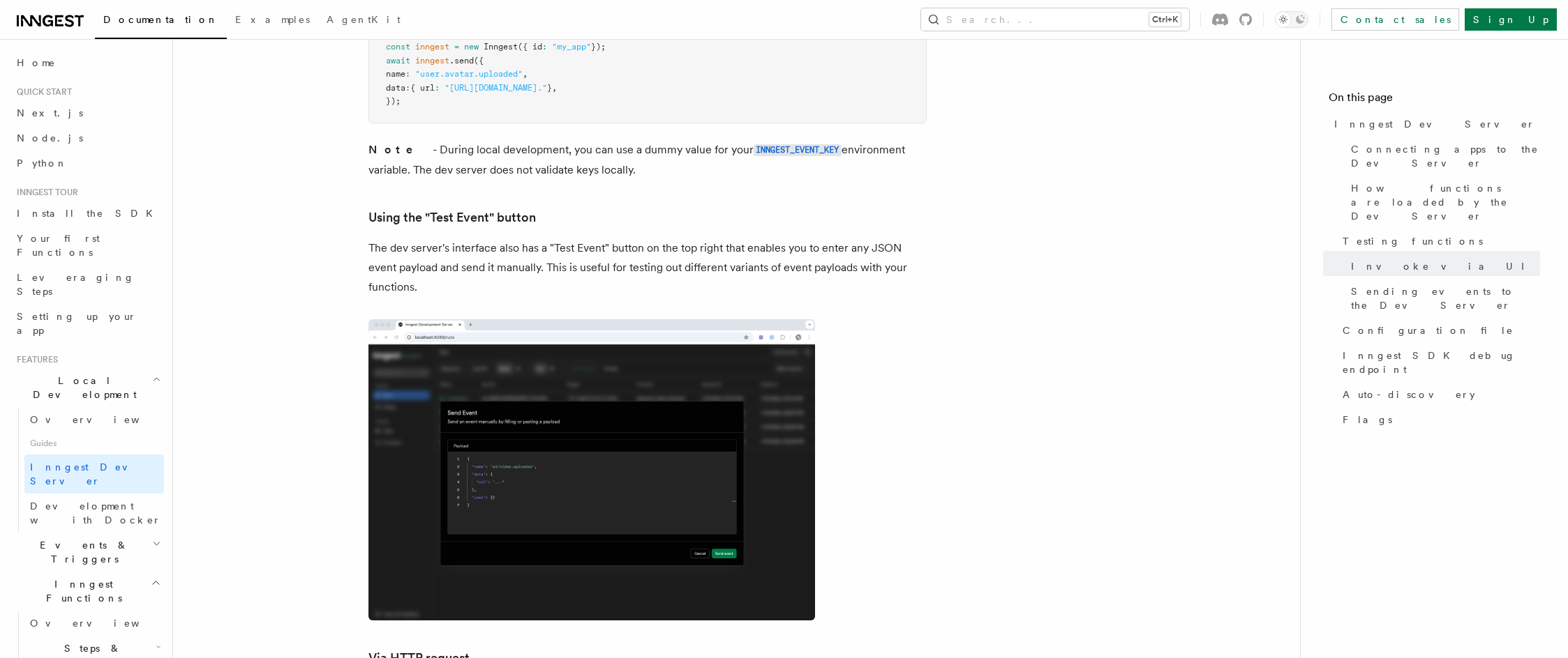
drag, startPoint x: 333, startPoint y: 268, endPoint x: 341, endPoint y: 392, distance: 124.3
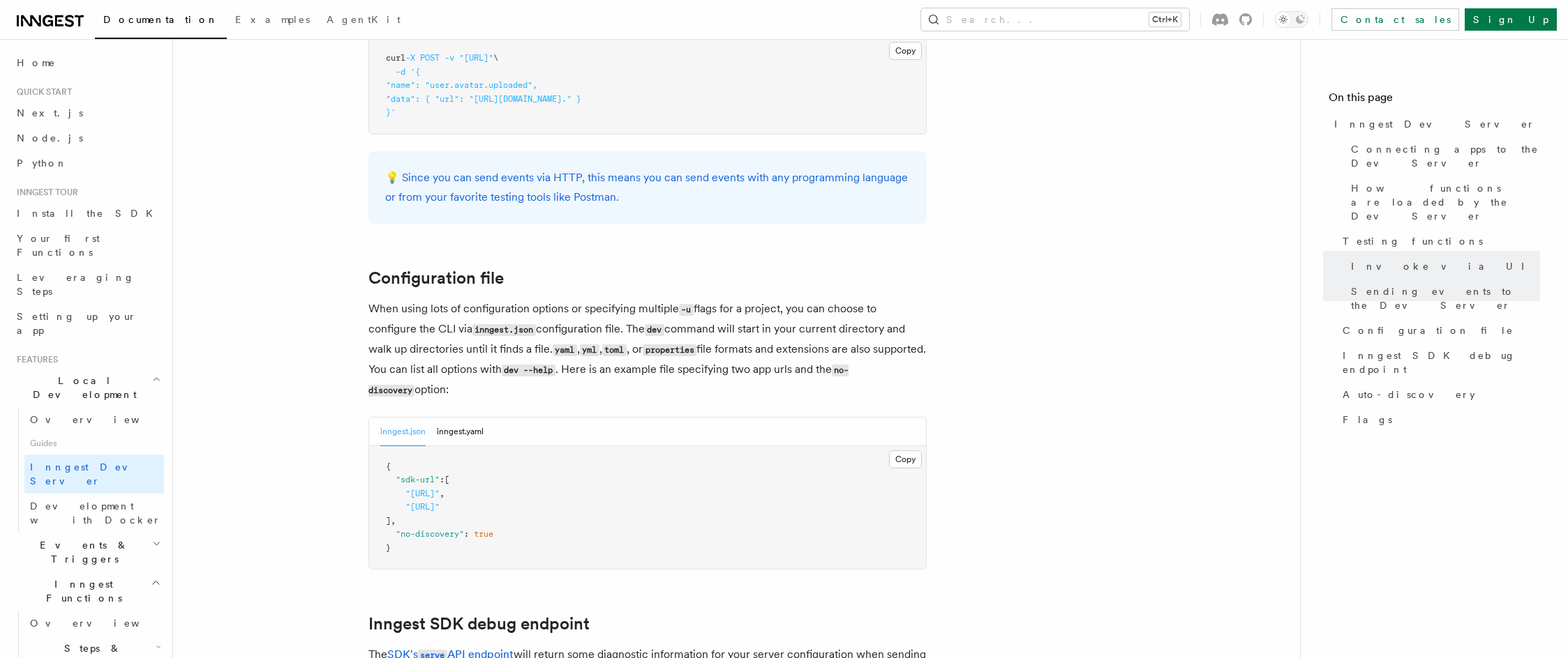
drag, startPoint x: 291, startPoint y: 387, endPoint x: 288, endPoint y: 434, distance: 47.1
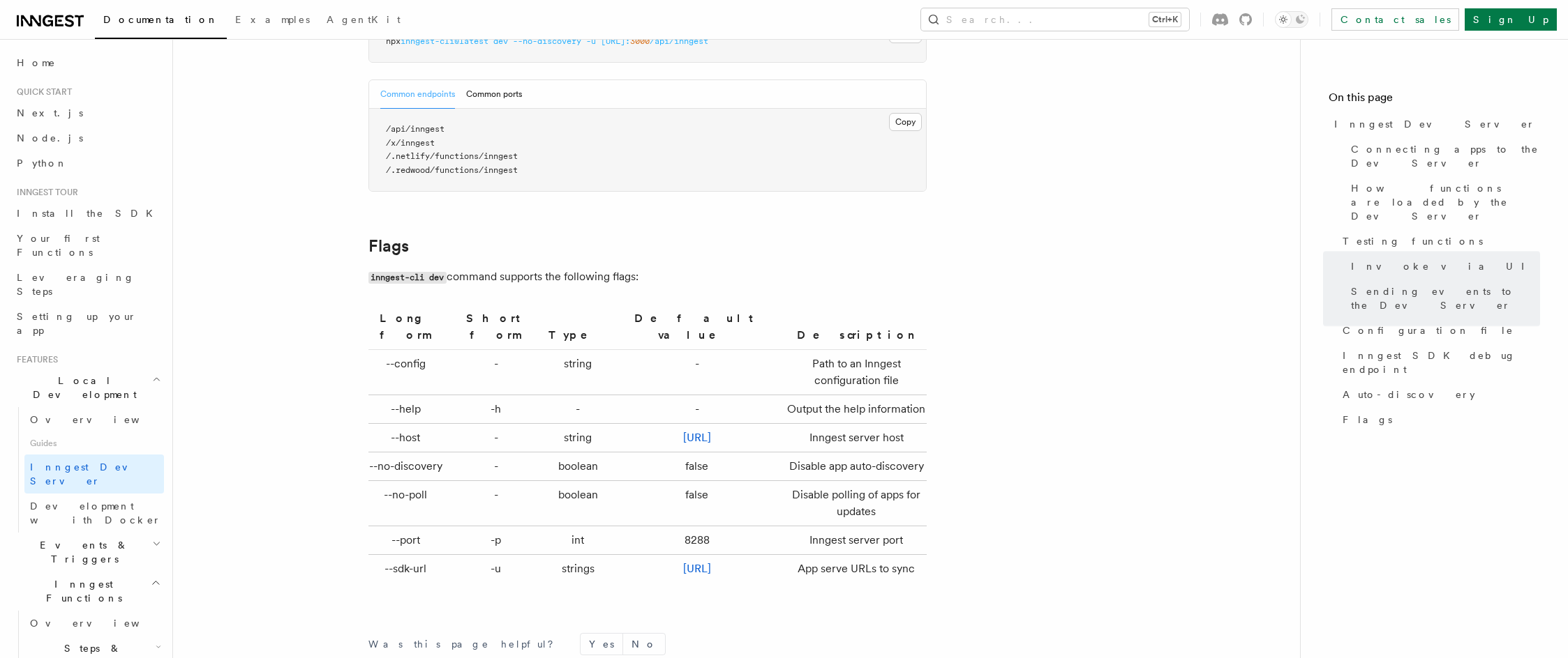
drag, startPoint x: 283, startPoint y: 358, endPoint x: 275, endPoint y: 488, distance: 130.2
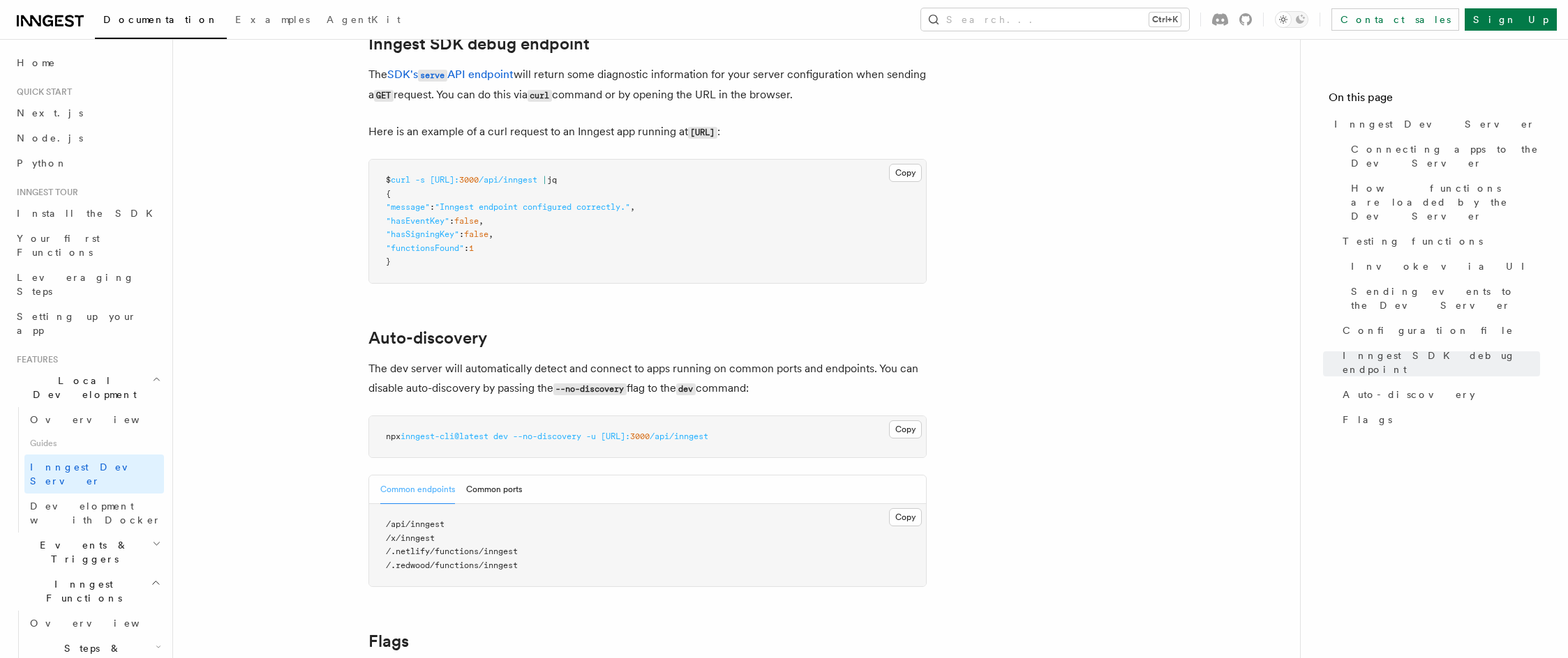
drag, startPoint x: 292, startPoint y: 375, endPoint x: 246, endPoint y: 246, distance: 137.0
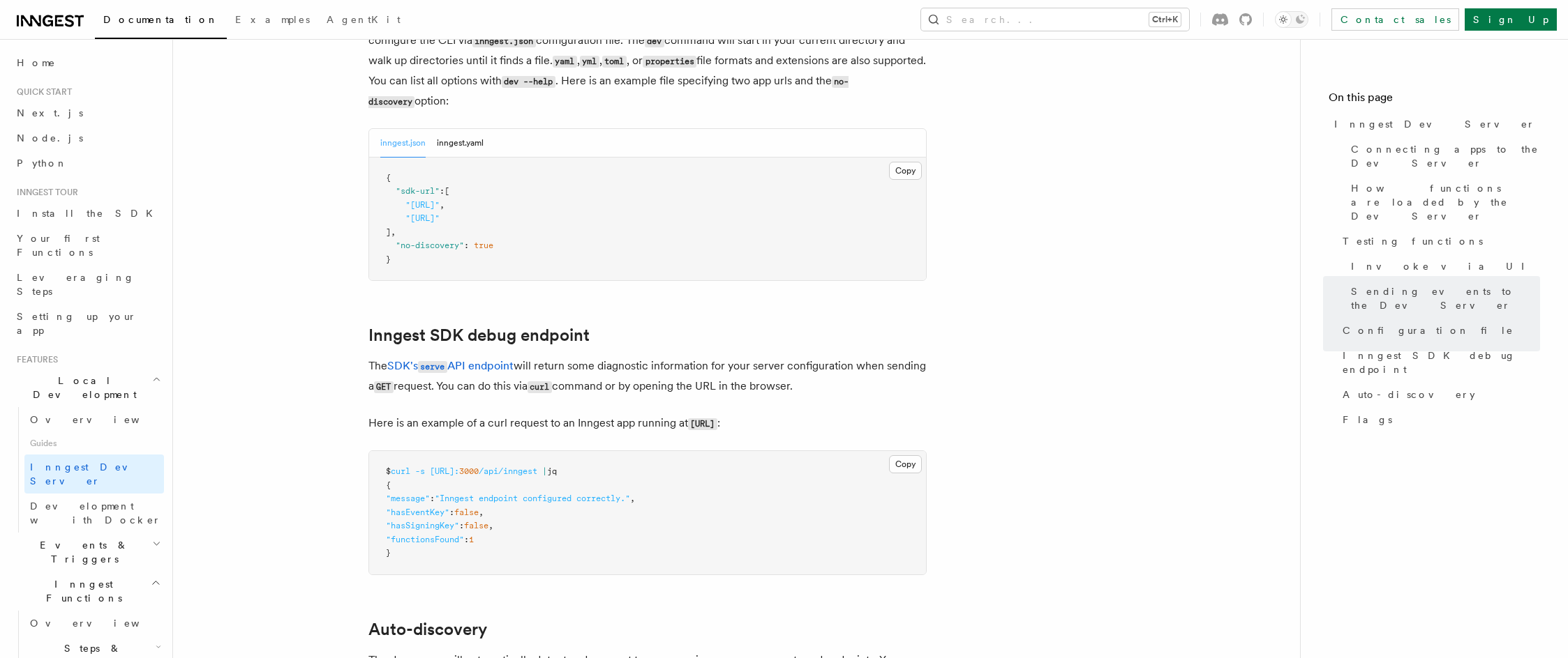
drag, startPoint x: 255, startPoint y: 267, endPoint x: 264, endPoint y: 302, distance: 36.1
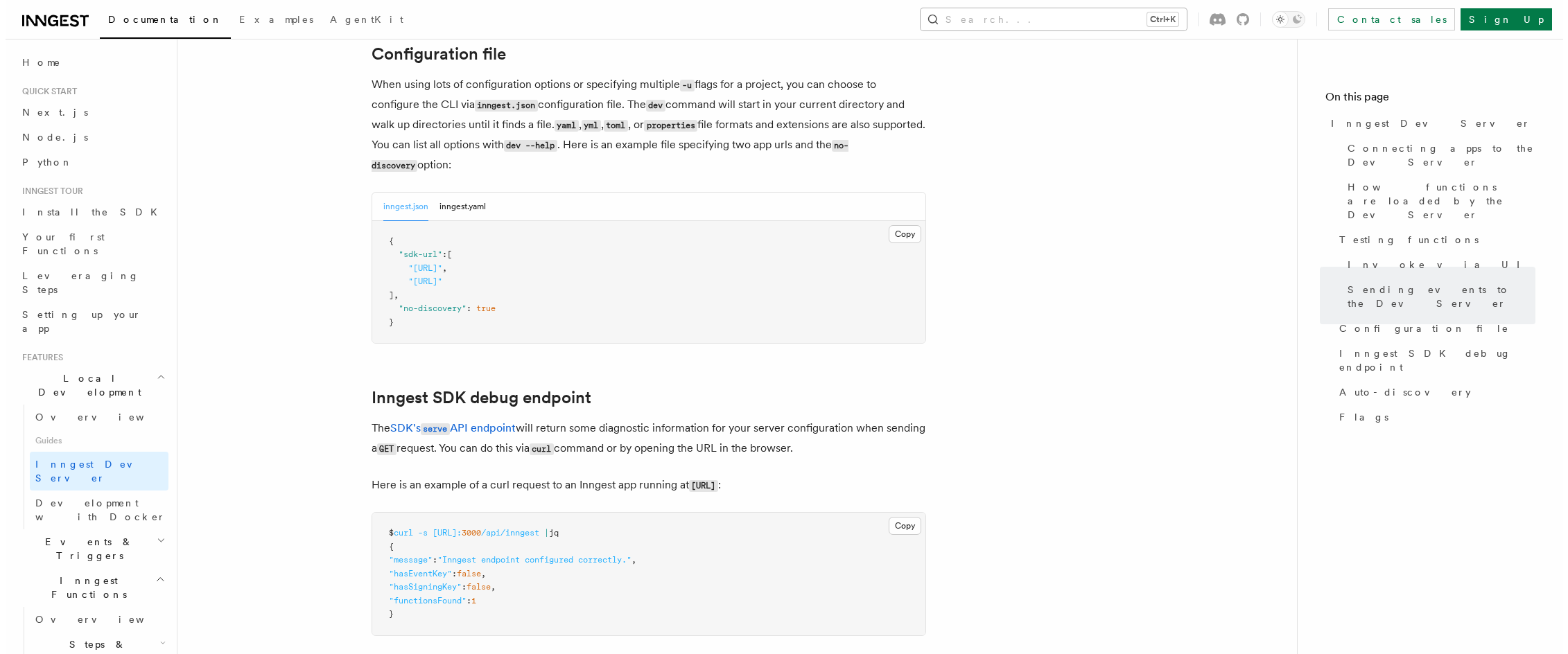
scroll to position [3597, 0]
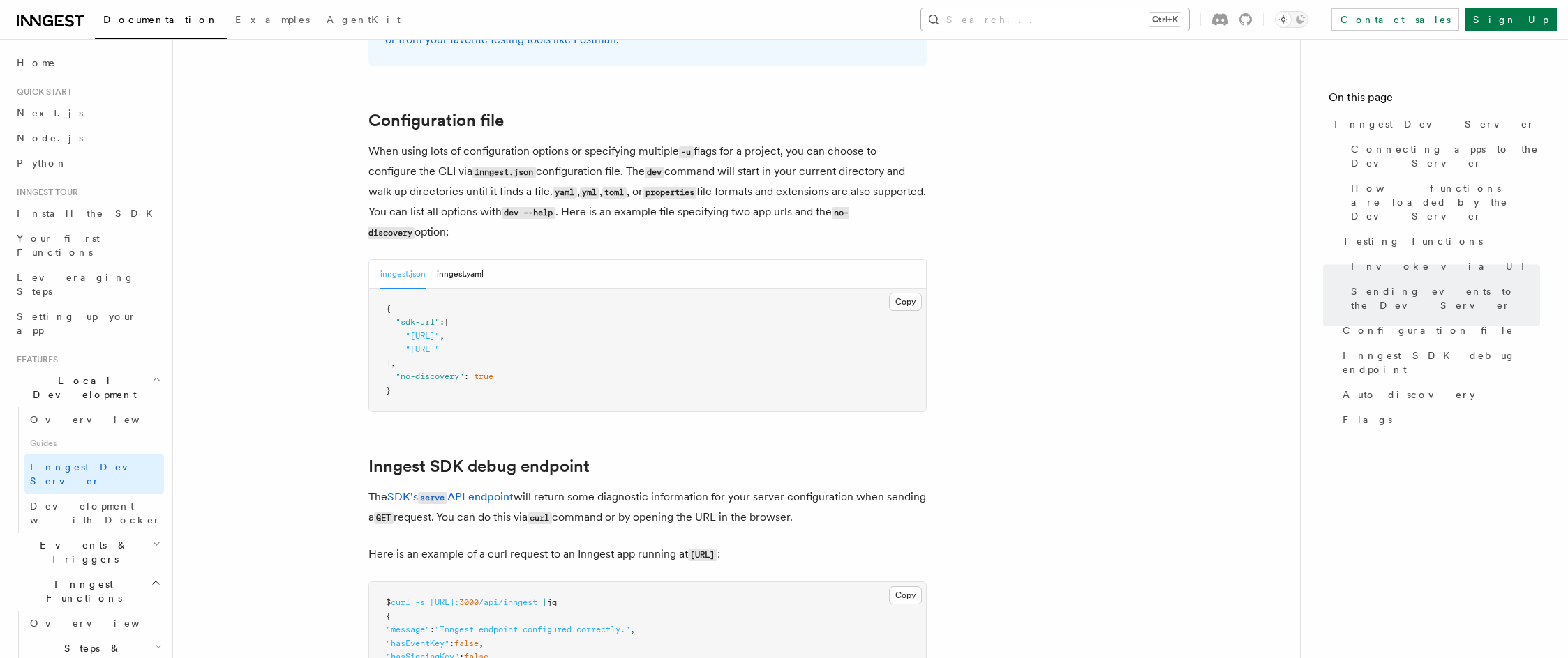
click at [1127, 24] on button "Search... Ctrl+K" at bounding box center [1054, 20] width 268 height 22
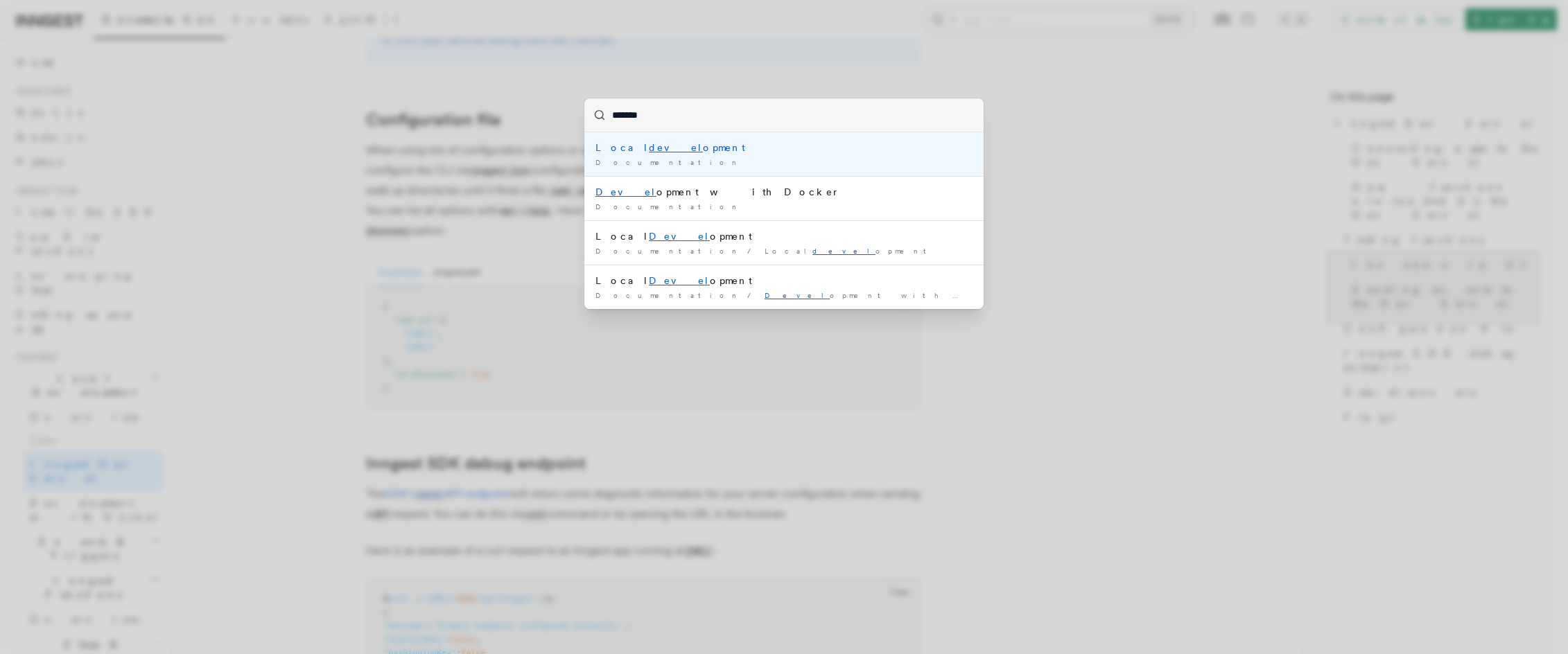
type input "********"
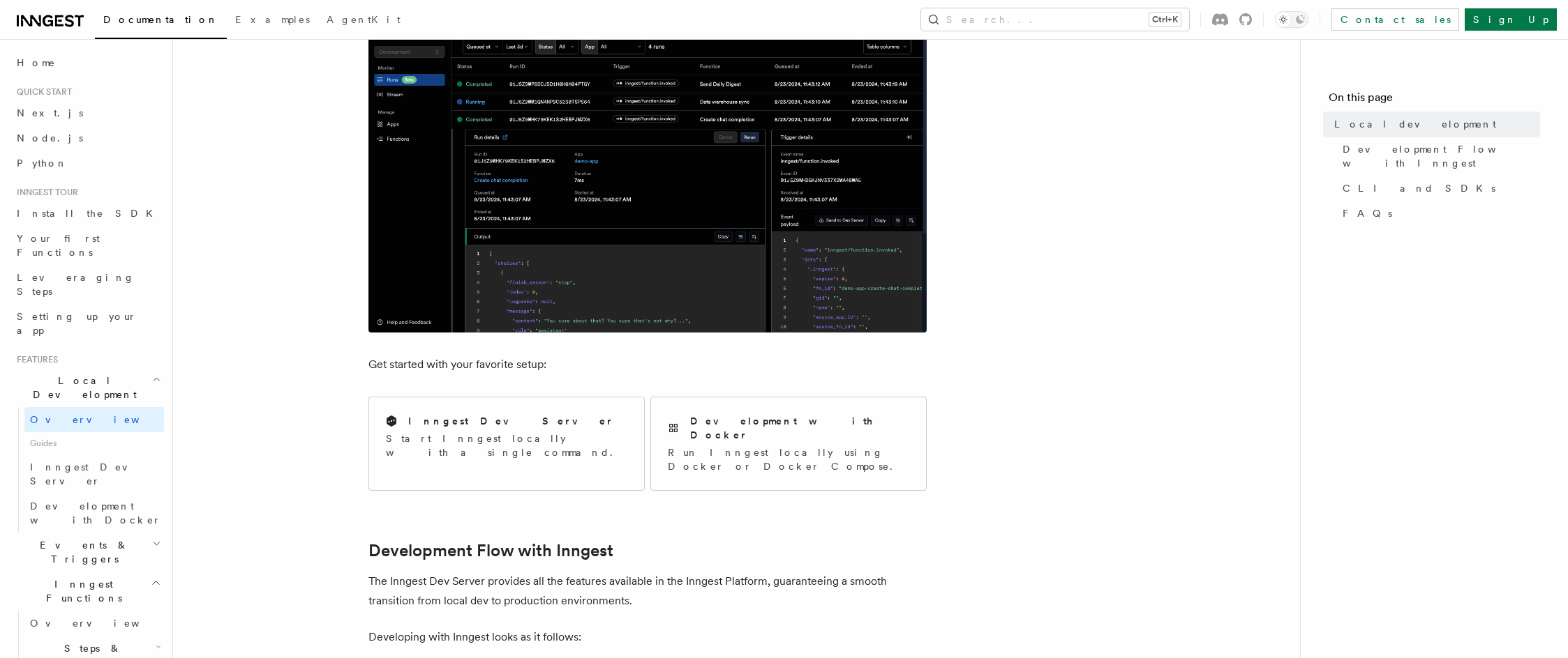
drag, startPoint x: 1016, startPoint y: 216, endPoint x: 1004, endPoint y: 272, distance: 57.3
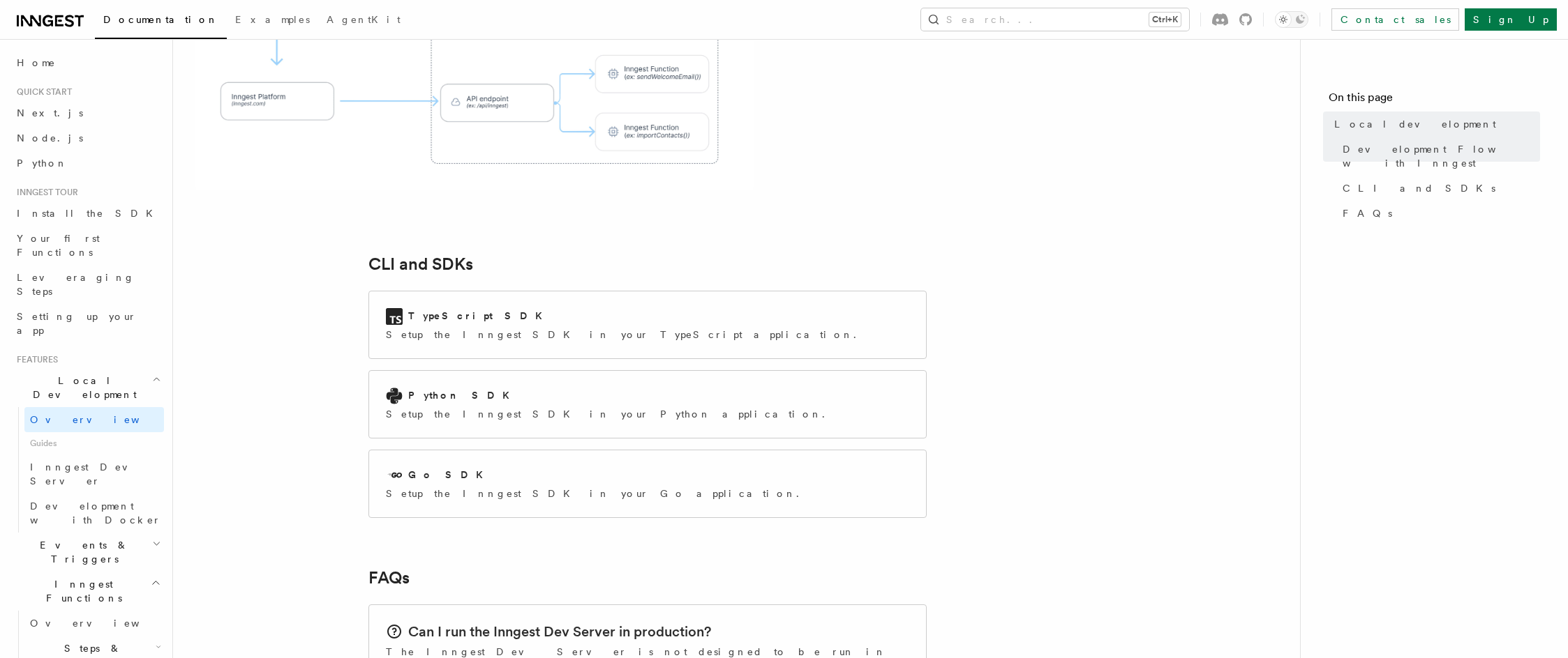
drag, startPoint x: 970, startPoint y: 227, endPoint x: 968, endPoint y: 422, distance: 195.0
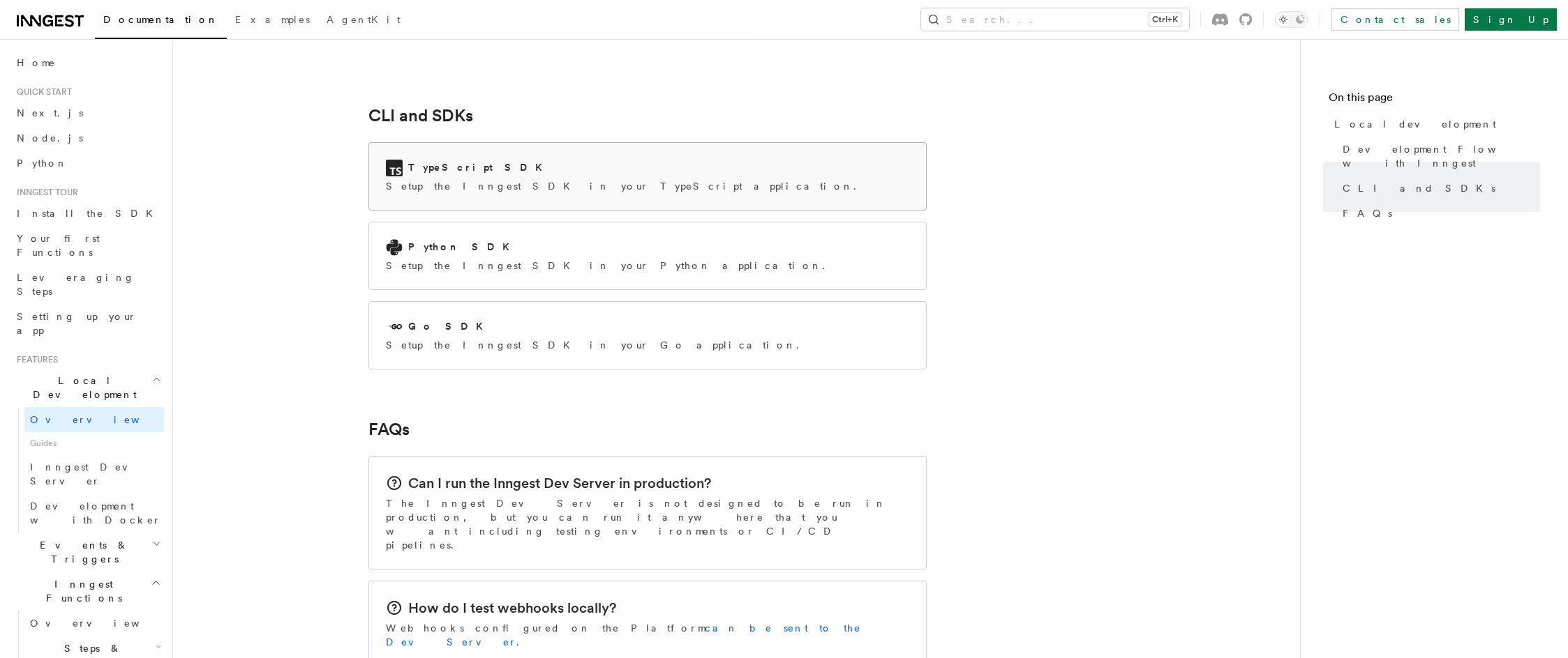
drag, startPoint x: 1005, startPoint y: 201, endPoint x: 733, endPoint y: 127, distance: 281.9
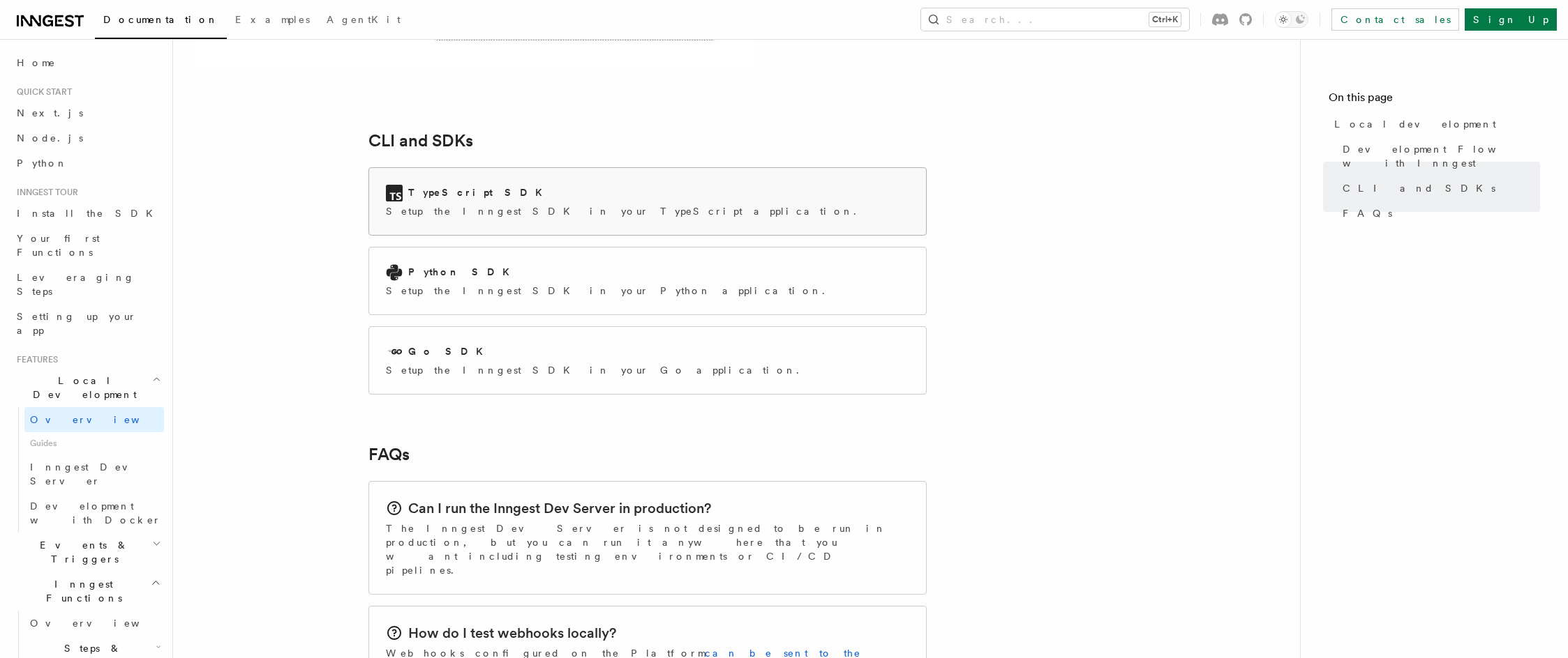
click at [582, 185] on div "TypeScript SDK" at bounding box center [625, 194] width 478 height 17
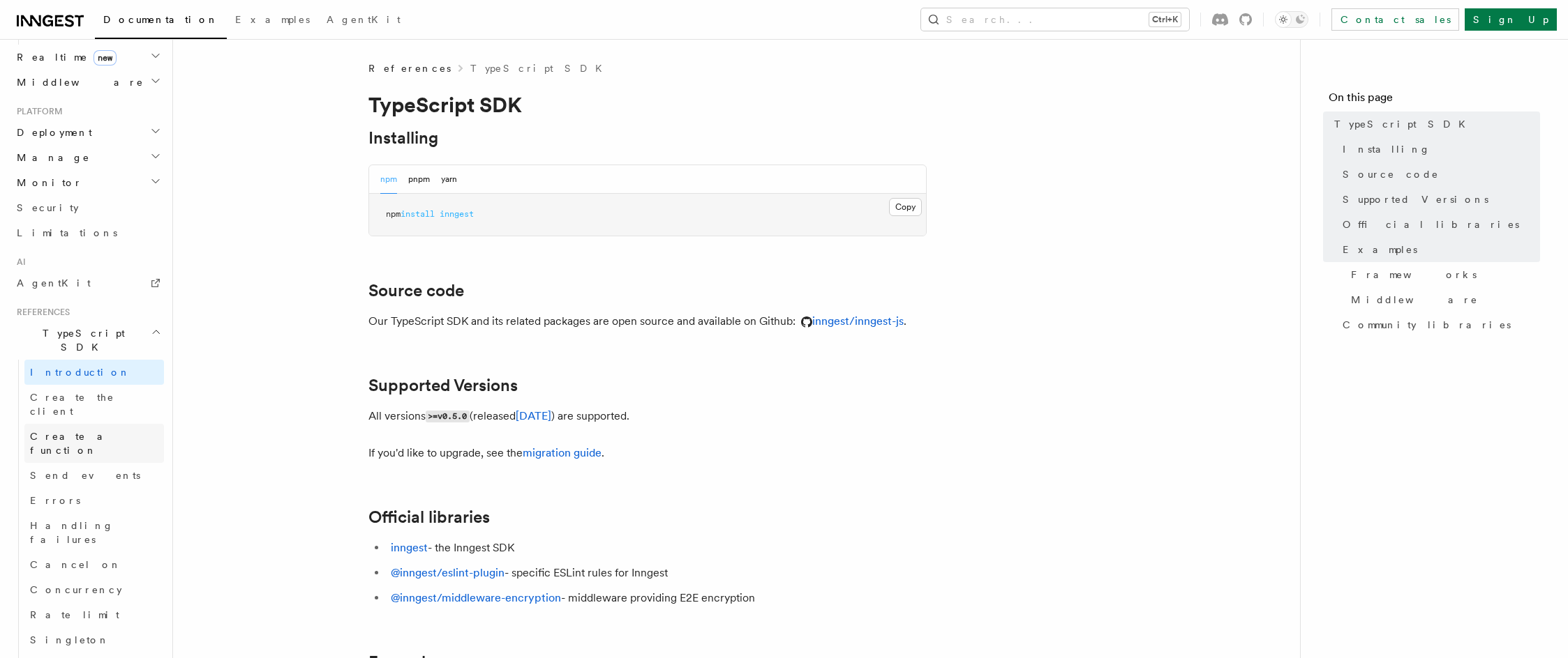
scroll to position [767, 0]
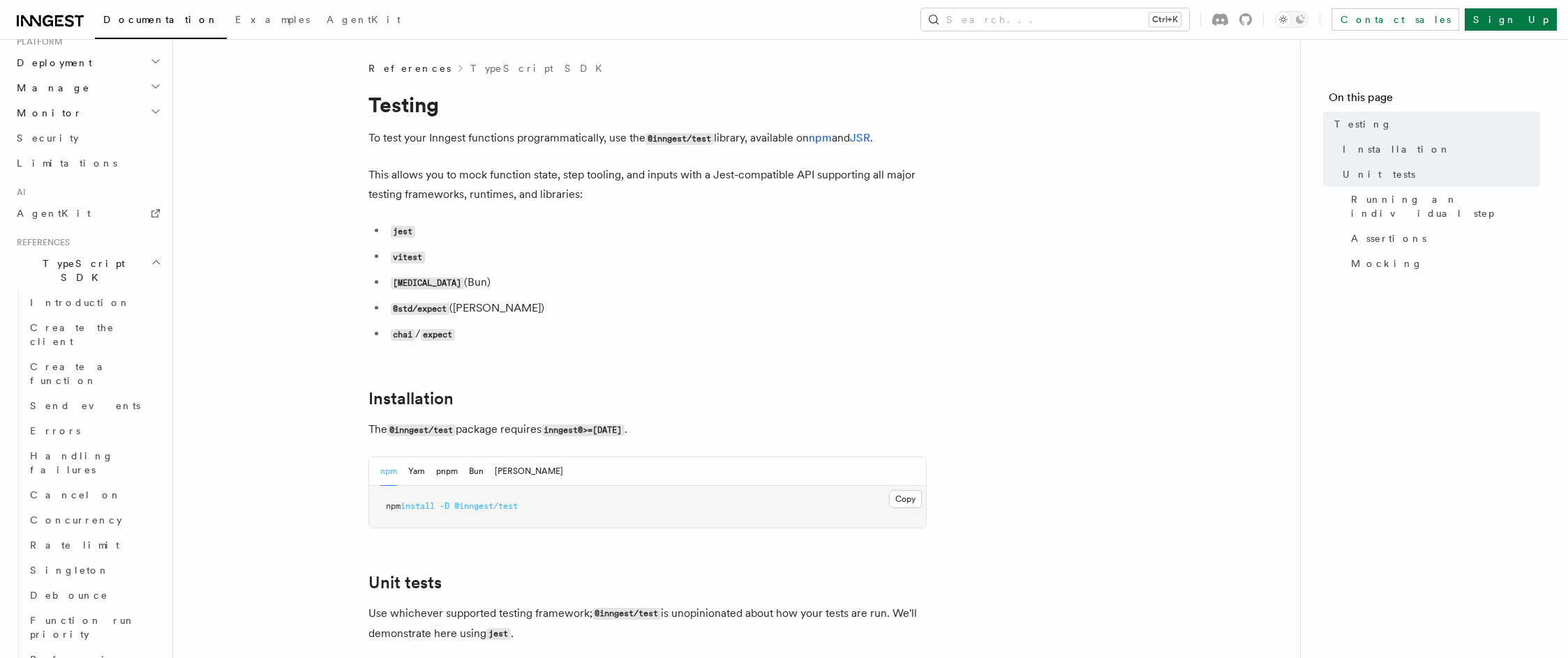
click at [490, 322] on ul "jest vitest bun:test (Bun) @std/expect (Deno) chai / expect" at bounding box center [647, 283] width 558 height 123
click at [109, 407] on h2 "Events & Triggers" at bounding box center [87, 427] width 153 height 39
click at [92, 368] on h2 "Local Development" at bounding box center [87, 388] width 153 height 39
click at [107, 462] on span "Inngest Dev Server" at bounding box center [89, 474] width 119 height 25
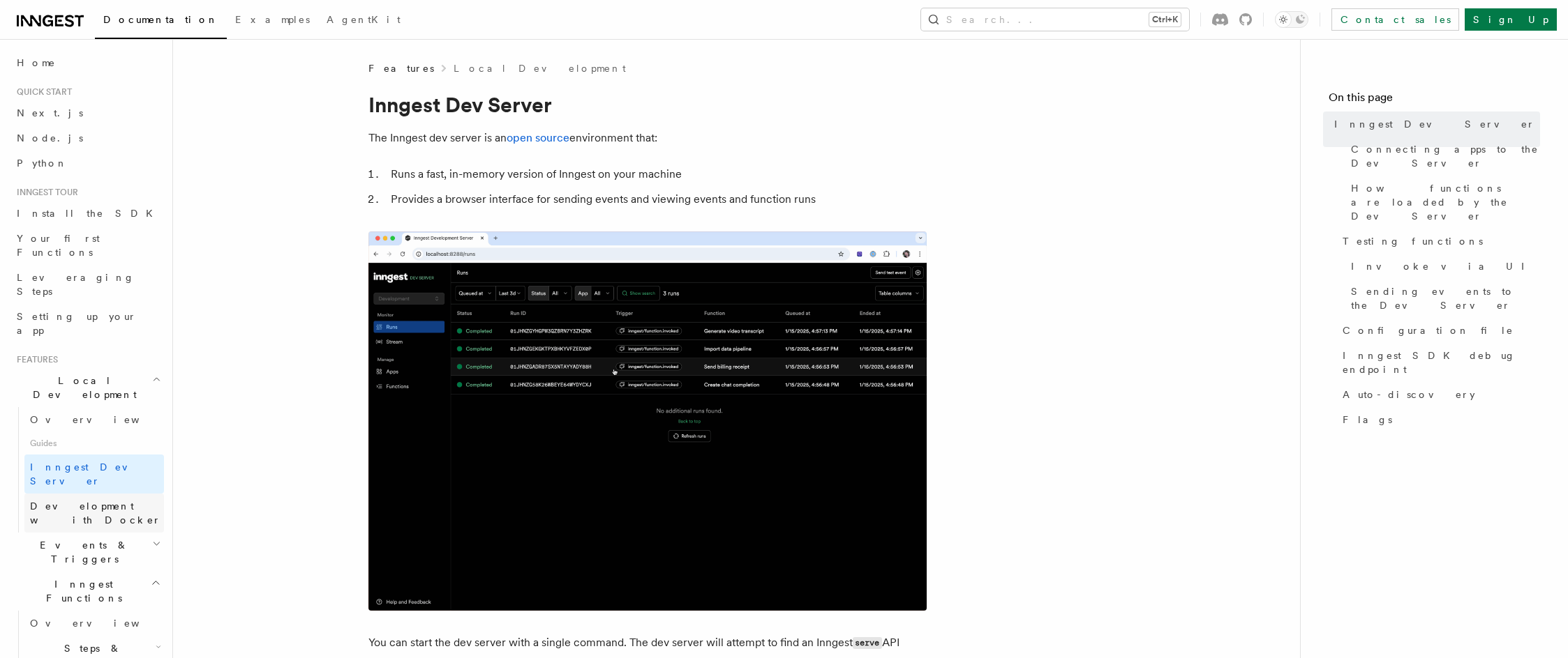
click at [109, 500] on span "Development with Docker" at bounding box center [95, 512] width 131 height 25
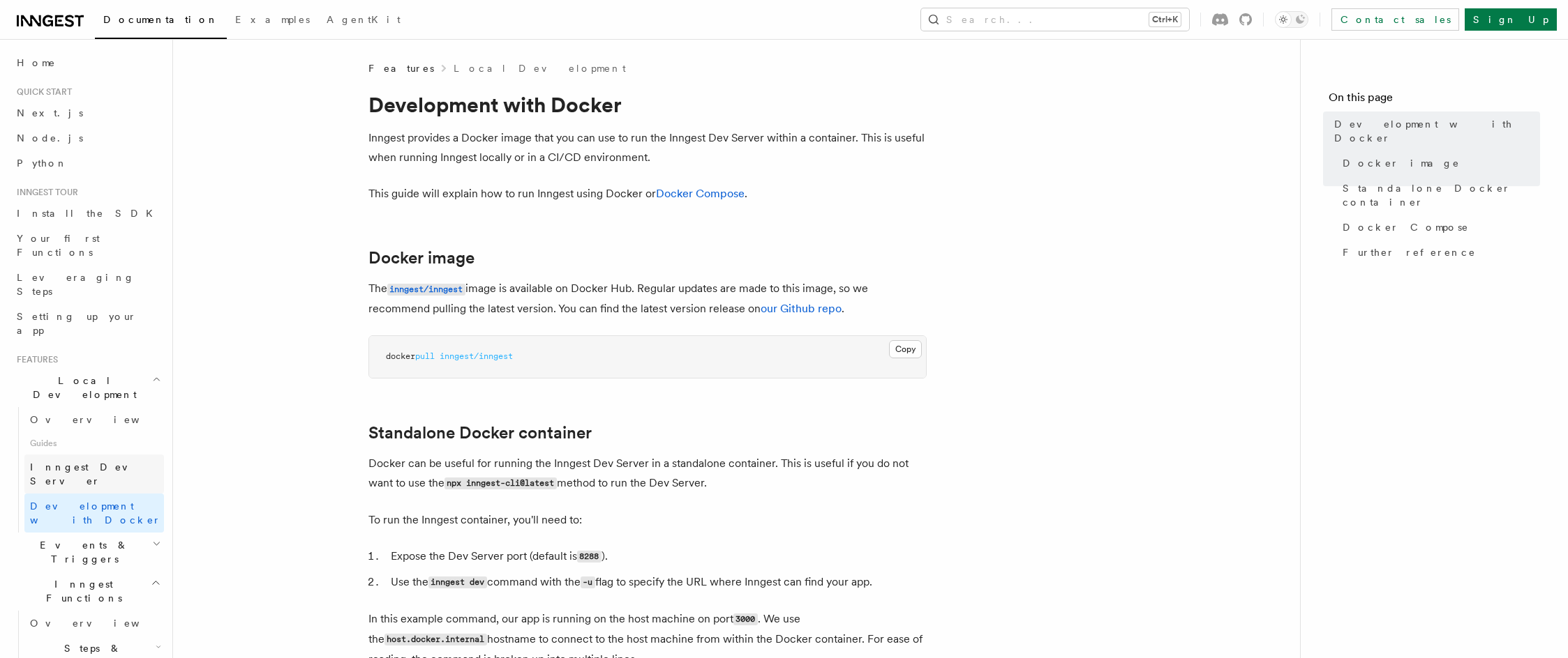
click at [101, 462] on span "Inngest Dev Server" at bounding box center [89, 474] width 119 height 25
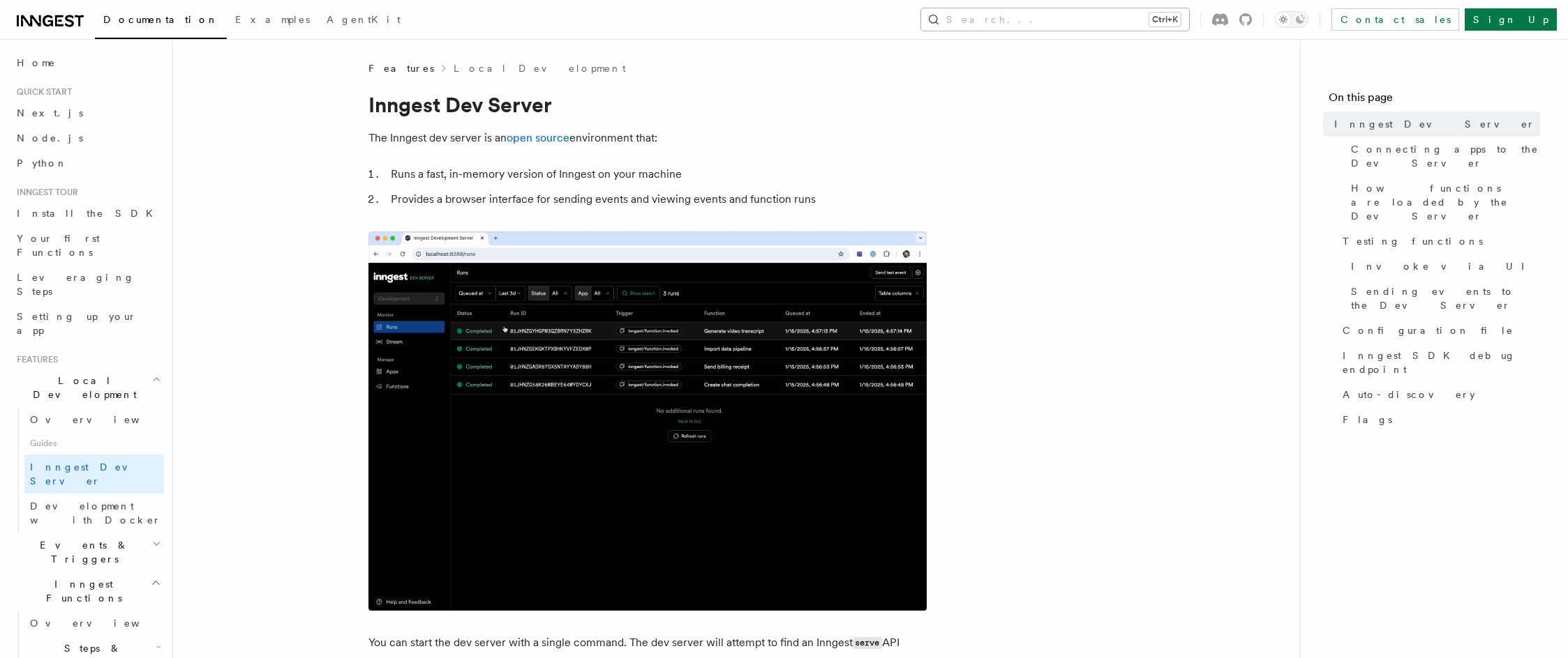
click at [1172, 19] on button "Search... Ctrl+K" at bounding box center [1054, 20] width 268 height 22
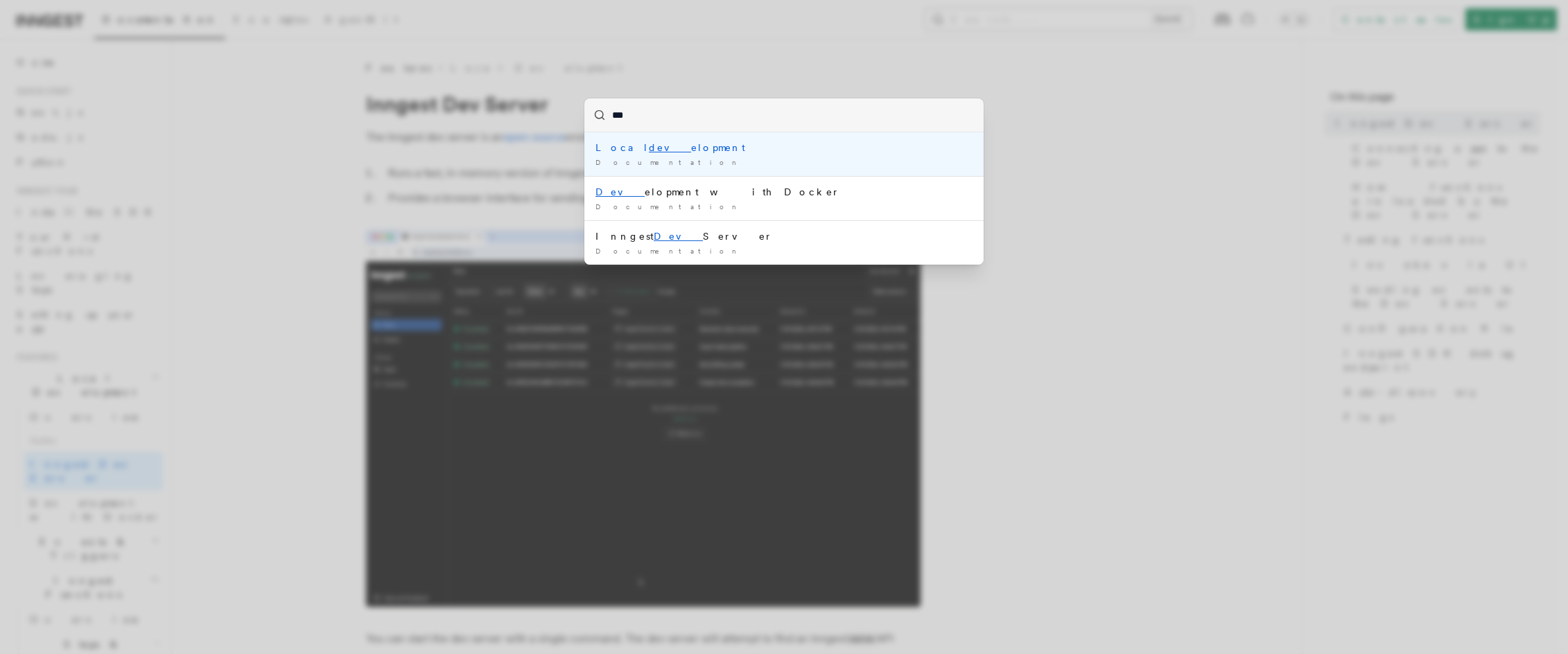
type input "****"
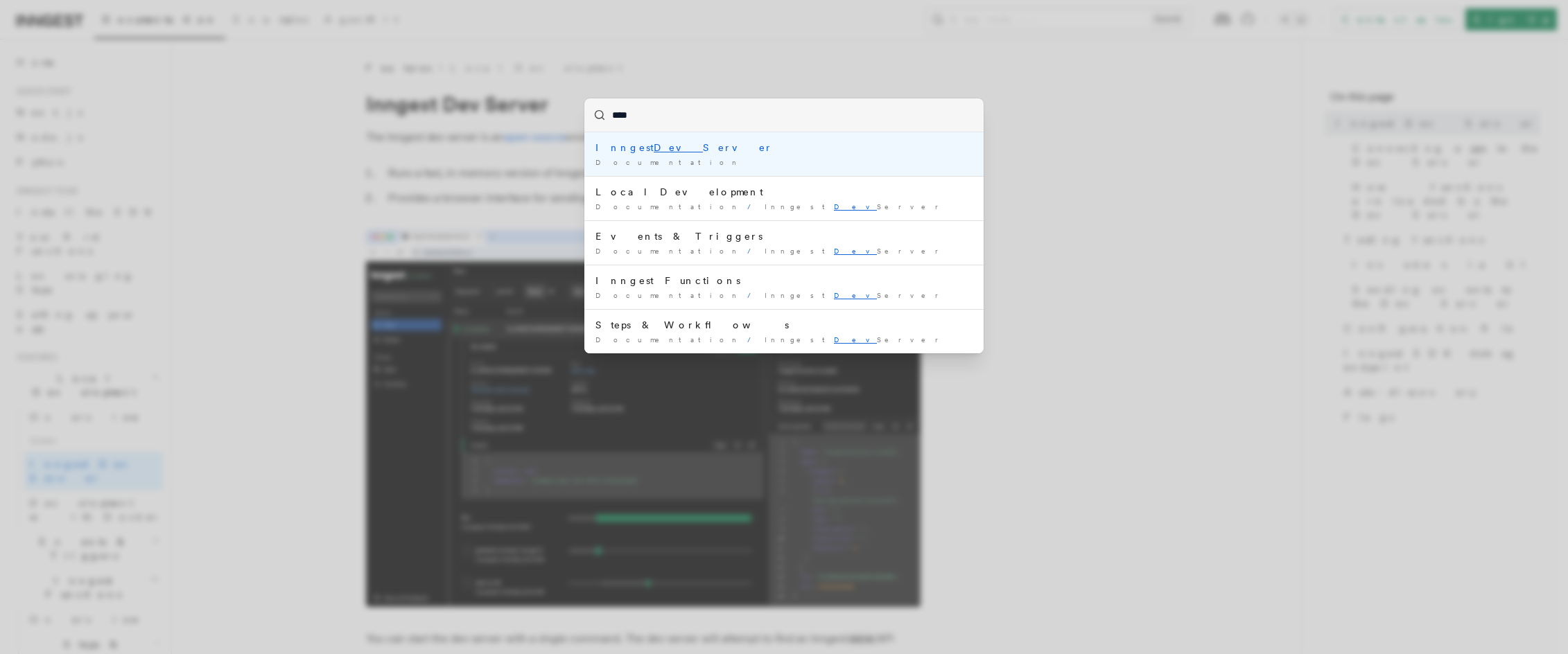
click at [717, 165] on div "Documentation /" at bounding box center [784, 163] width 377 height 10
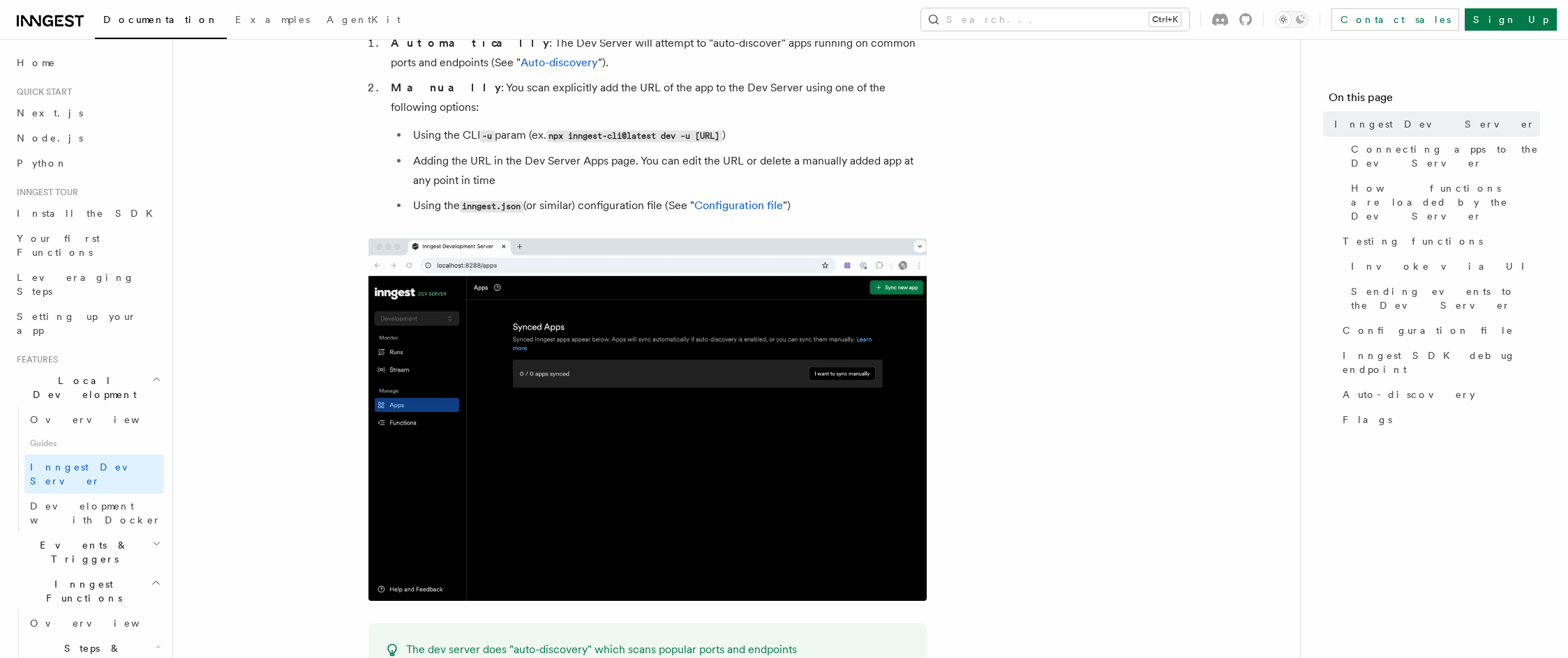
drag, startPoint x: 767, startPoint y: 202, endPoint x: 731, endPoint y: 358, distance: 160.1
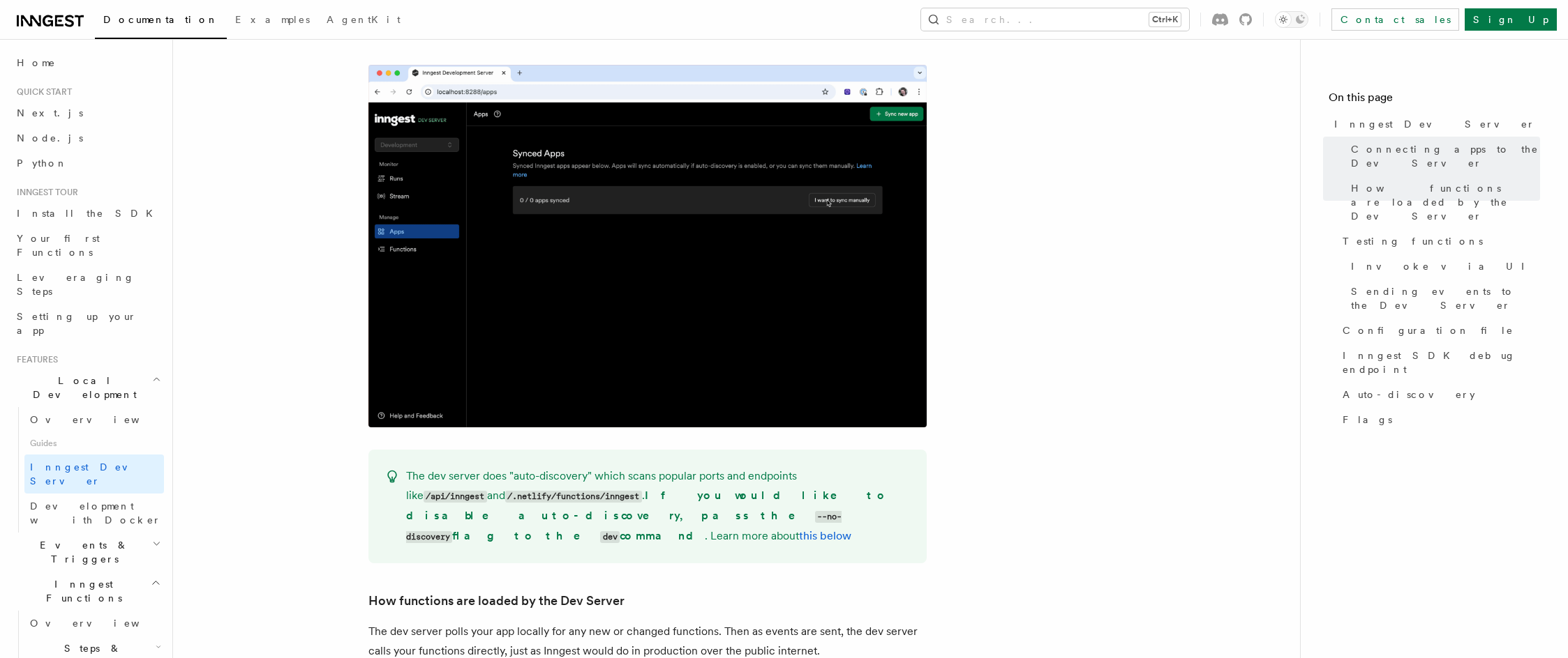
drag, startPoint x: 867, startPoint y: 212, endPoint x: 858, endPoint y: 350, distance: 138.3
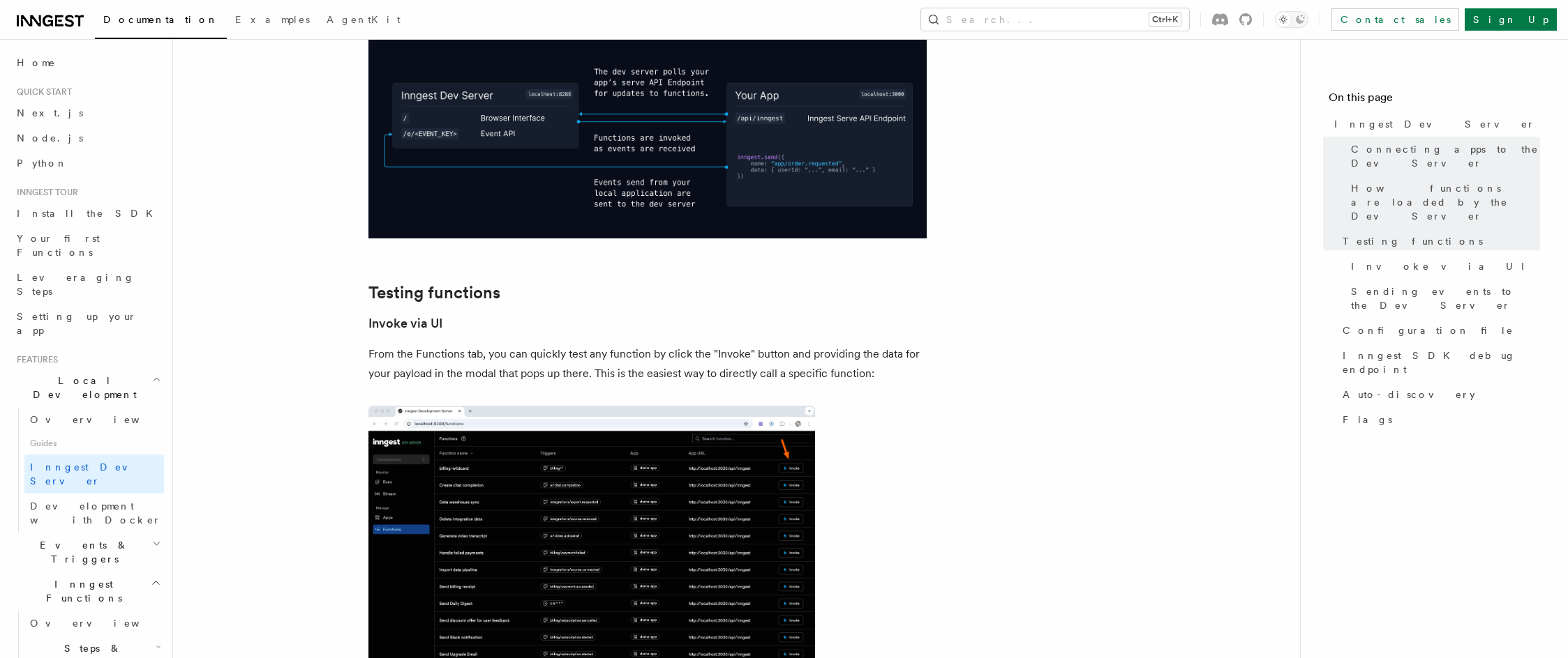
drag, startPoint x: 918, startPoint y: 344, endPoint x: 924, endPoint y: 460, distance: 116.2
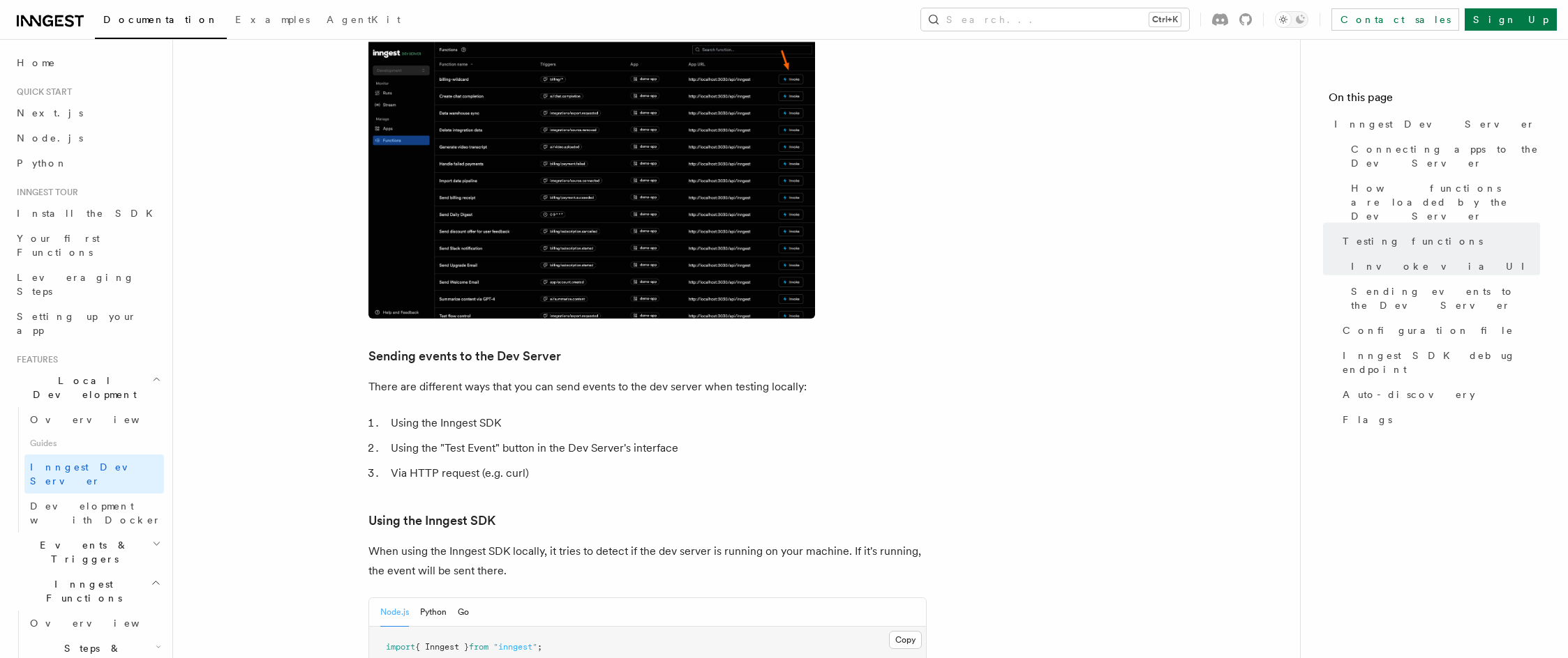
drag, startPoint x: 910, startPoint y: 504, endPoint x: 910, endPoint y: 480, distance: 24.0
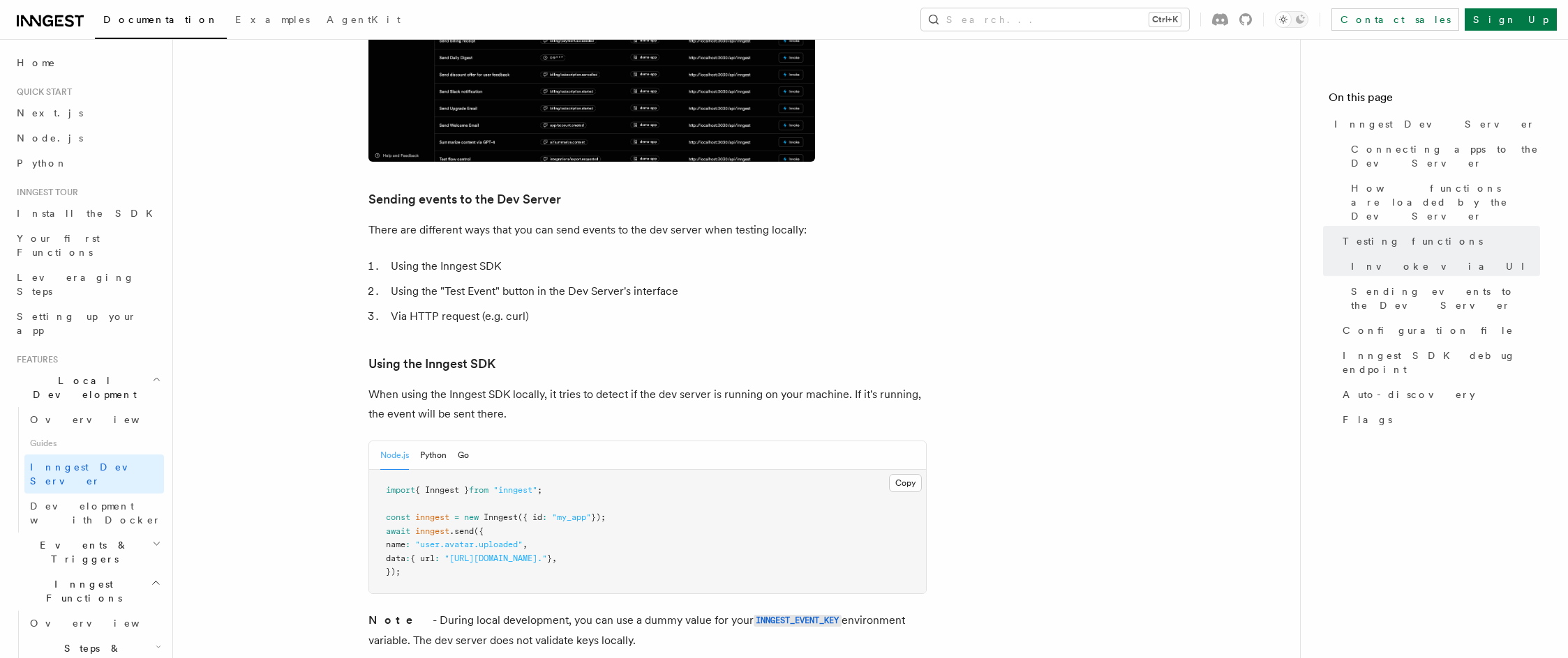
drag, startPoint x: 899, startPoint y: 379, endPoint x: 857, endPoint y: 457, distance: 88.6
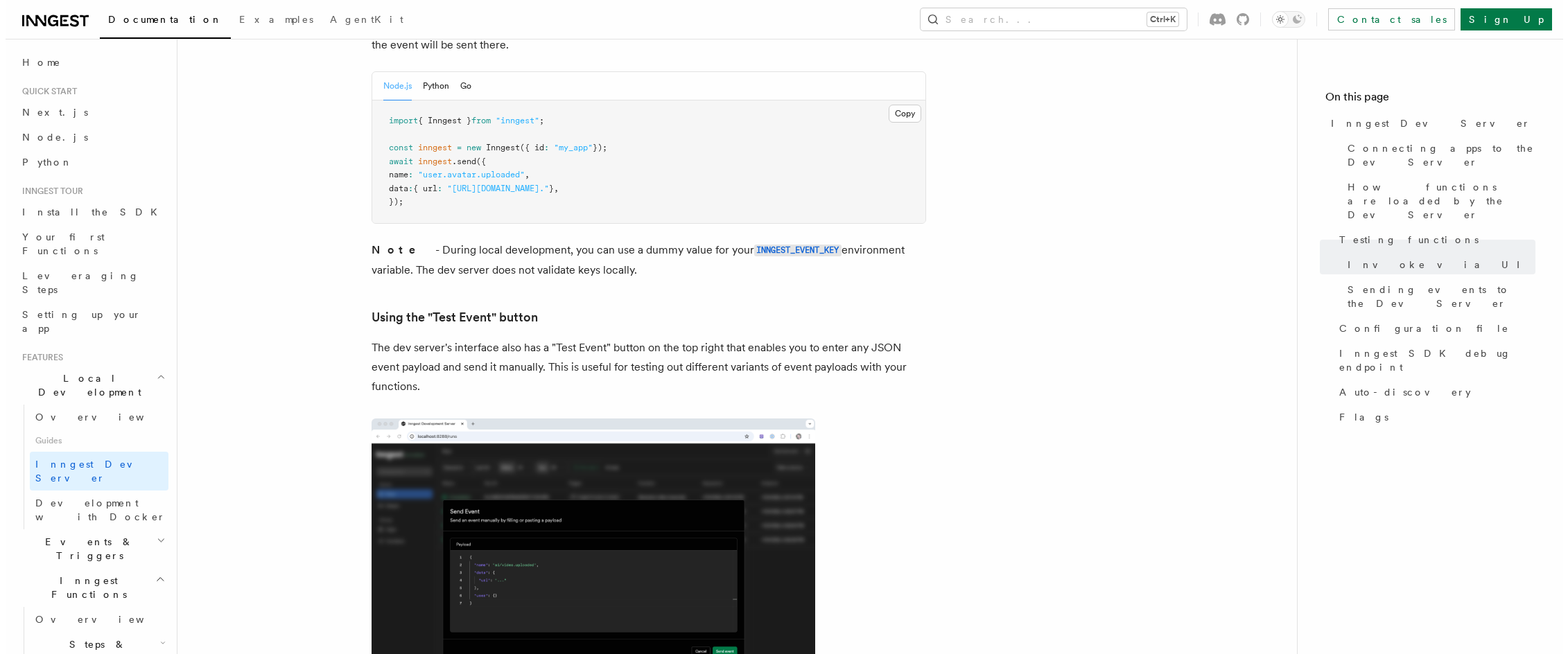
scroll to position [2711, 0]
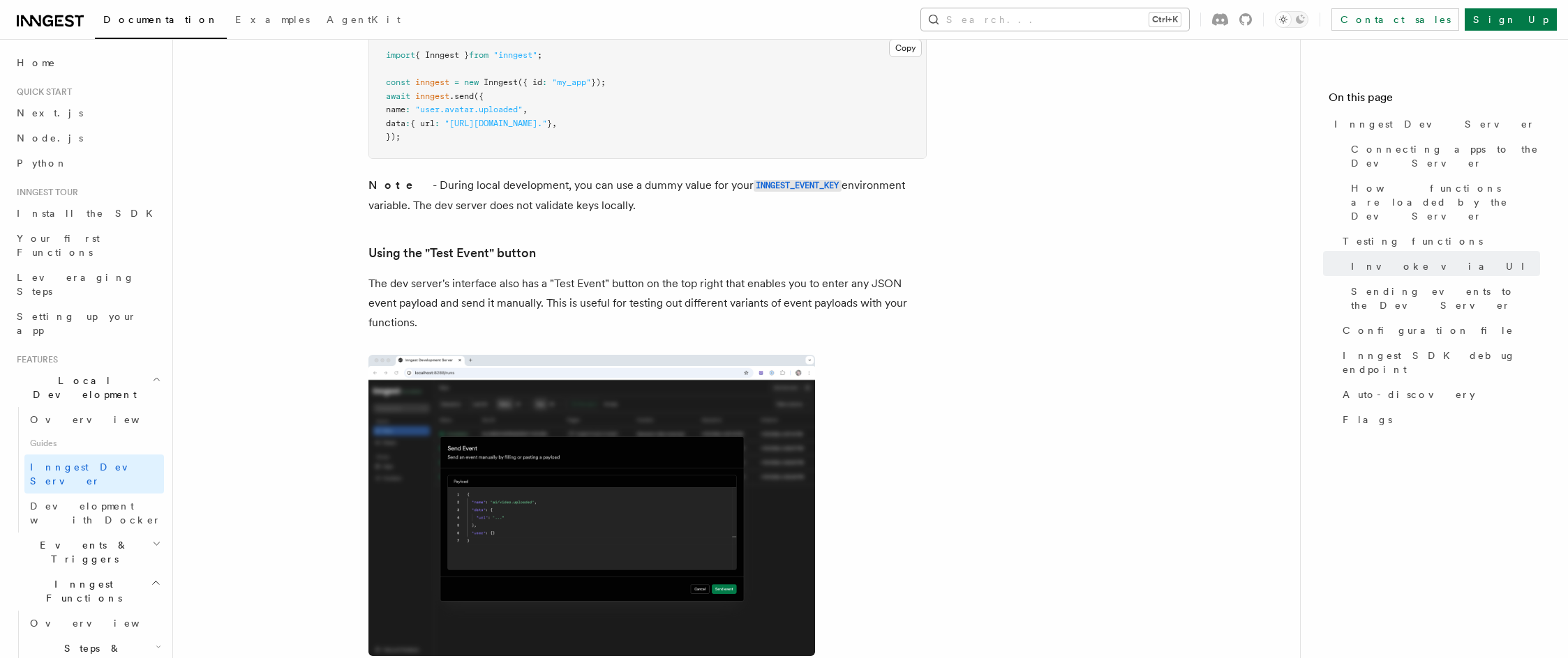
click at [1117, 9] on button "Search... Ctrl+K" at bounding box center [1054, 20] width 268 height 22
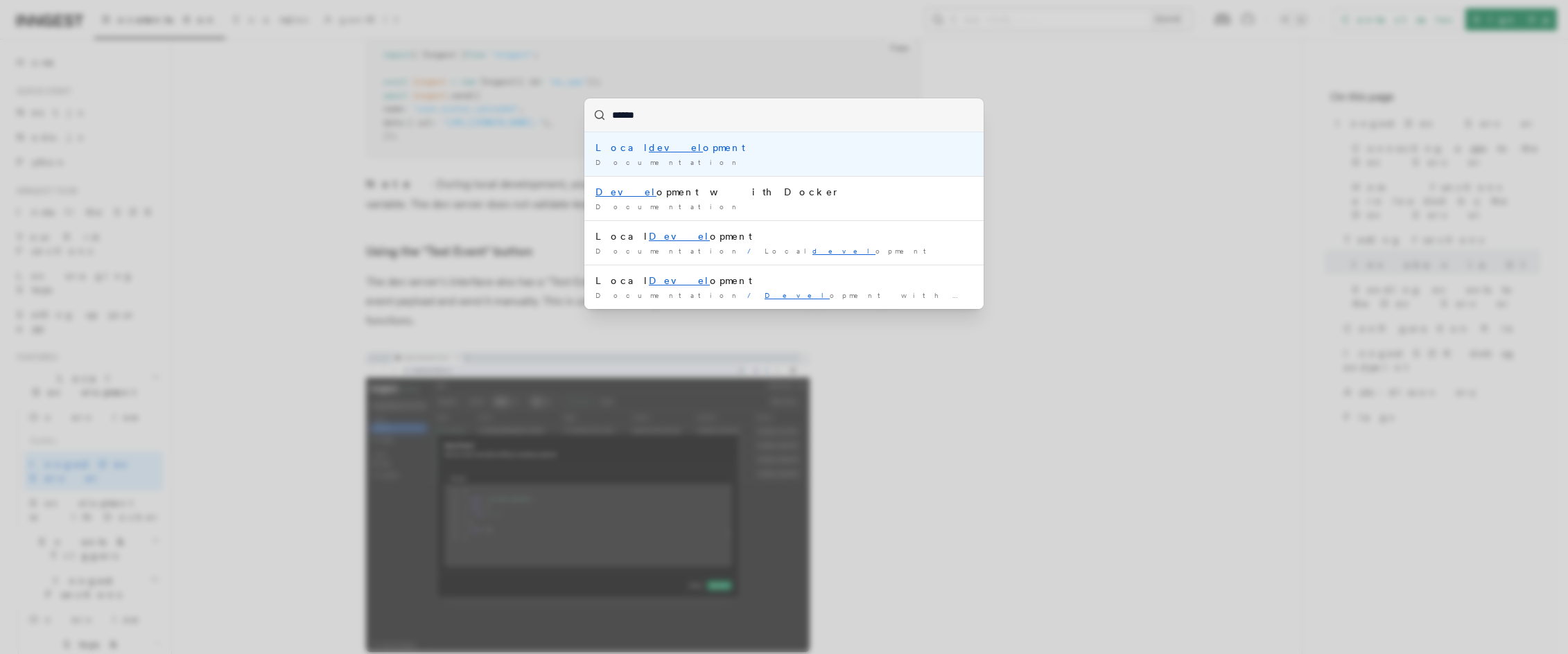
type input "*******"
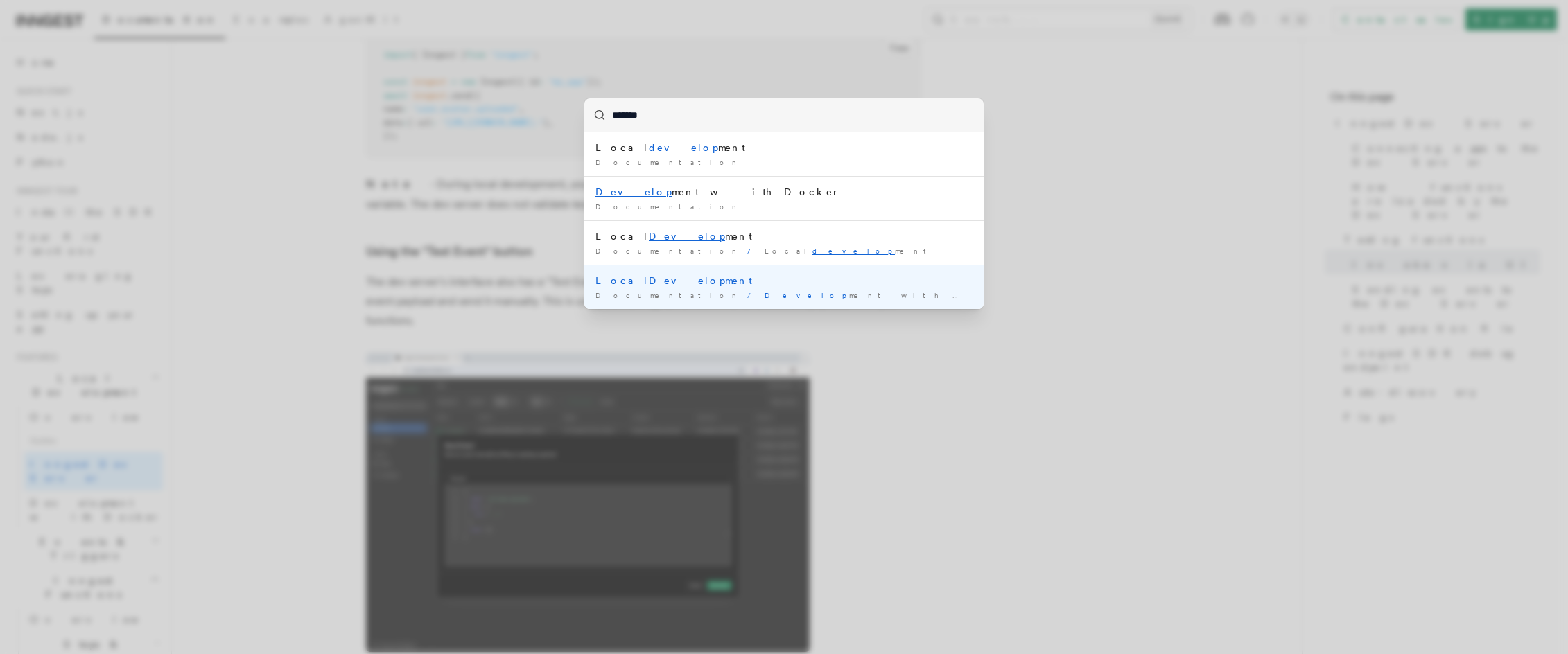
drag, startPoint x: 801, startPoint y: 276, endPoint x: 792, endPoint y: 232, distance: 44.9
click at [792, 232] on ul "Local develop ment Documentation / Develop ment with Docker Documentation / Loc…" at bounding box center [784, 221] width 399 height 177
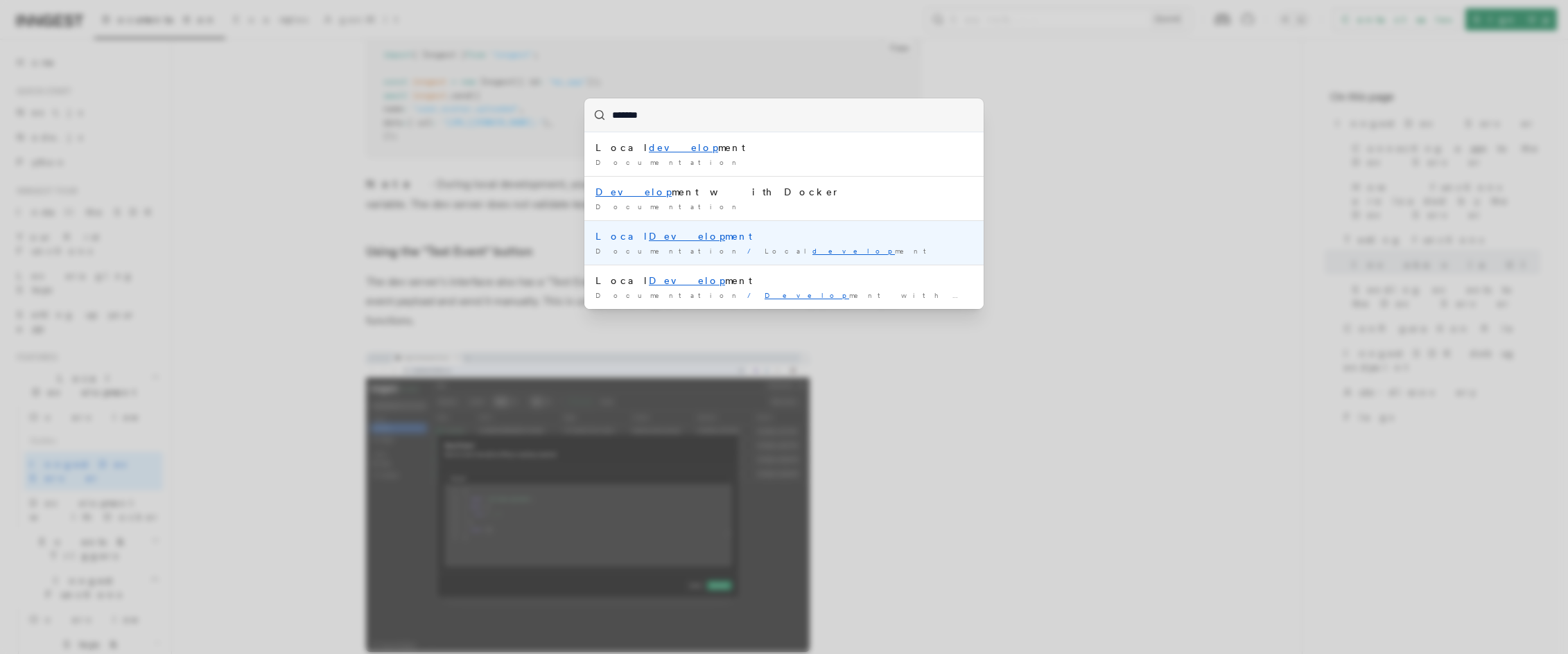
click at [792, 232] on div "Local Develop ment" at bounding box center [784, 236] width 377 height 14
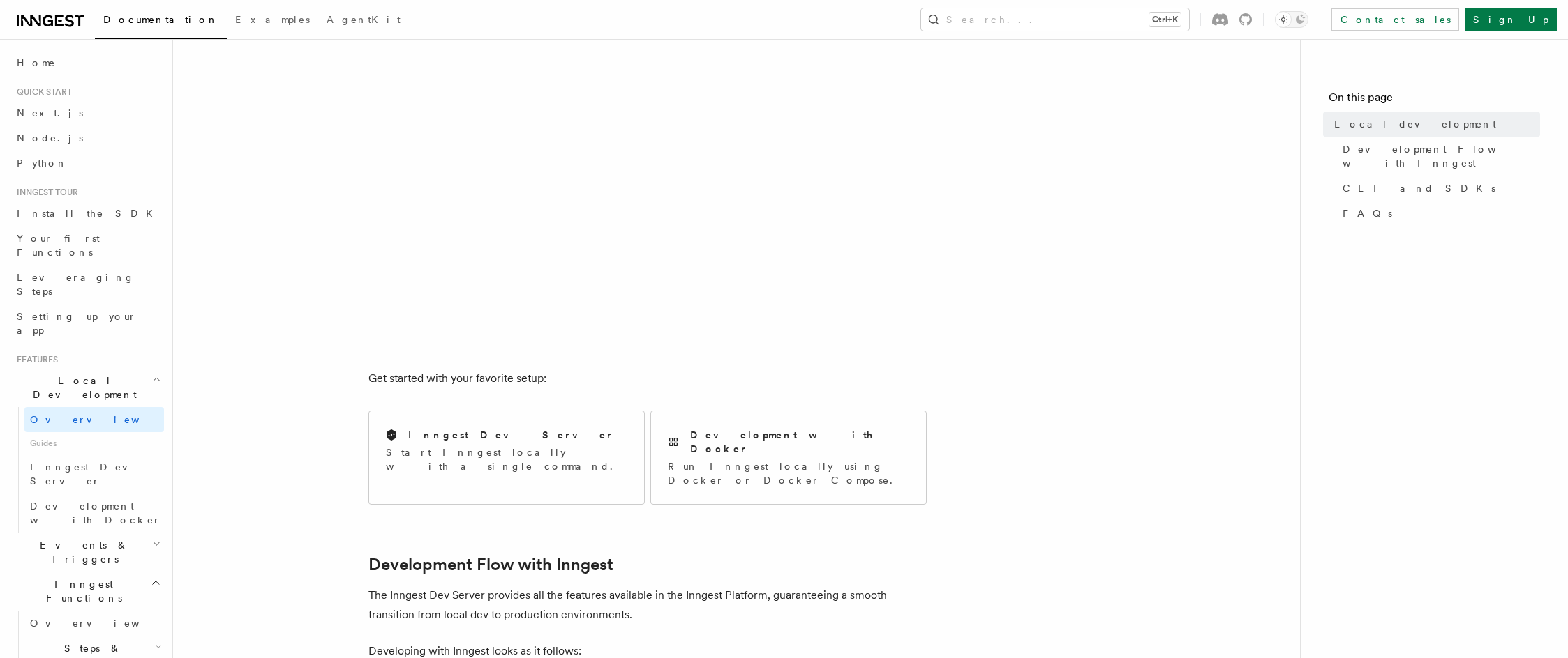
drag, startPoint x: 971, startPoint y: 391, endPoint x: 964, endPoint y: 368, distance: 24.0
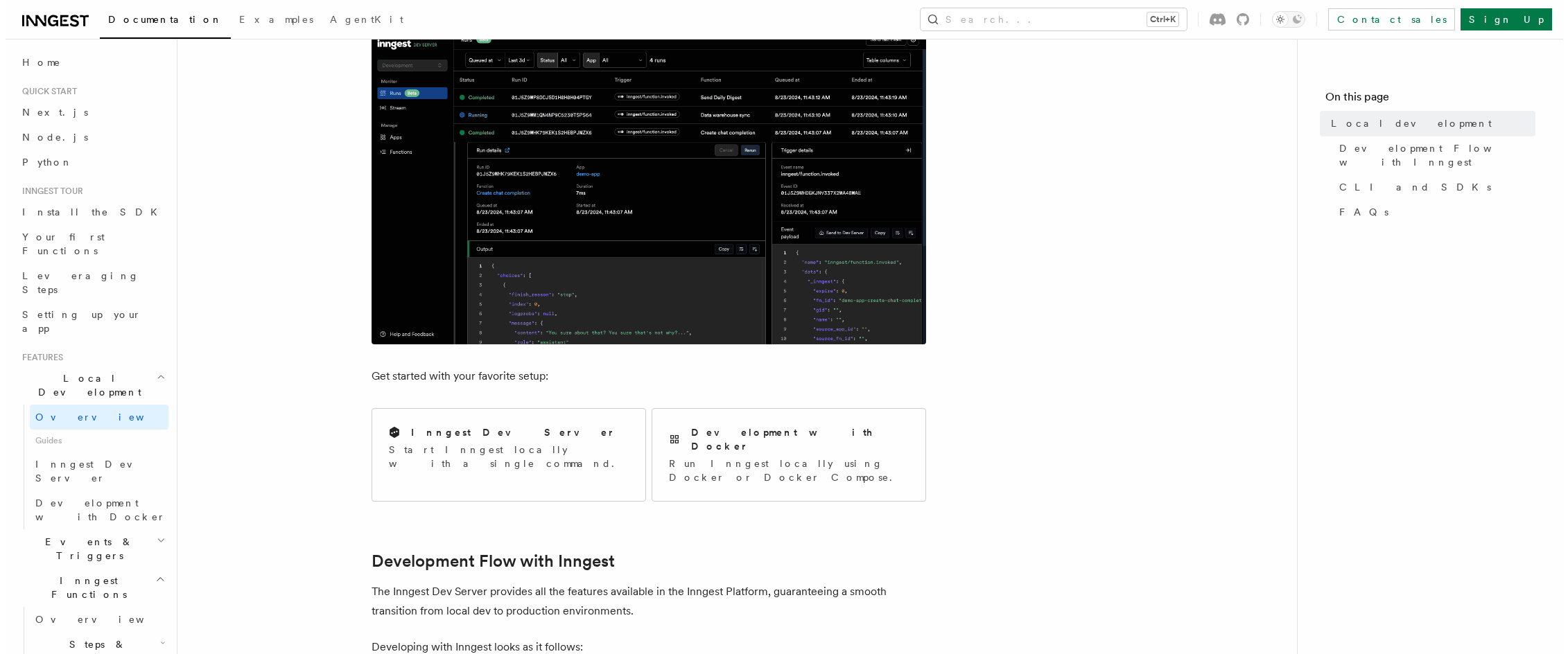
scroll to position [806, 0]
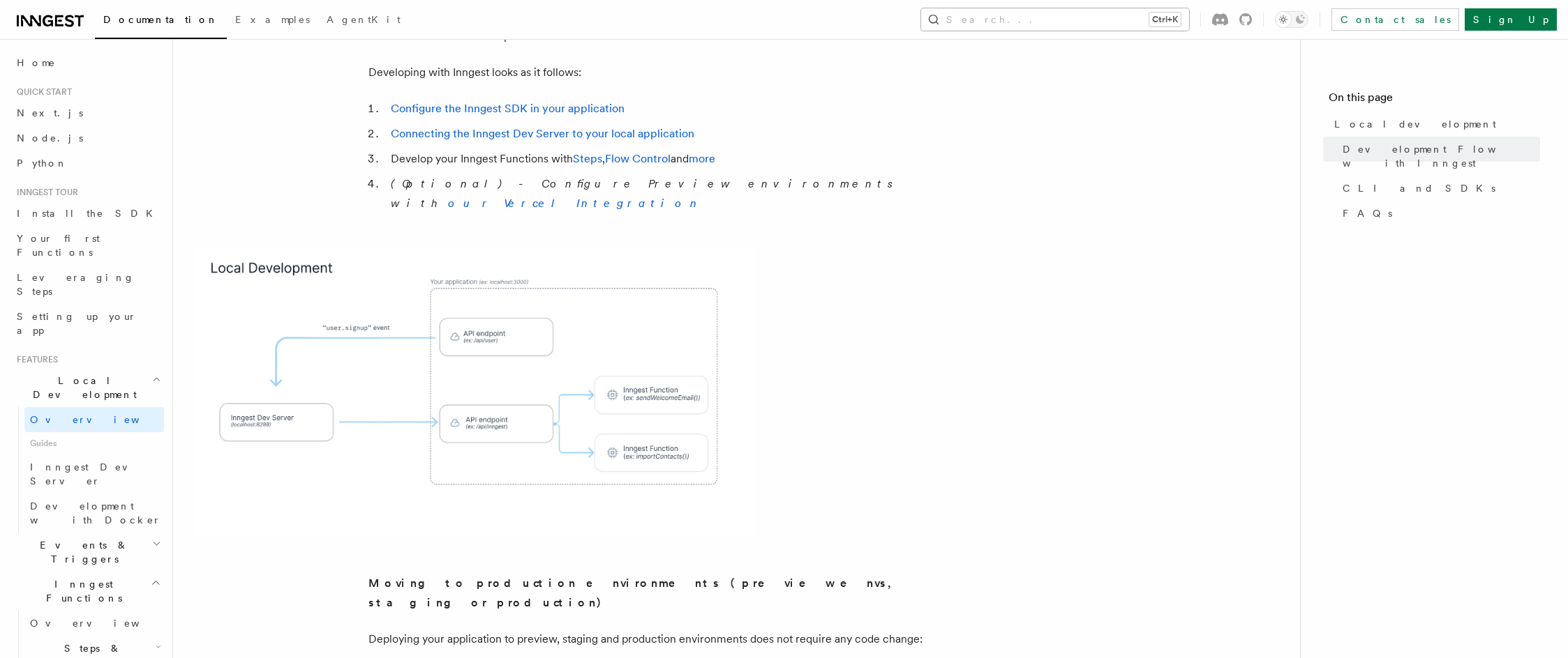
click at [1116, 21] on button "Search... Ctrl+K" at bounding box center [1054, 20] width 268 height 22
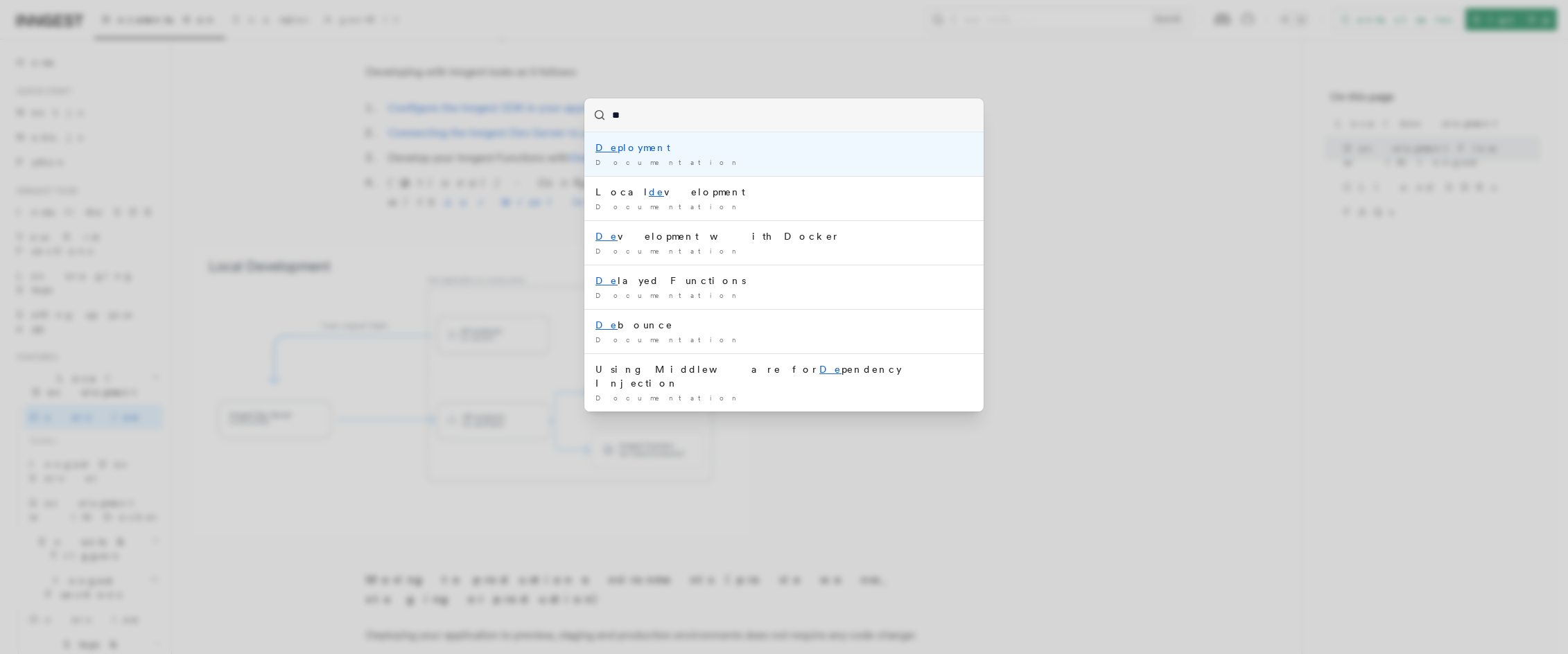
type input "***"
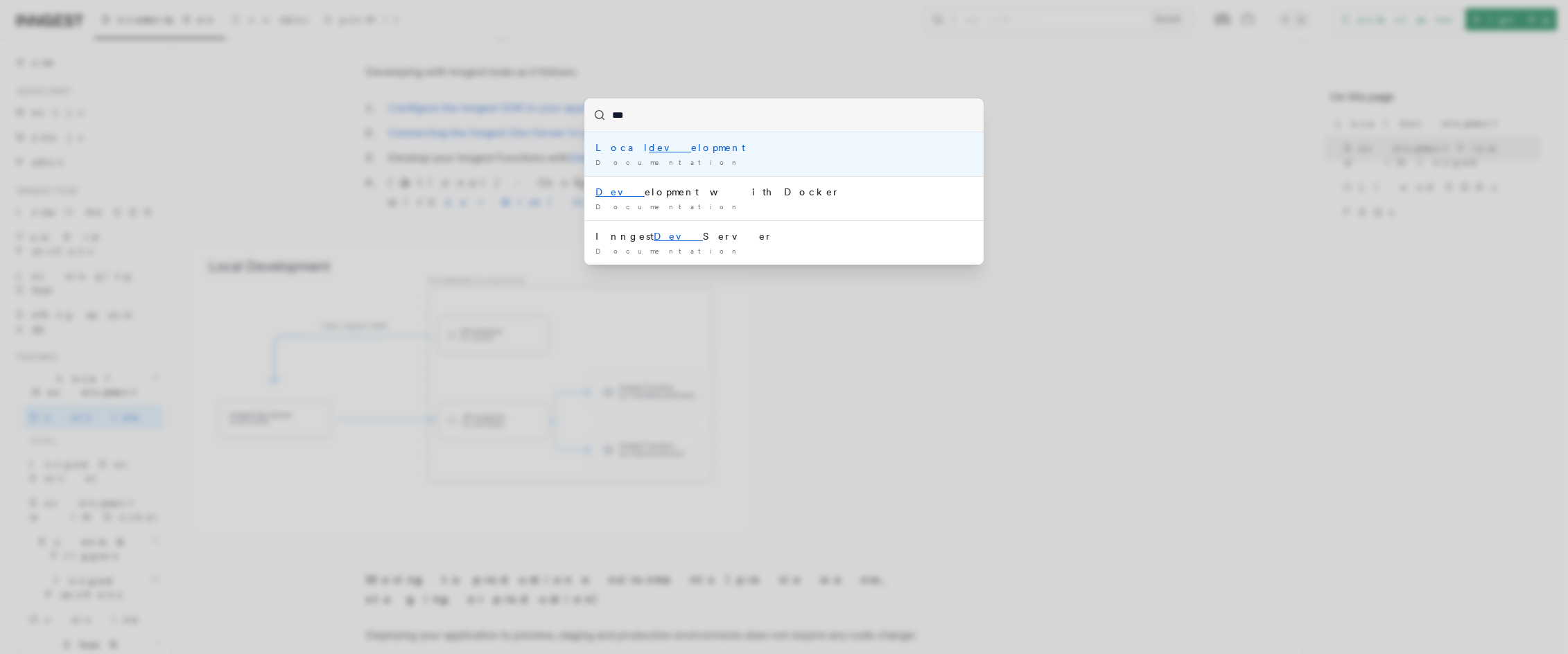
click at [654, 147] on div "Local dev elopment" at bounding box center [784, 147] width 377 height 14
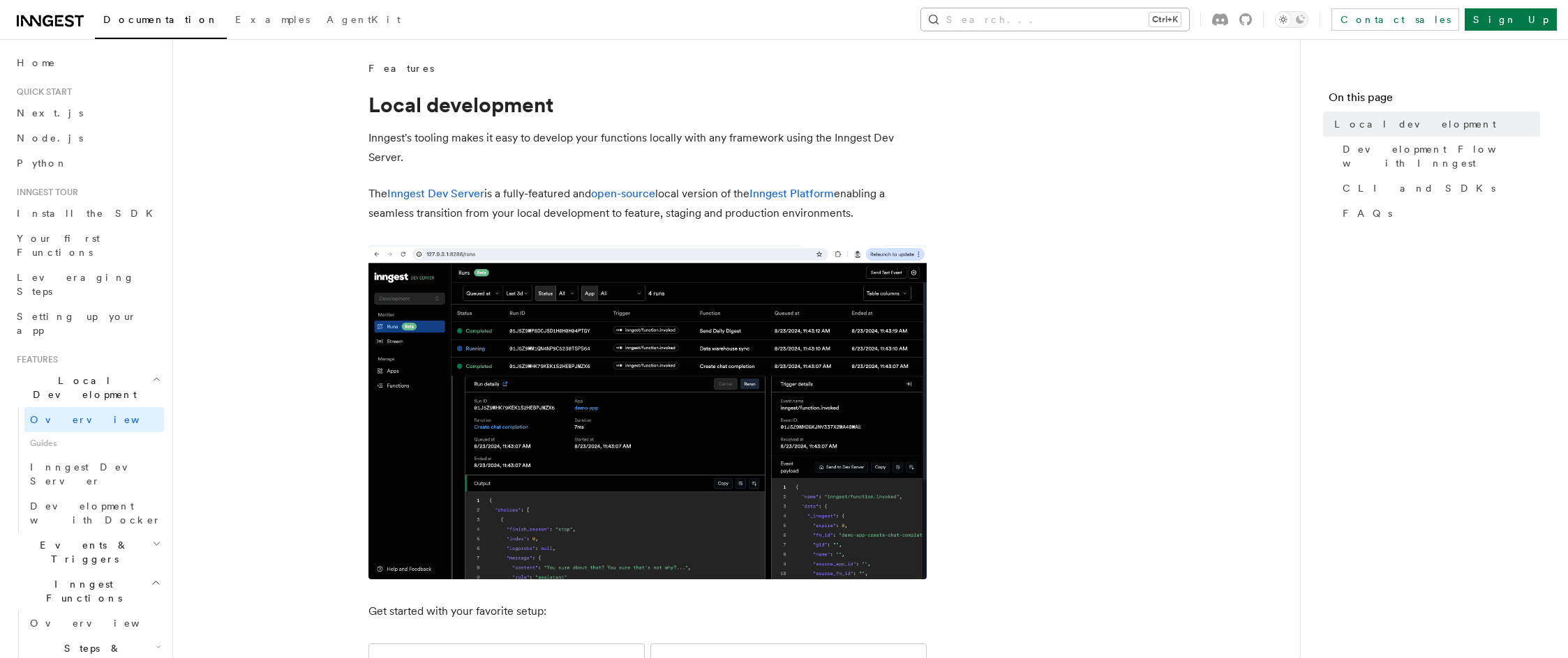
click at [1189, 21] on button "Search... Ctrl+K" at bounding box center [1054, 20] width 268 height 22
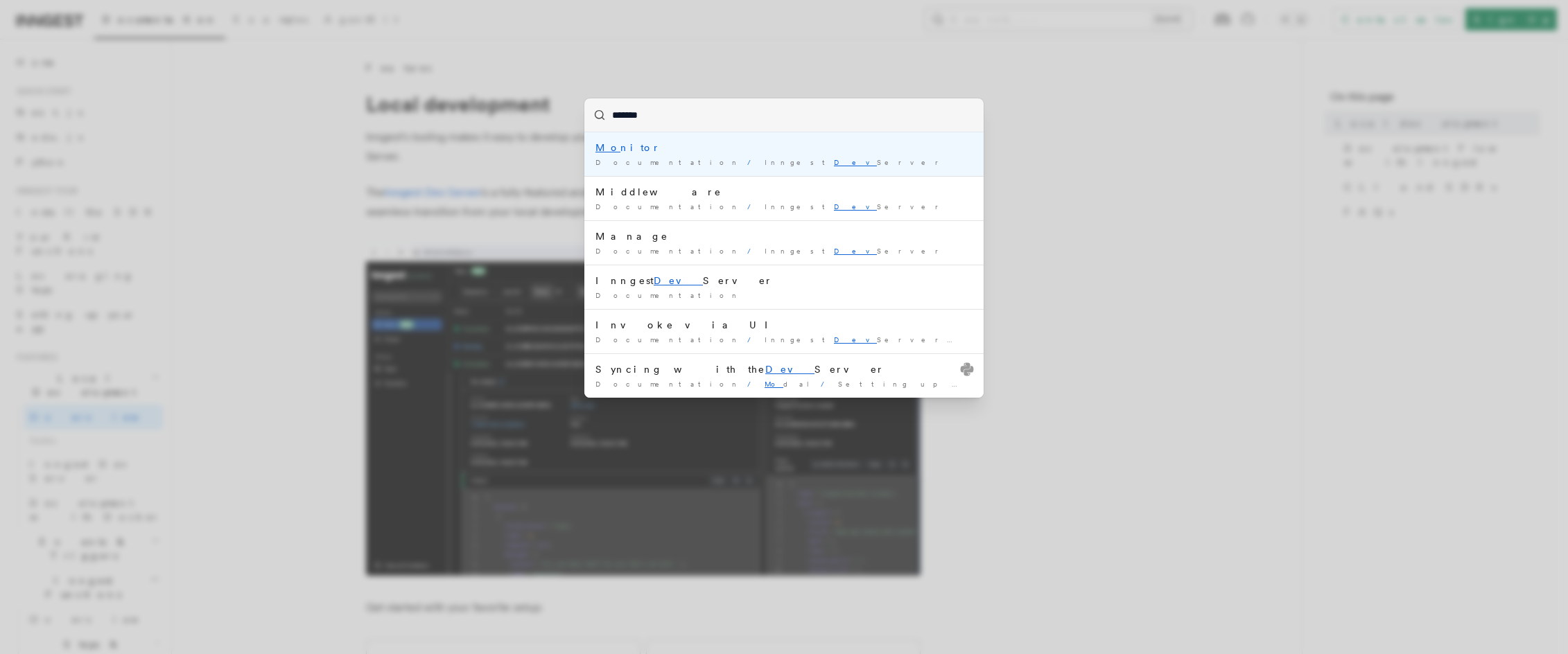
type input "********"
click at [813, 156] on li "How to opt-out Documentation / Production mode /" at bounding box center [784, 153] width 399 height 43
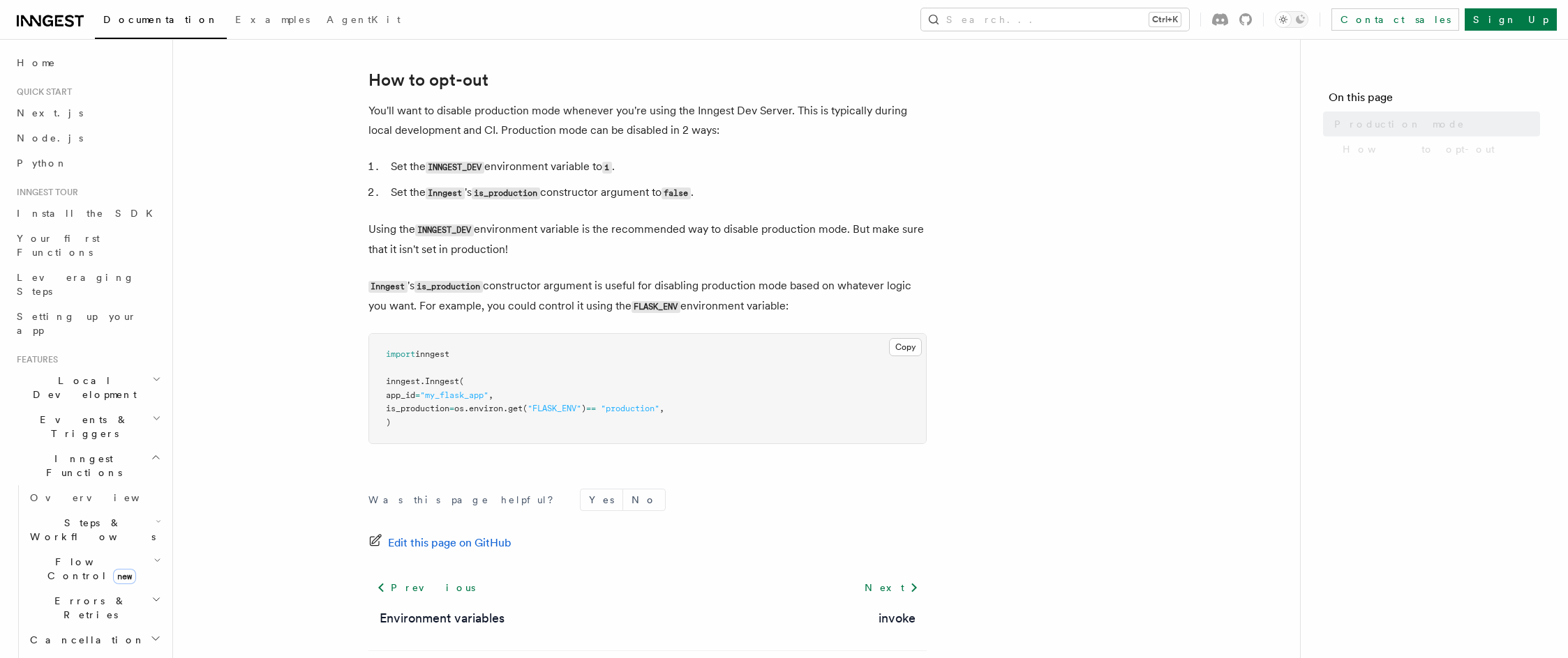
scroll to position [145, 0]
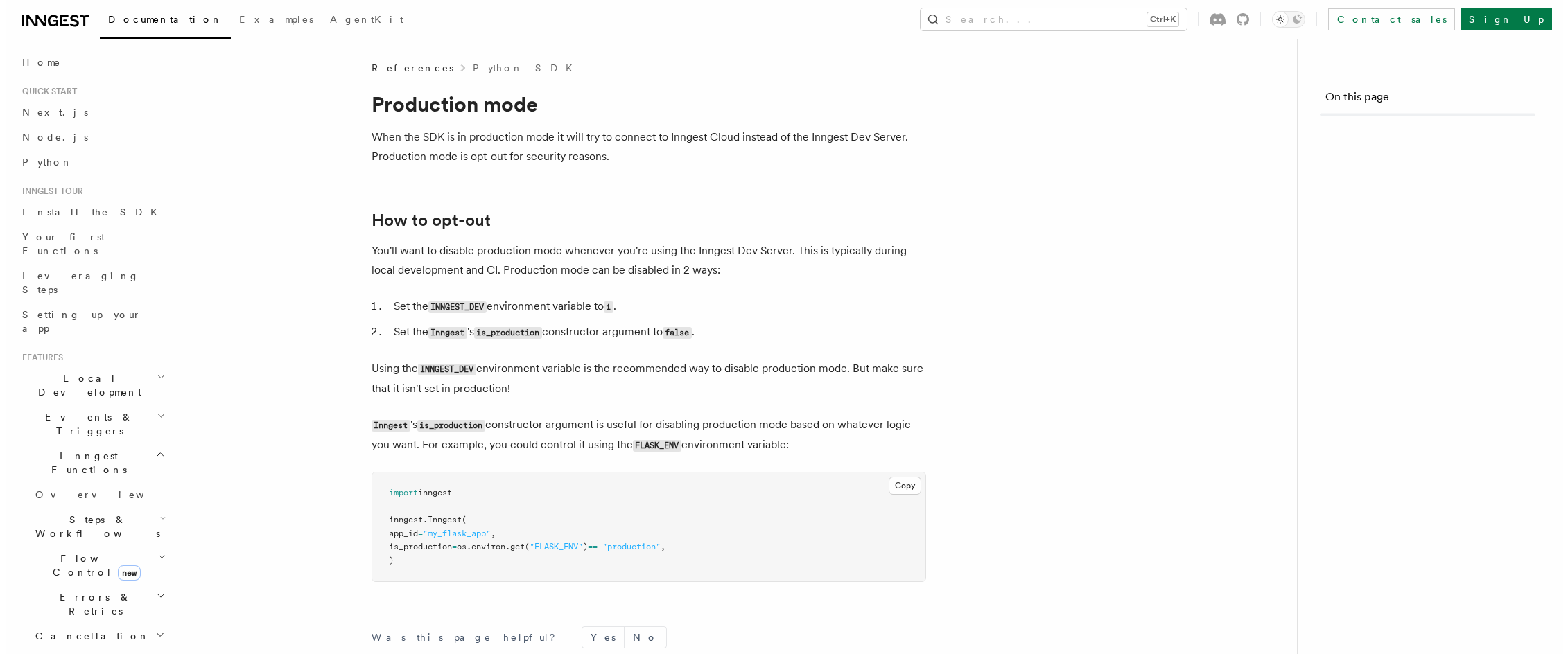
scroll to position [144, 0]
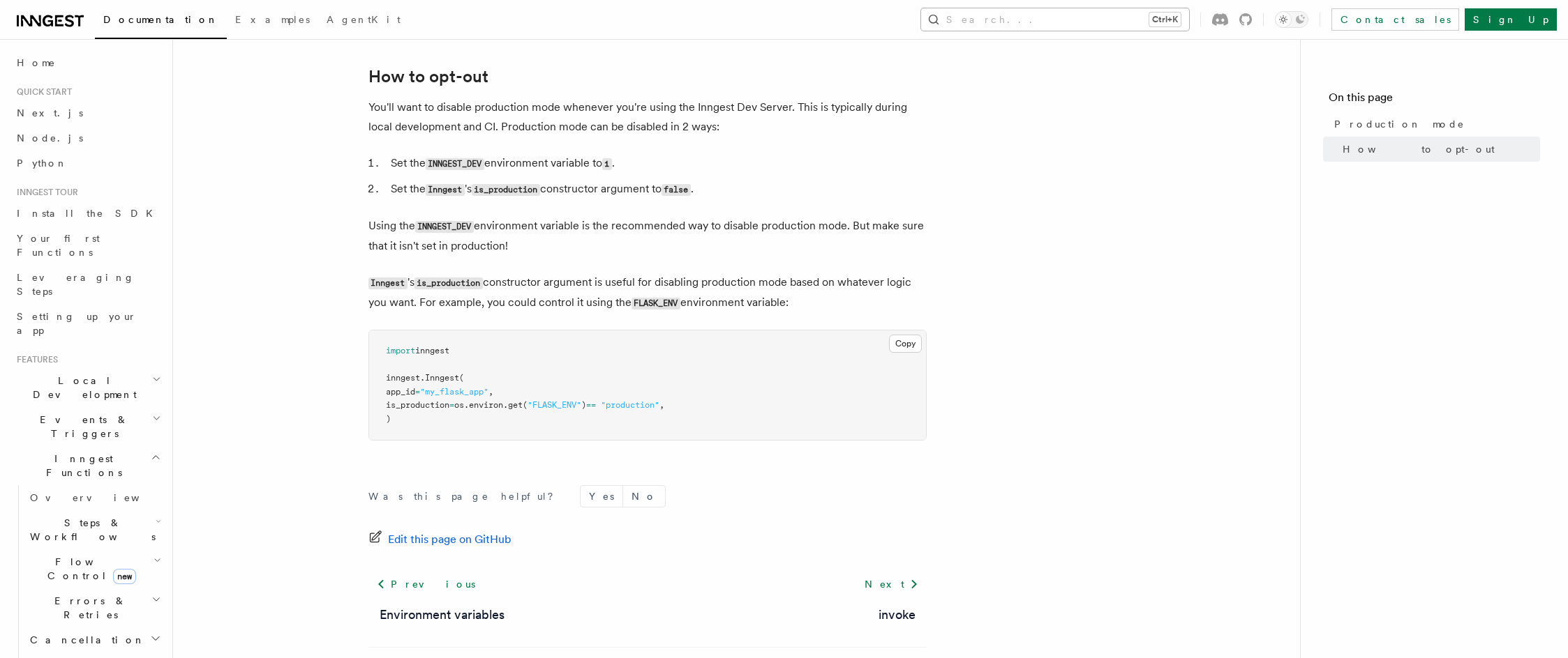
click at [1124, 24] on button "Search... Ctrl+K" at bounding box center [1054, 20] width 268 height 22
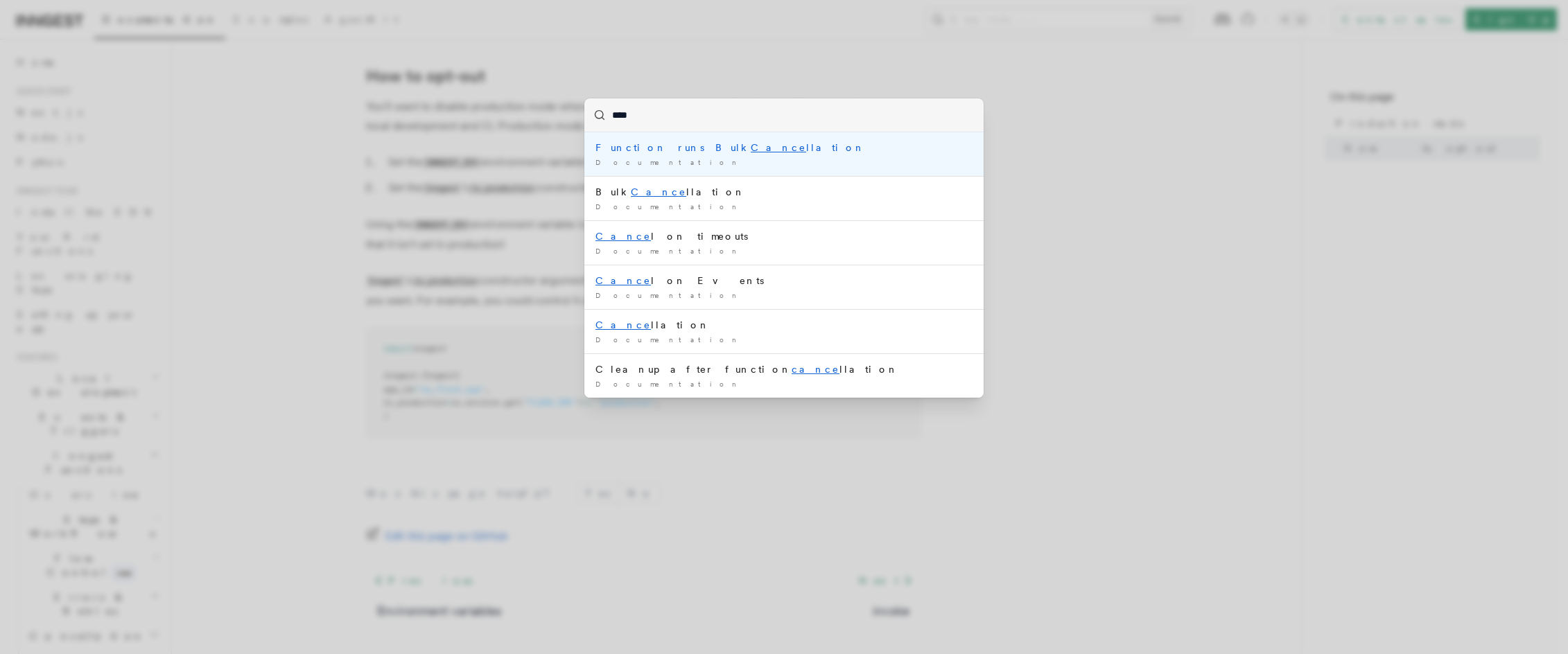
type input "*****"
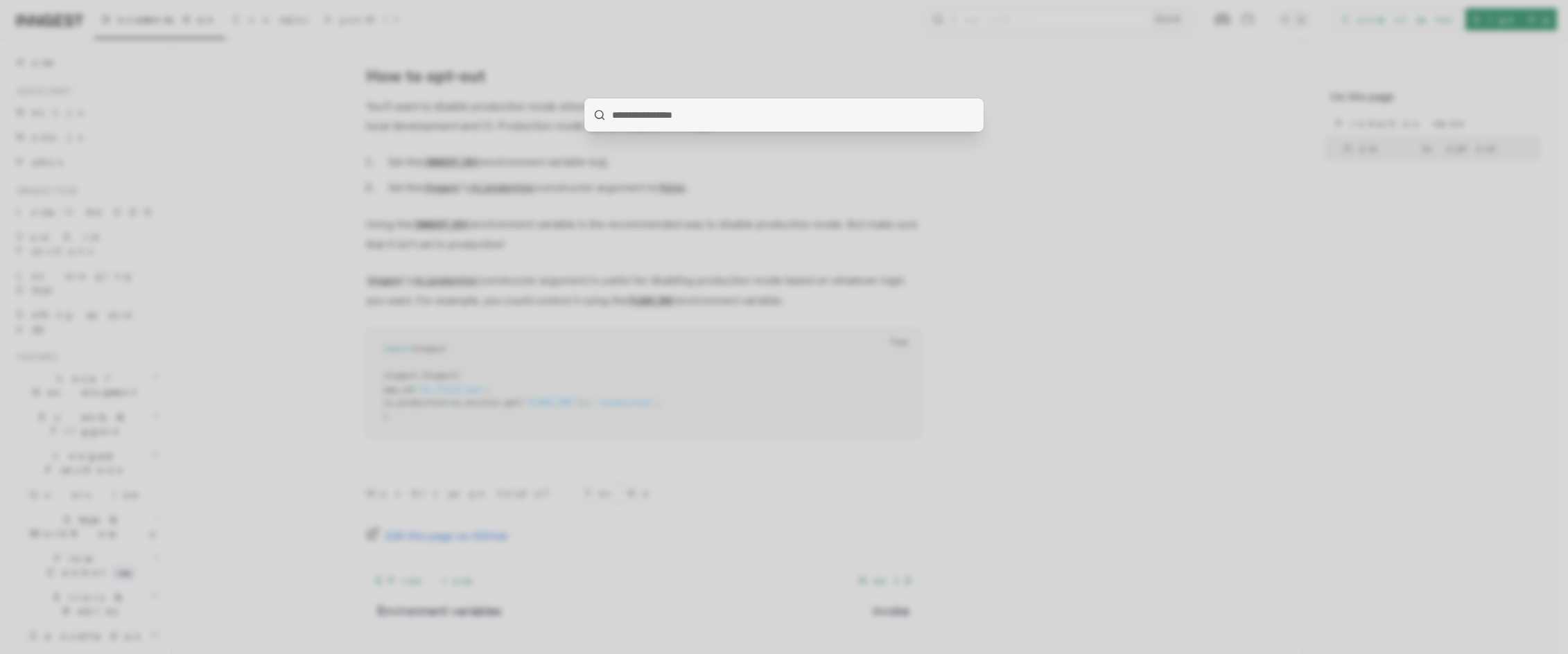
click at [215, 159] on div at bounding box center [784, 327] width 1568 height 654
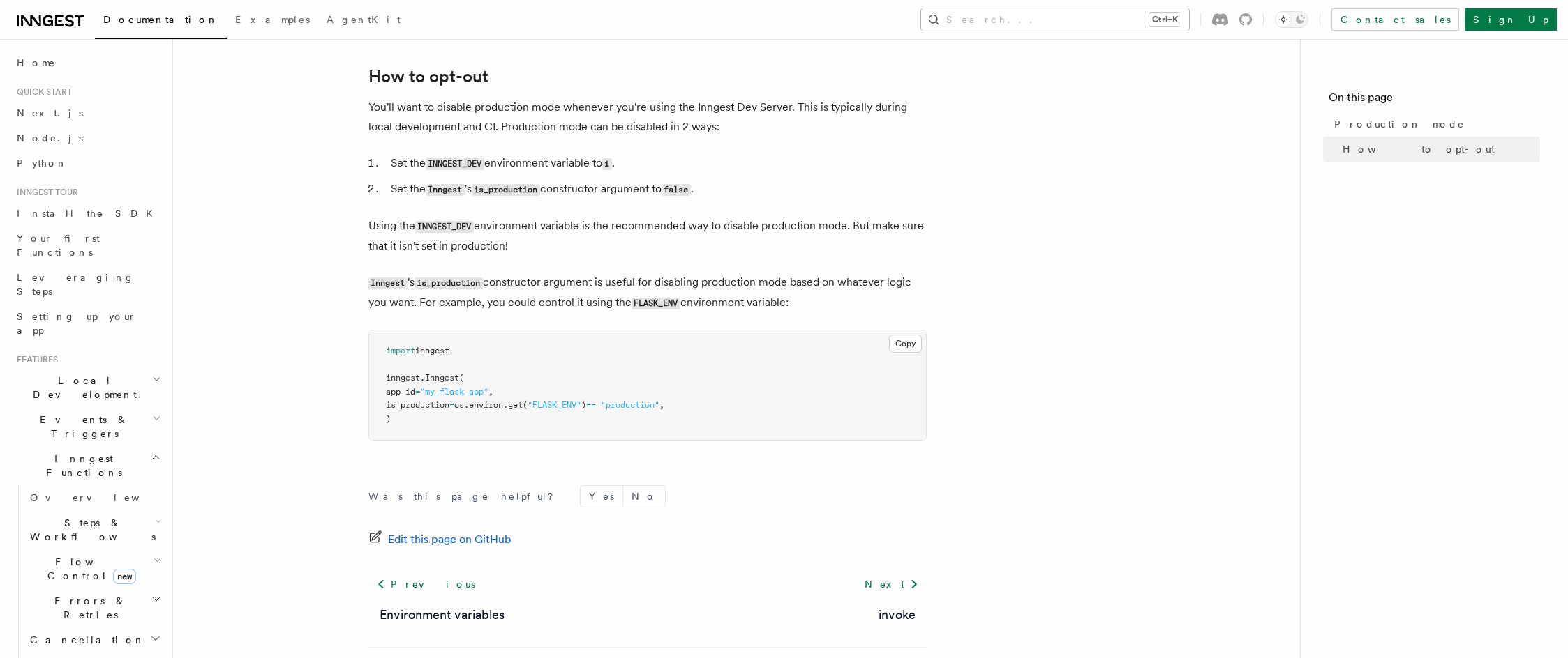
click at [940, 22] on icon "button" at bounding box center [934, 20] width 14 height 14
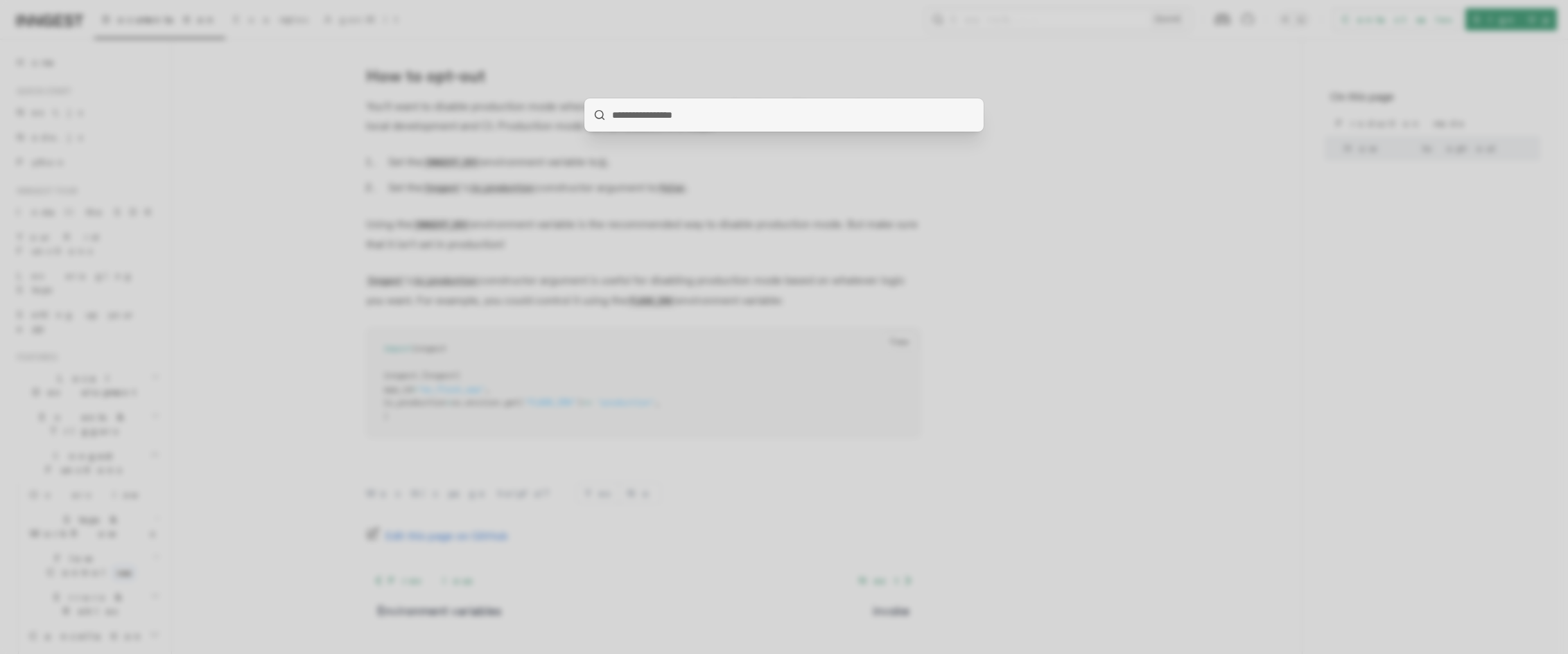
type input "********"
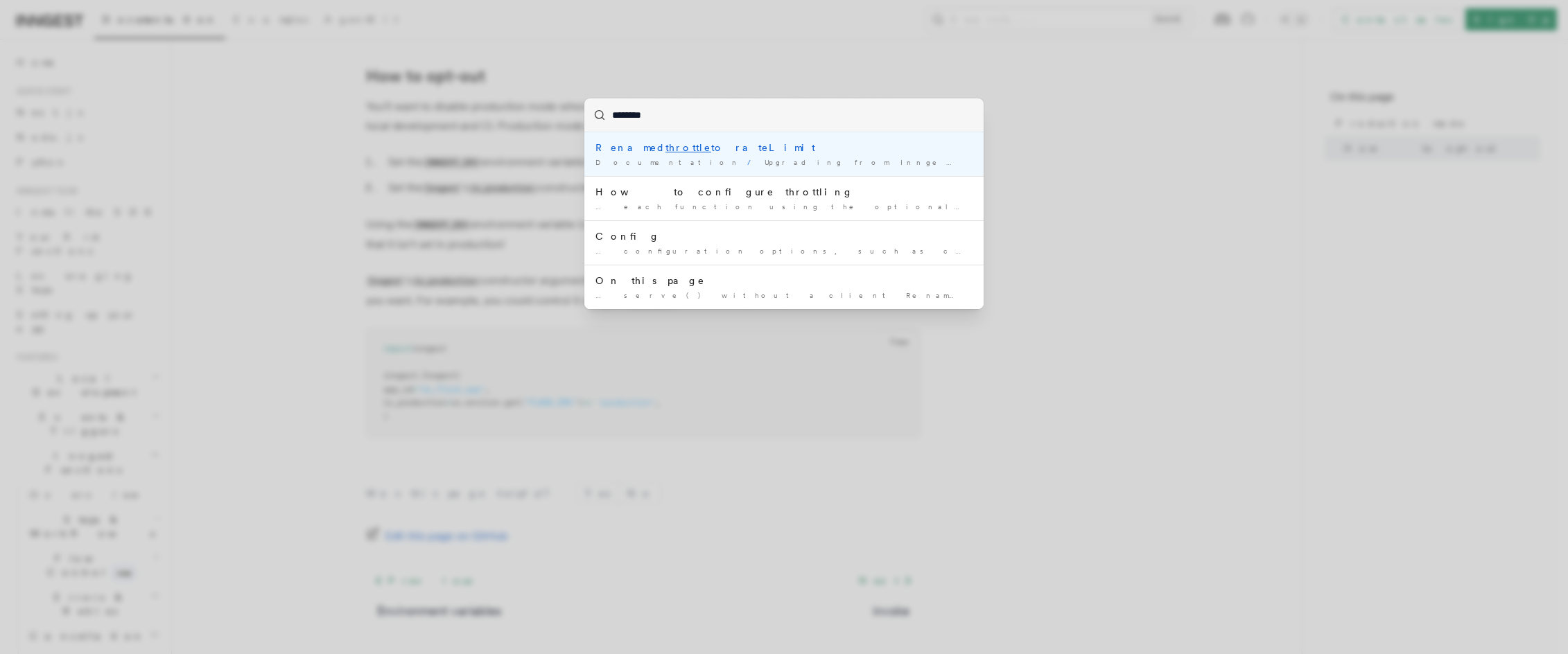
click at [725, 155] on li "Renamed throttle to rateLimit Documentation / Upgrading from Inngest SDK v1 to …" at bounding box center [784, 153] width 399 height 43
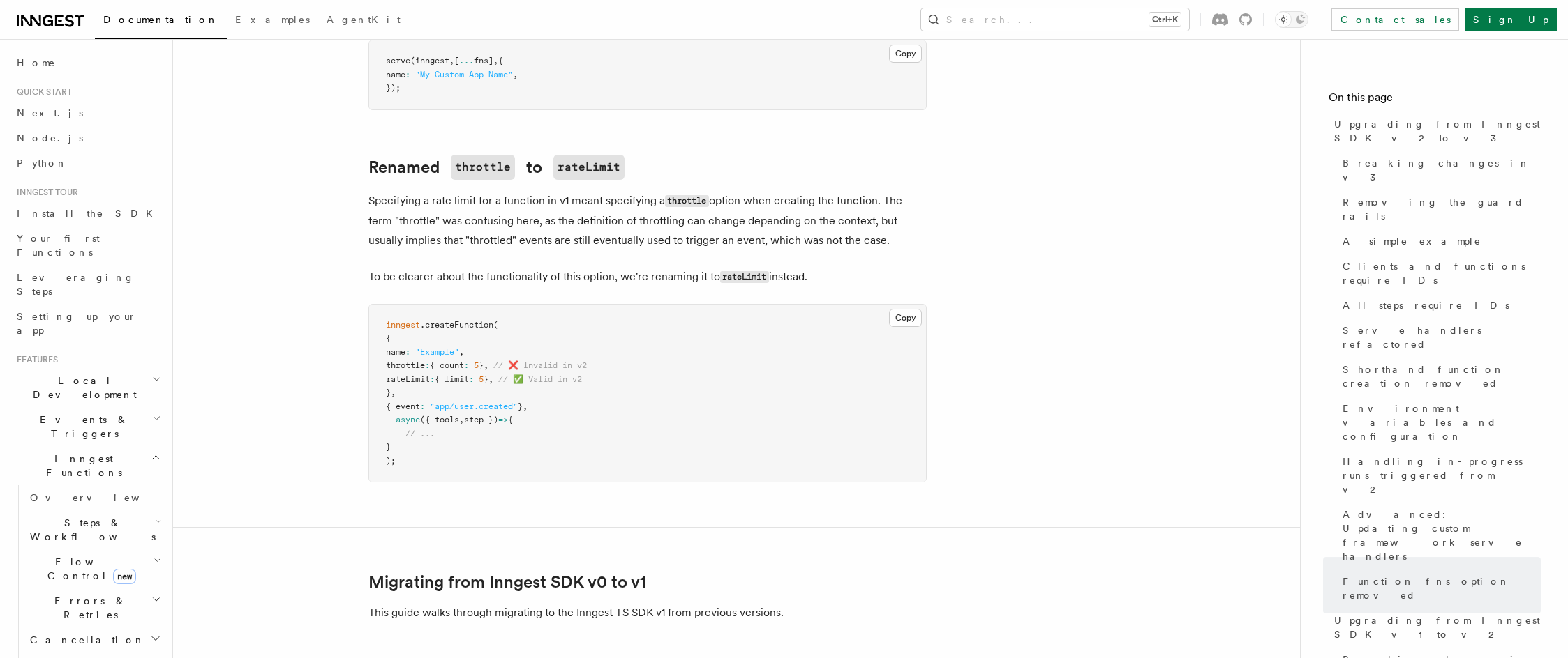
scroll to position [10817, 0]
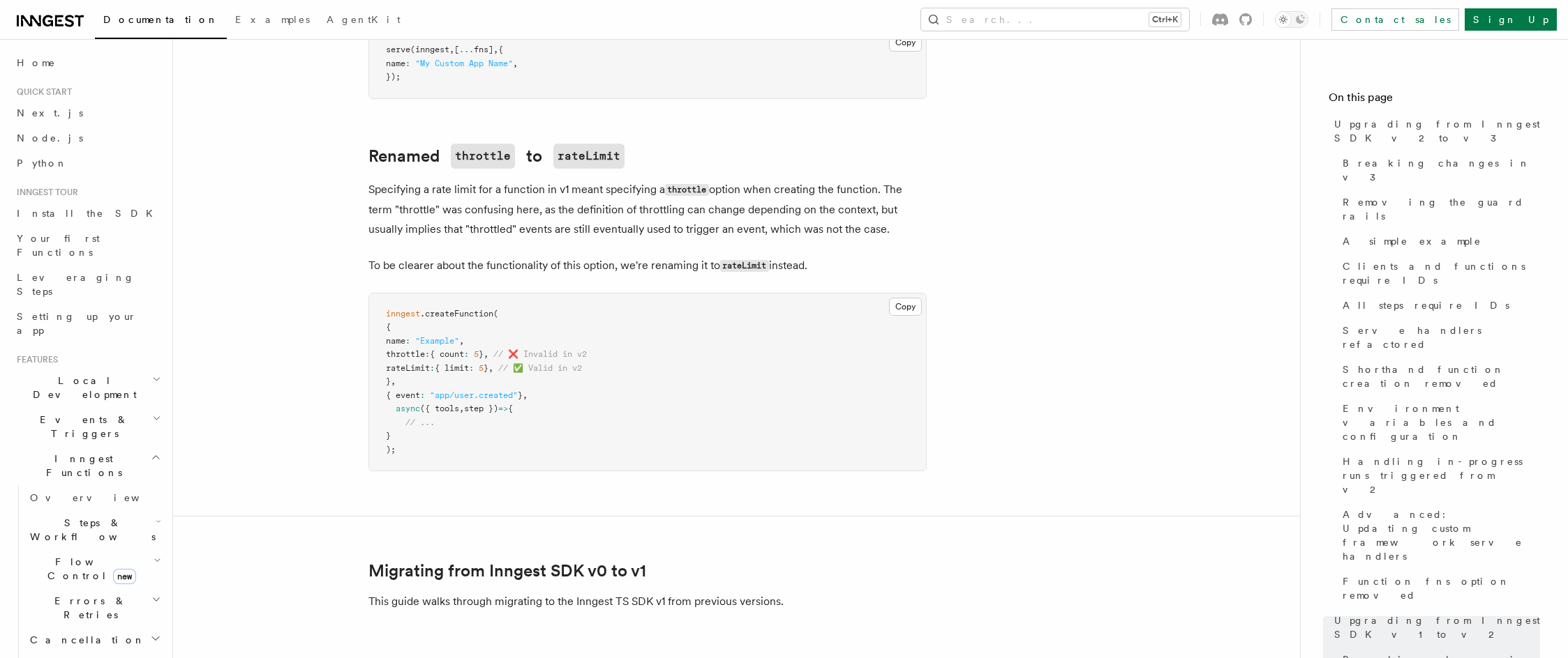
click at [463, 350] on span "{ count" at bounding box center [447, 354] width 34 height 9
click at [484, 180] on p "Specifying a rate limit for a function in v1 meant specifying a throttle option…" at bounding box center [647, 209] width 558 height 59
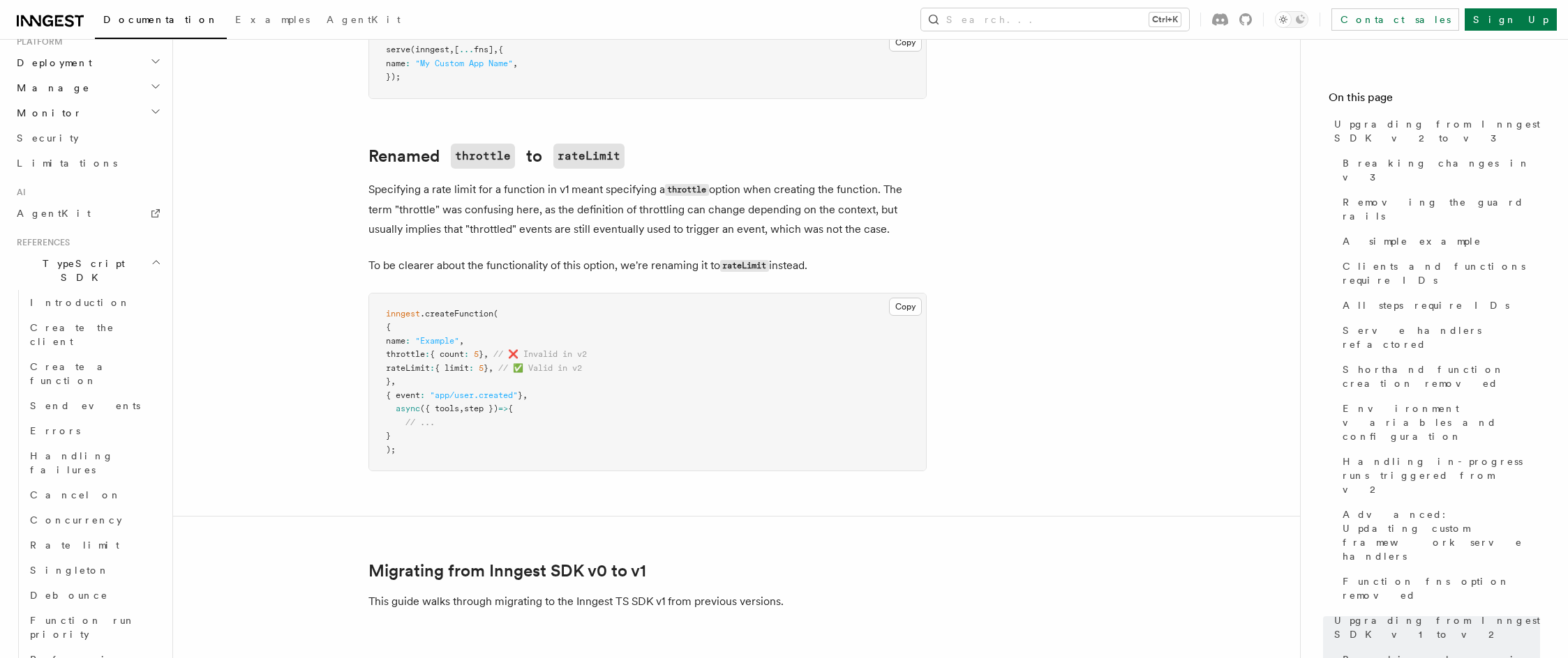
click at [95, 251] on h2 "TypeScript SDK" at bounding box center [87, 271] width 153 height 39
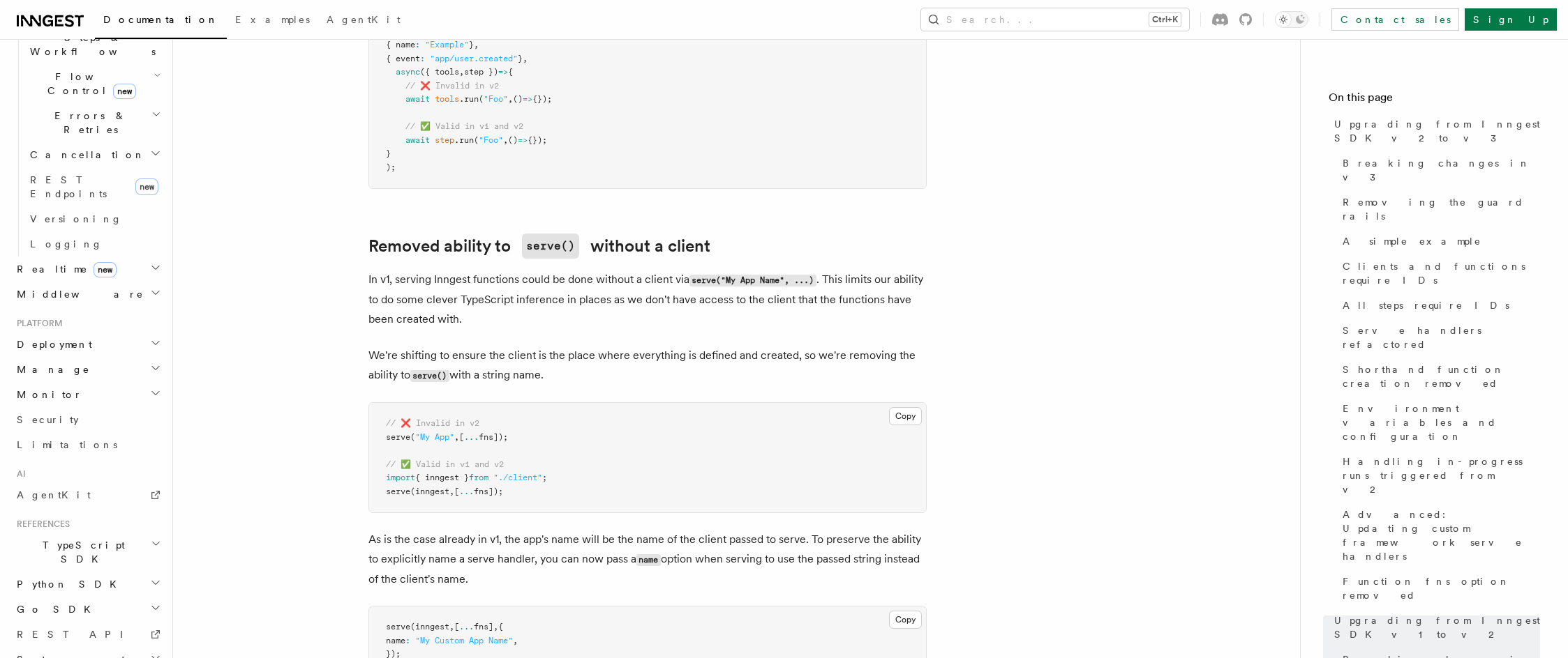
drag, startPoint x: 189, startPoint y: 188, endPoint x: 168, endPoint y: 85, distance: 105.1
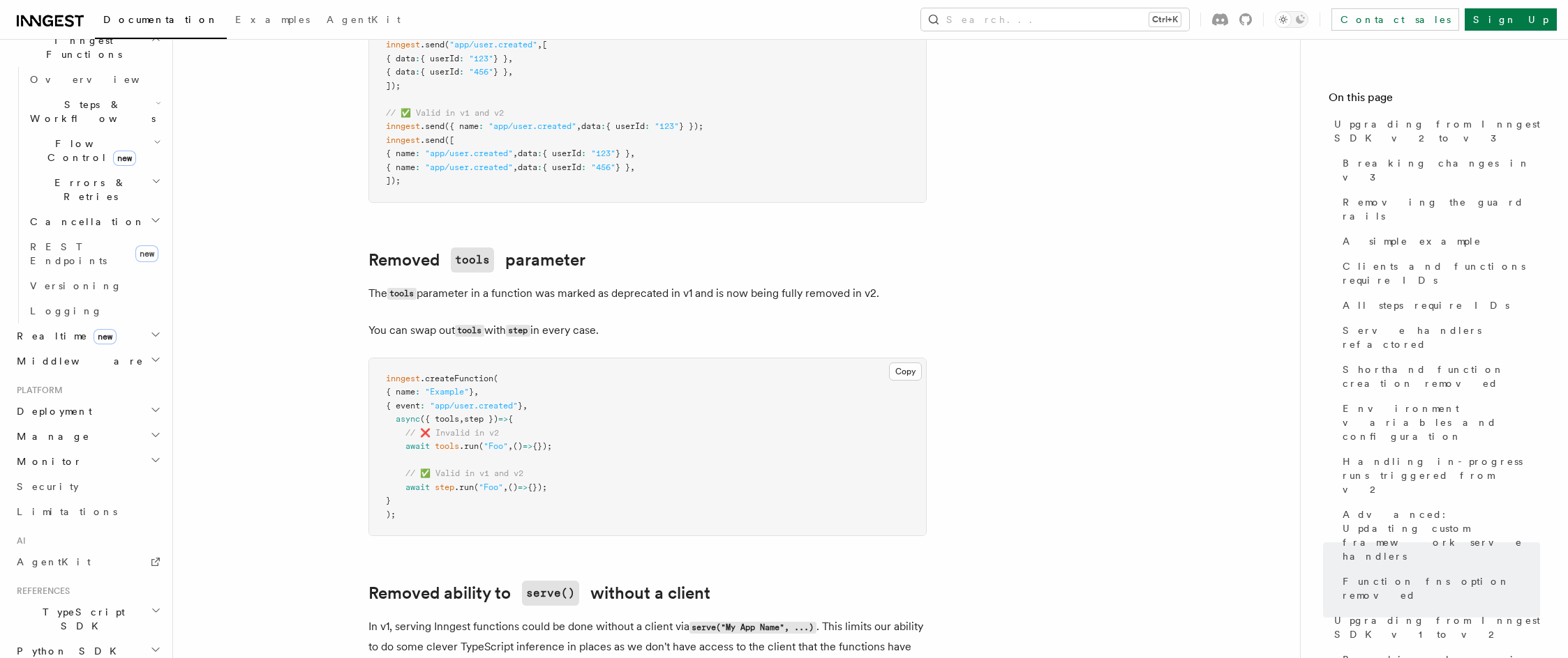
drag, startPoint x: 25, startPoint y: 120, endPoint x: 30, endPoint y: 111, distance: 10.3
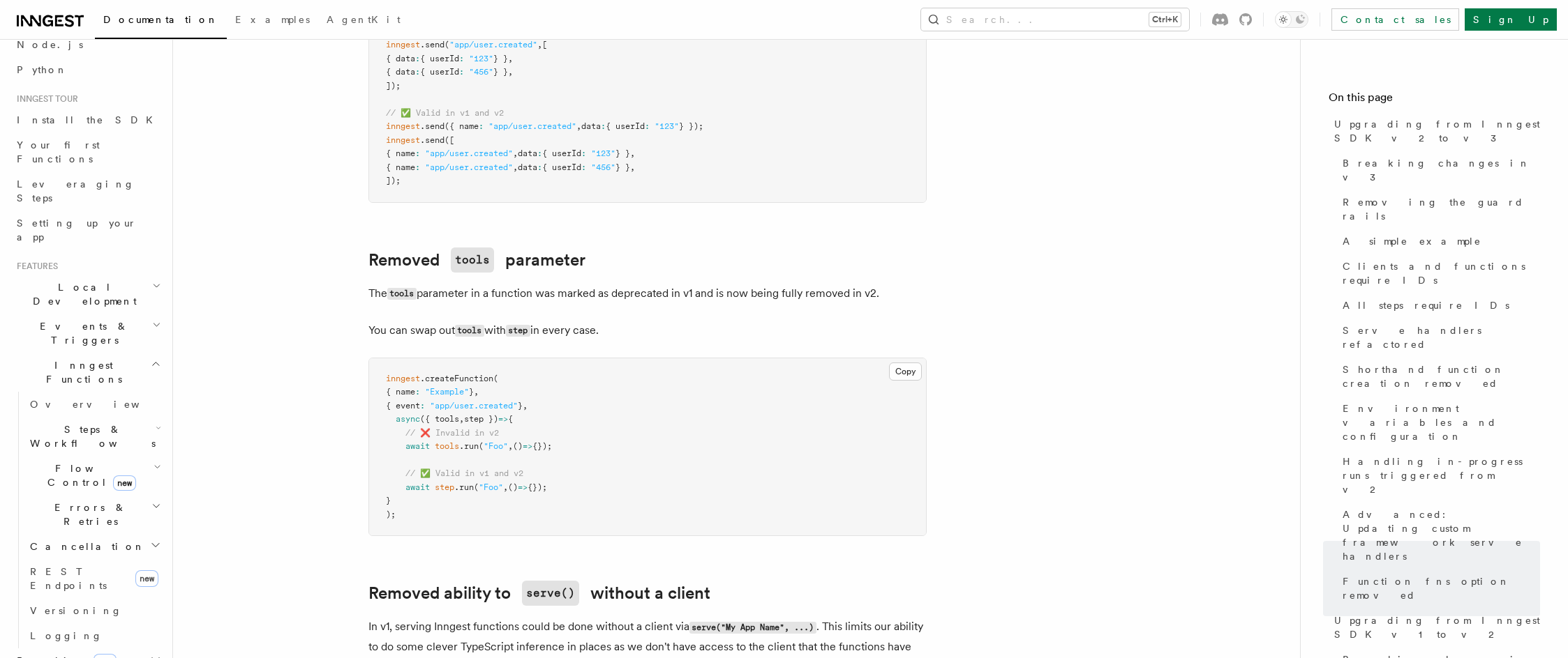
scroll to position [93, 0]
click at [74, 359] on span "Inngest Functions" at bounding box center [81, 373] width 140 height 28
click at [77, 463] on span "Flow Control new" at bounding box center [88, 476] width 129 height 28
click at [62, 581] on span "Throttling" at bounding box center [83, 586] width 81 height 11
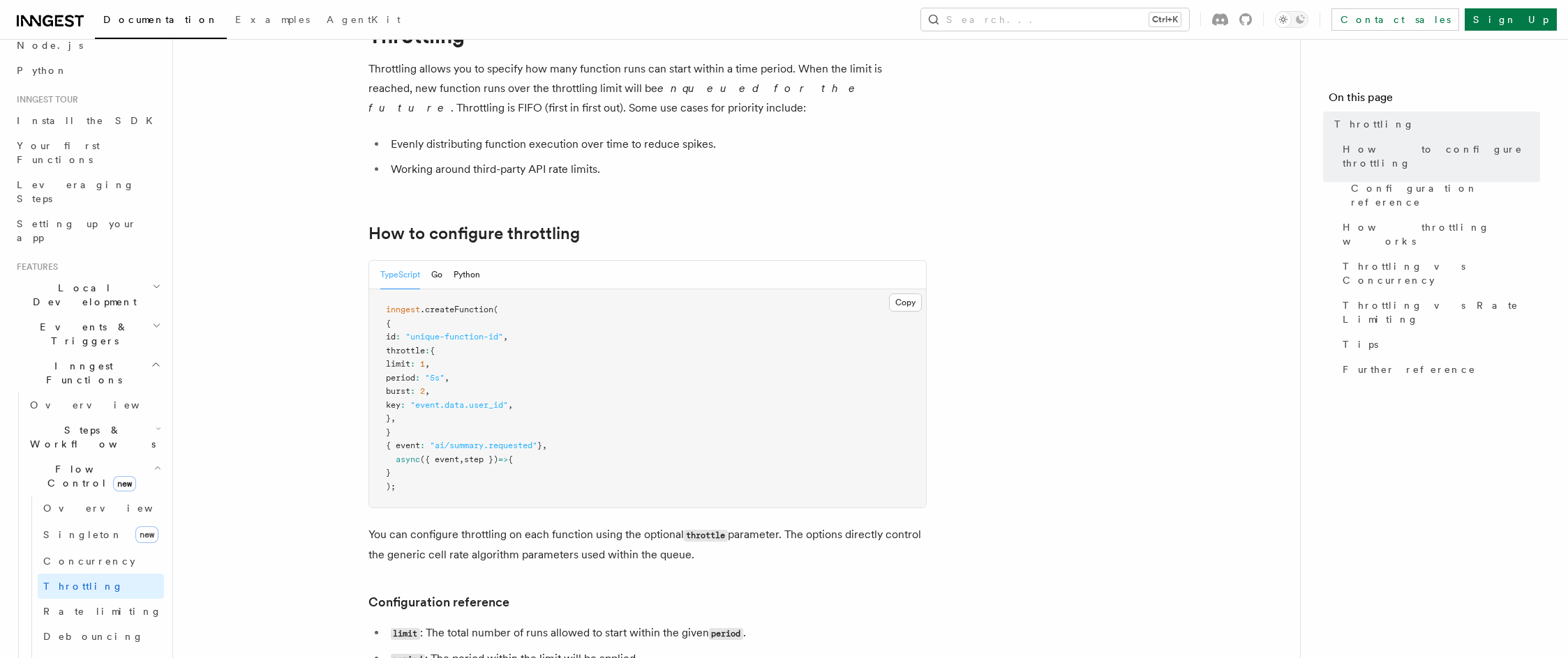
scroll to position [69, 0]
